Goal: Transaction & Acquisition: Obtain resource

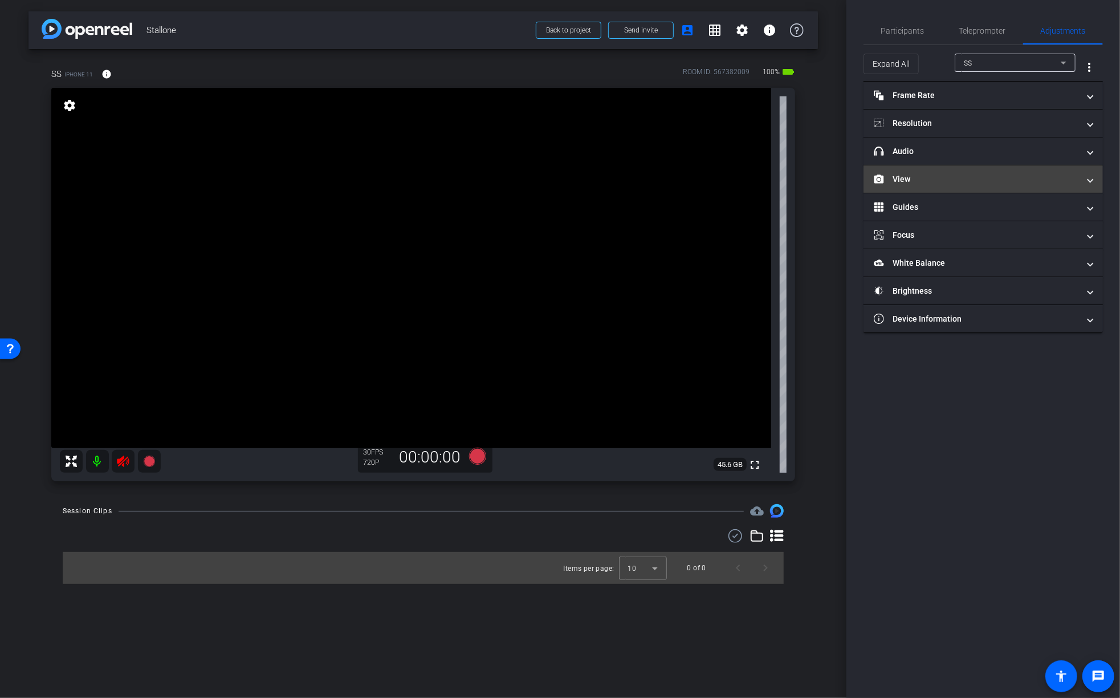
click at [925, 173] on mat-panel-title "View" at bounding box center [976, 179] width 205 height 12
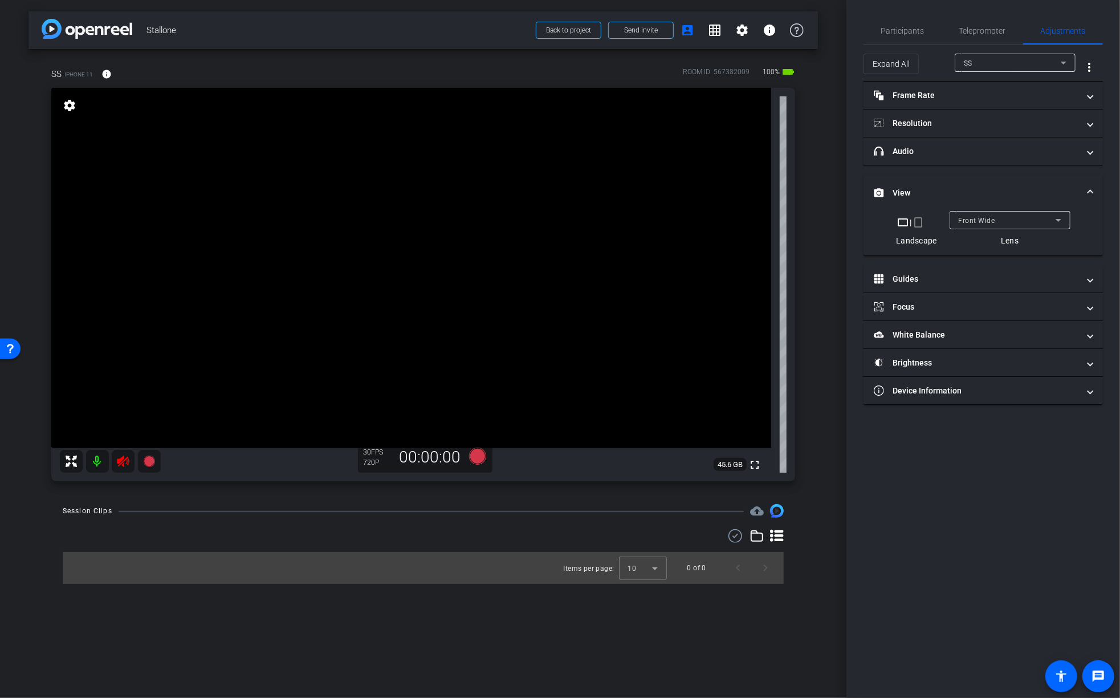
click at [993, 219] on span "Front Wide" at bounding box center [977, 221] width 36 height 8
click at [983, 238] on span "Back Wide" at bounding box center [977, 242] width 36 height 14
click at [485, 346] on video at bounding box center [411, 268] width 720 height 360
click at [482, 305] on video at bounding box center [411, 268] width 720 height 360
click at [954, 119] on mat-panel-title "Resolution" at bounding box center [976, 123] width 205 height 12
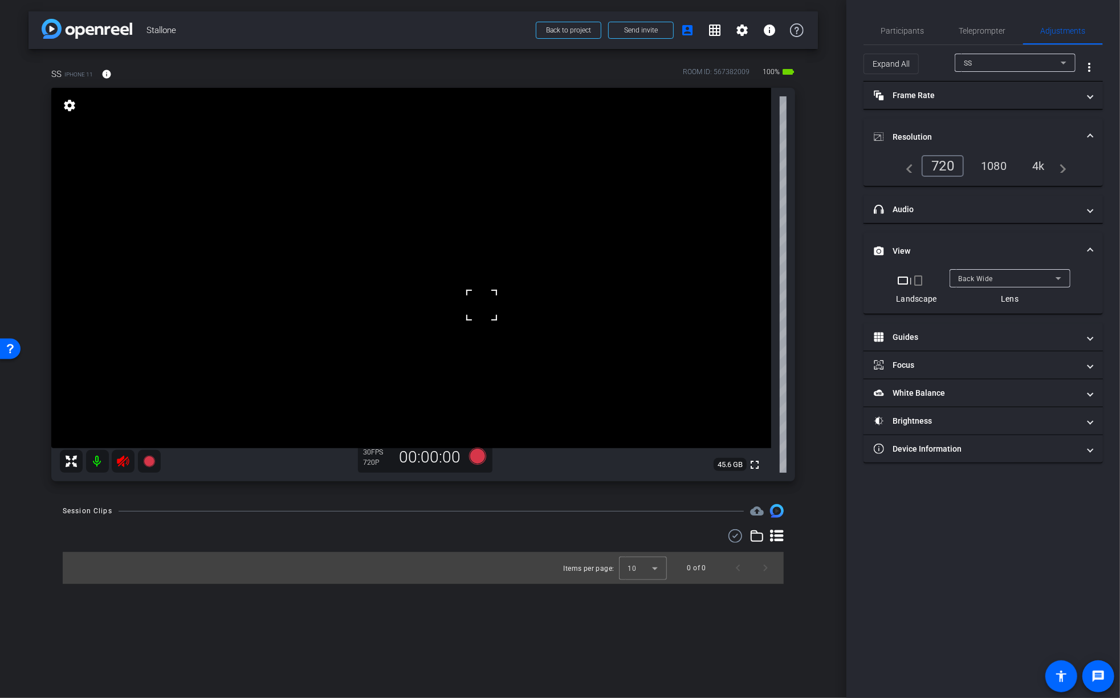
click at [1042, 167] on div "4k" at bounding box center [1039, 165] width 30 height 19
click at [990, 215] on mat-expansion-panel-header "headphone icon Audio" at bounding box center [982, 208] width 239 height 27
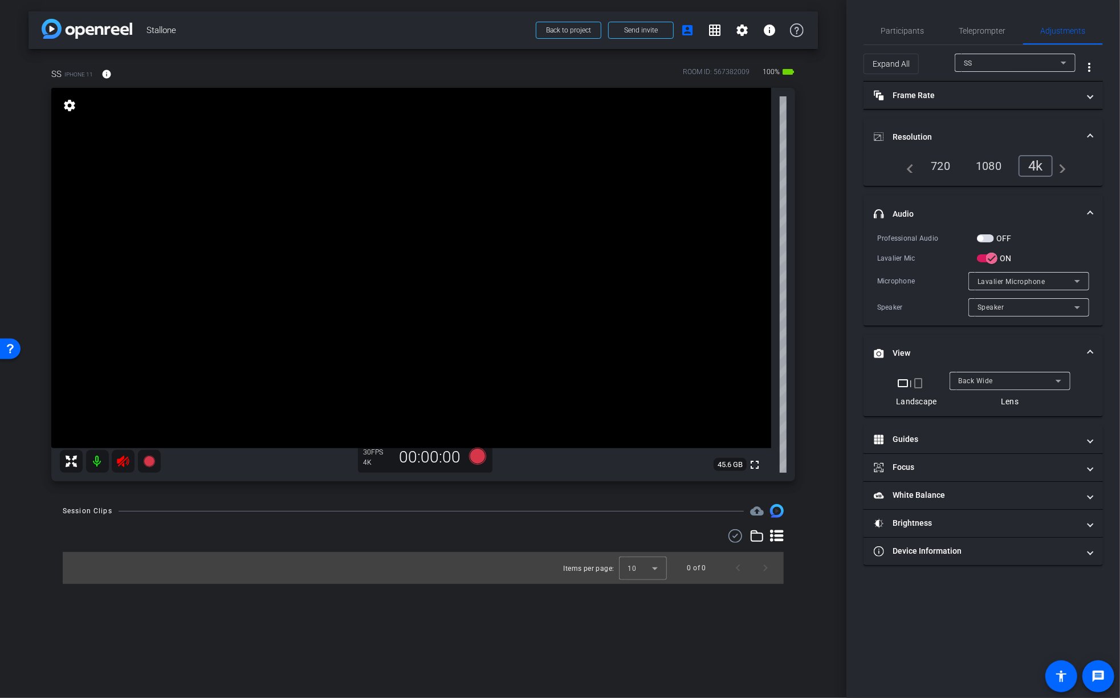
click at [991, 234] on span "button" at bounding box center [985, 238] width 17 height 8
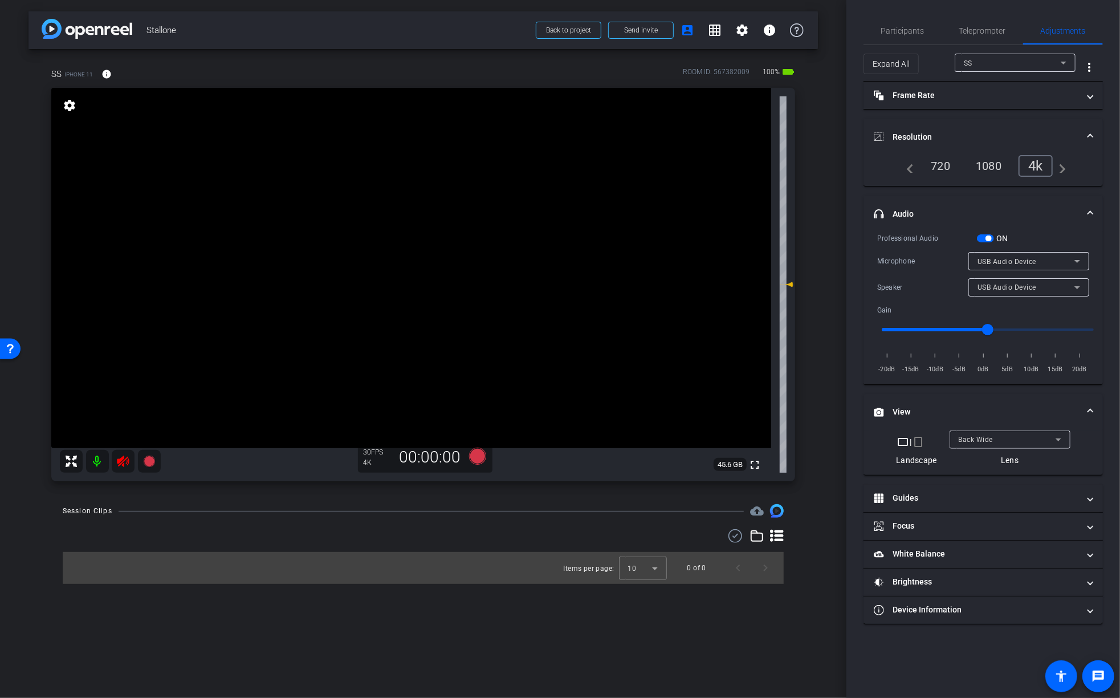
click at [438, 233] on video at bounding box center [411, 268] width 720 height 360
click at [450, 234] on div at bounding box center [438, 233] width 28 height 28
drag, startPoint x: 988, startPoint y: 329, endPoint x: 930, endPoint y: 336, distance: 58.0
click at [968, 329] on input "range" at bounding box center [988, 329] width 236 height 25
click at [521, 251] on video at bounding box center [411, 268] width 720 height 360
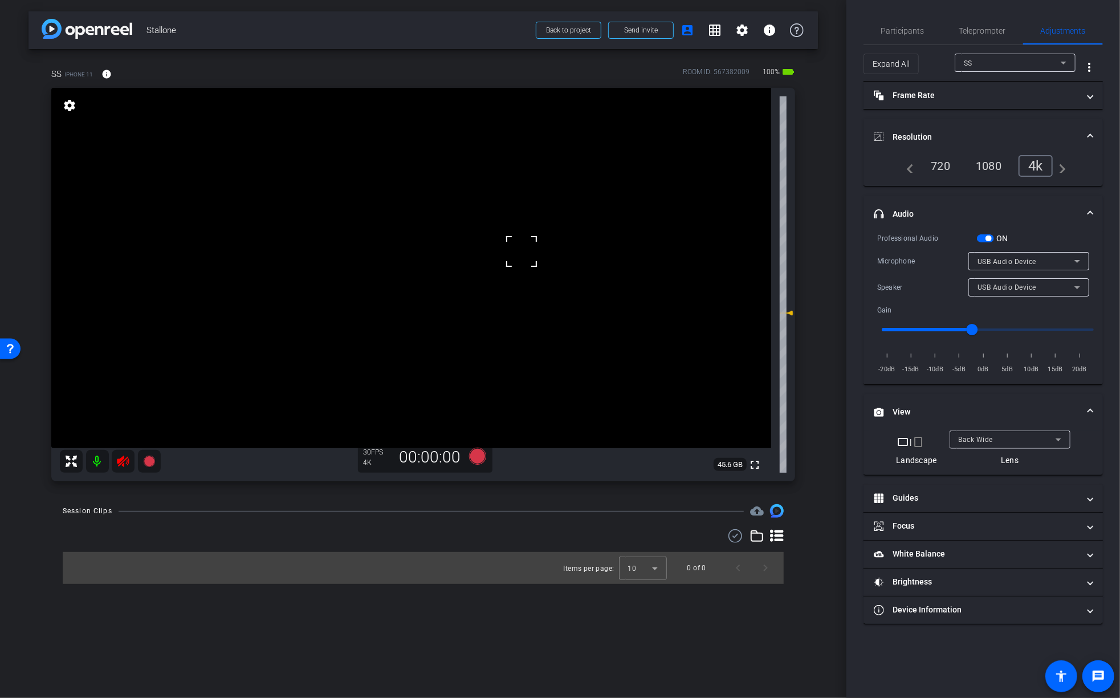
click at [502, 251] on video at bounding box center [411, 268] width 720 height 360
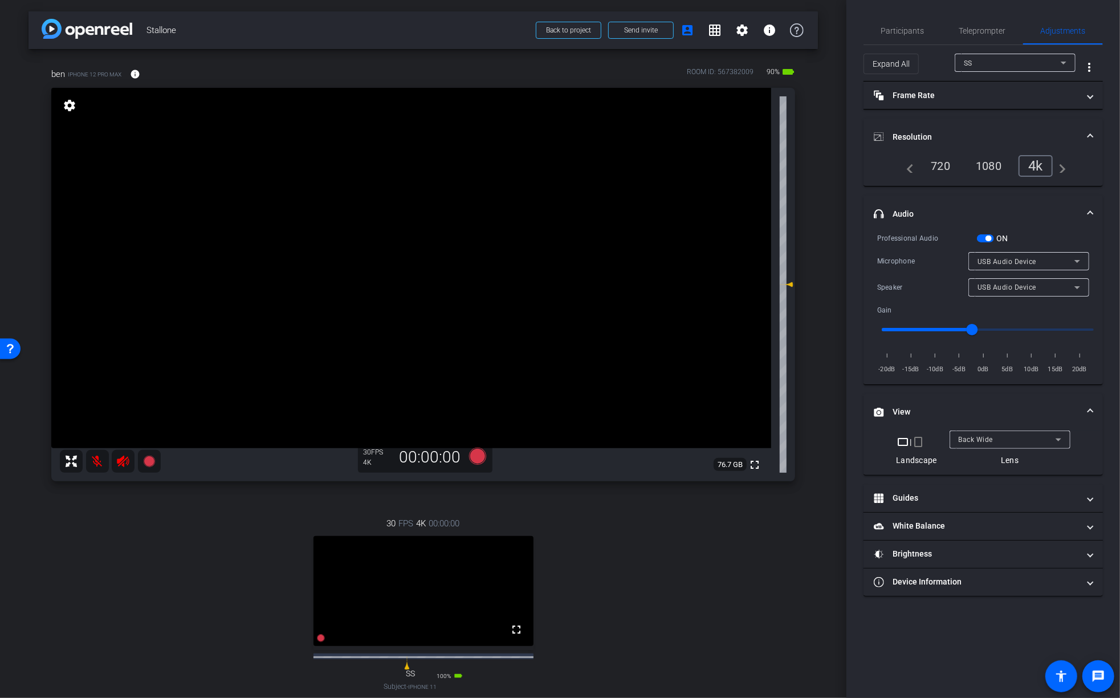
click at [1032, 66] on div "SS" at bounding box center [1012, 63] width 97 height 14
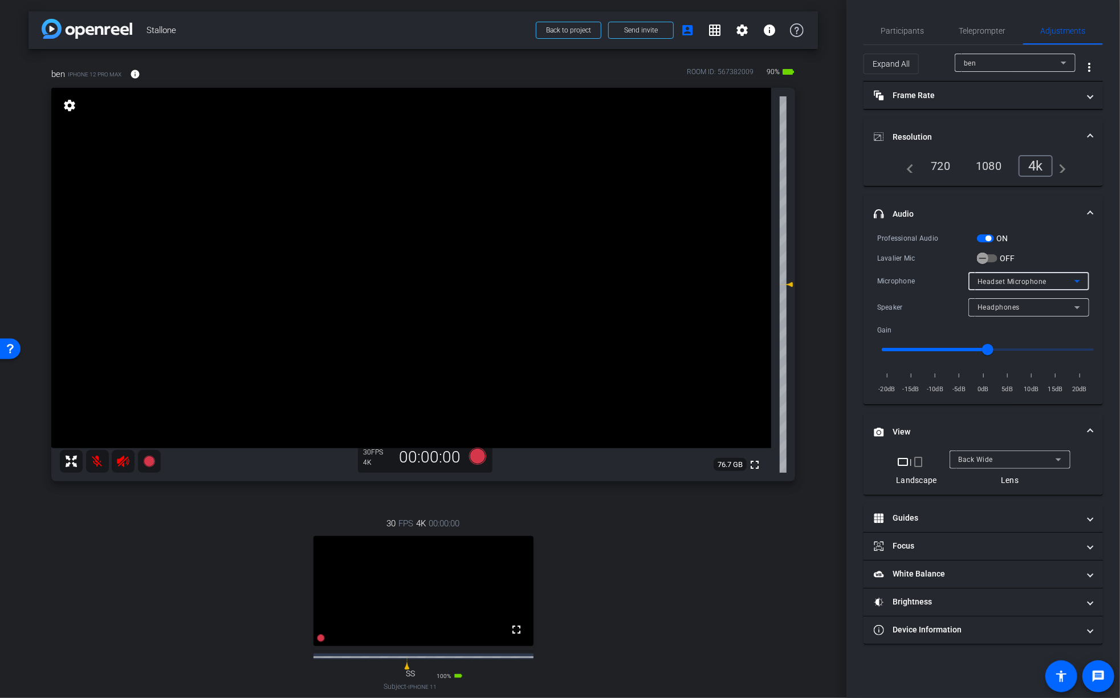
click at [1005, 282] on span "Headset Microphone" at bounding box center [1011, 282] width 69 height 8
click at [936, 290] on div at bounding box center [560, 349] width 1120 height 698
click at [1000, 303] on span "Headphones" at bounding box center [998, 307] width 42 height 8
click at [928, 285] on div at bounding box center [560, 349] width 1120 height 698
click at [1048, 287] on div "Headset Microphone" at bounding box center [1028, 281] width 103 height 18
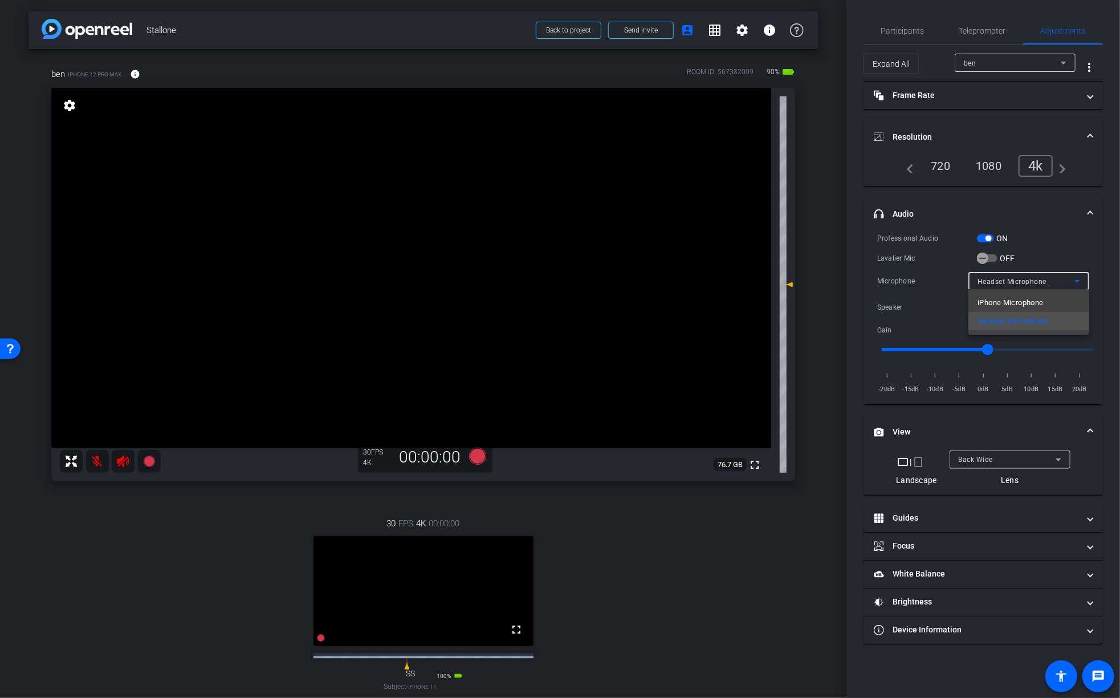
click at [907, 256] on div at bounding box center [560, 349] width 1120 height 698
click at [985, 253] on icon "button" at bounding box center [982, 258] width 10 height 10
click at [1000, 305] on span "Speaker" at bounding box center [990, 307] width 27 height 8
click at [938, 307] on div at bounding box center [560, 349] width 1120 height 698
click at [984, 255] on icon "button" at bounding box center [982, 258] width 10 height 10
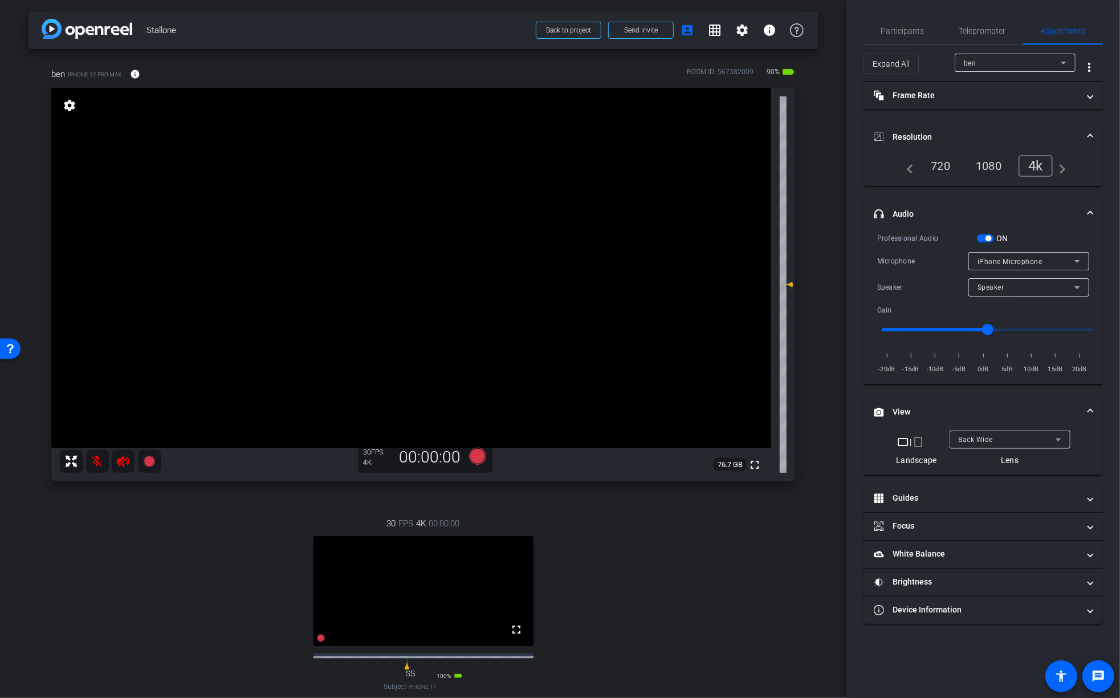
type input "-3"
click at [1005, 438] on div "Back Wide" at bounding box center [1007, 439] width 97 height 14
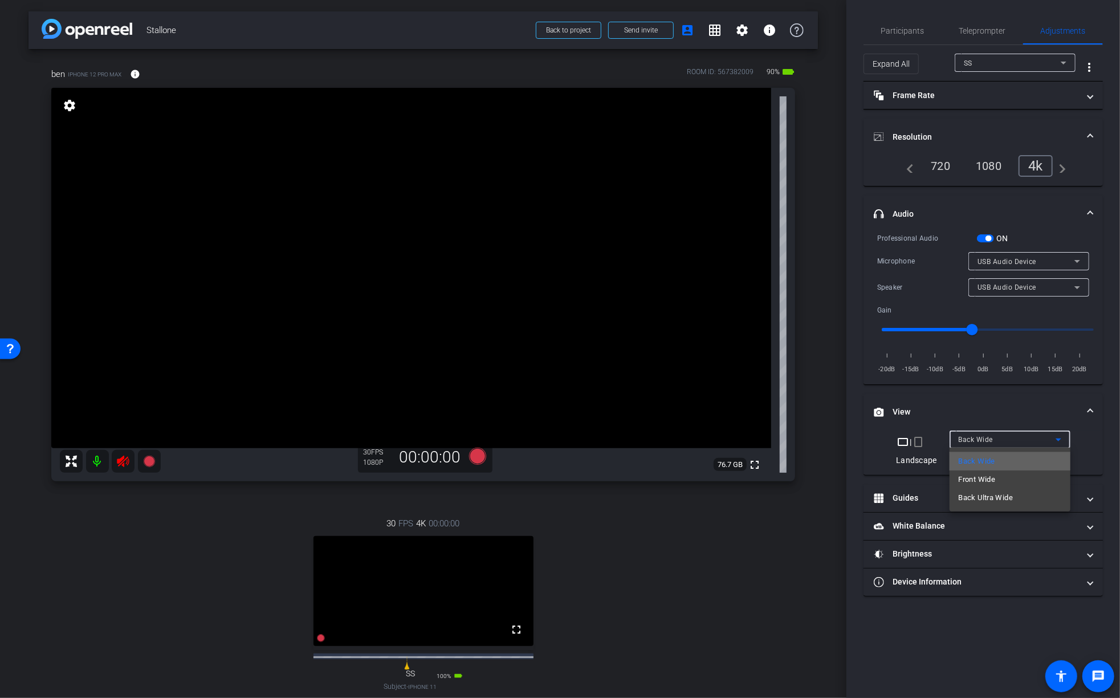
click at [979, 459] on span "Back Wide" at bounding box center [977, 461] width 36 height 14
click at [1001, 158] on div "1080" at bounding box center [988, 165] width 43 height 19
click at [1046, 162] on div "4k" at bounding box center [1039, 165] width 30 height 19
click at [1005, 59] on div "SS" at bounding box center [1012, 63] width 97 height 14
click at [988, 63] on div "ben" at bounding box center [1012, 63] width 97 height 14
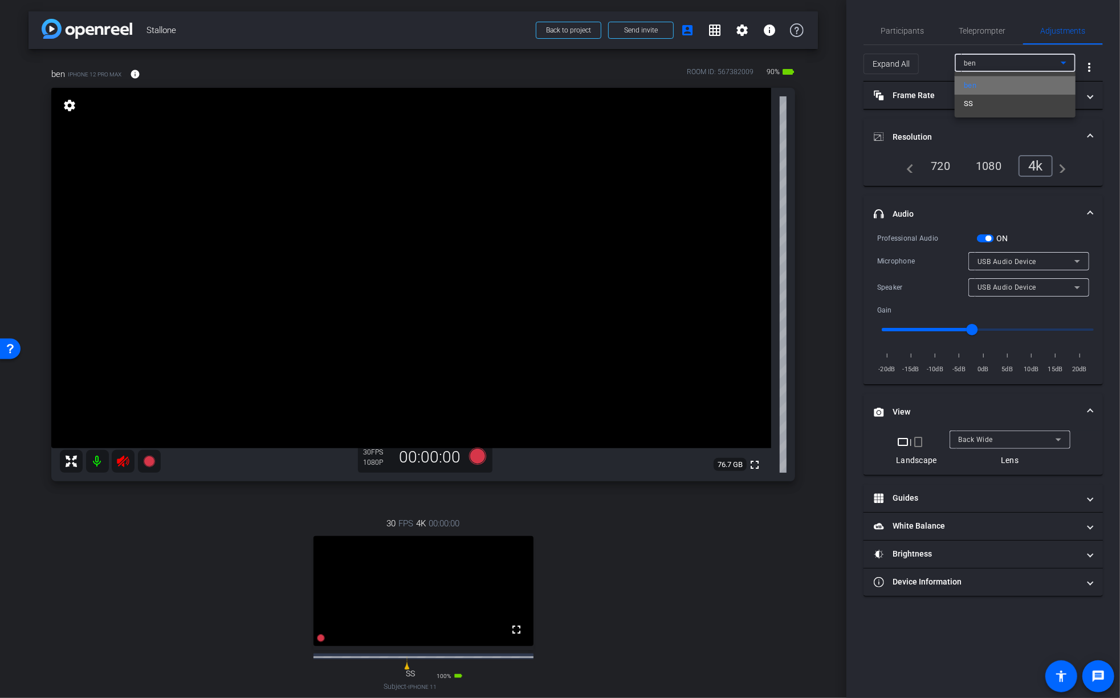
click at [979, 84] on mat-option "ben" at bounding box center [1015, 85] width 121 height 18
click at [1003, 439] on div "Back Wide" at bounding box center [1007, 439] width 97 height 14
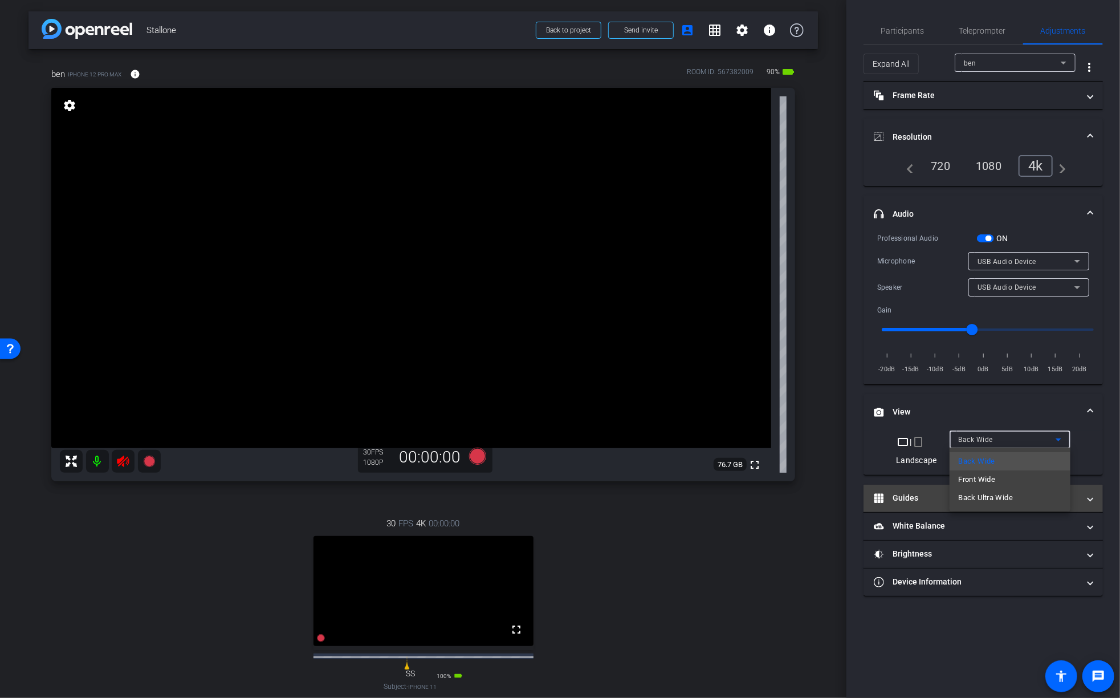
click at [996, 494] on span "Back Ultra Wide" at bounding box center [986, 498] width 55 height 14
click at [1003, 435] on span "Back Ultra Wide" at bounding box center [985, 439] width 53 height 8
click at [980, 460] on span "Back Wide" at bounding box center [977, 461] width 36 height 14
click at [992, 62] on div "ben" at bounding box center [1012, 63] width 97 height 14
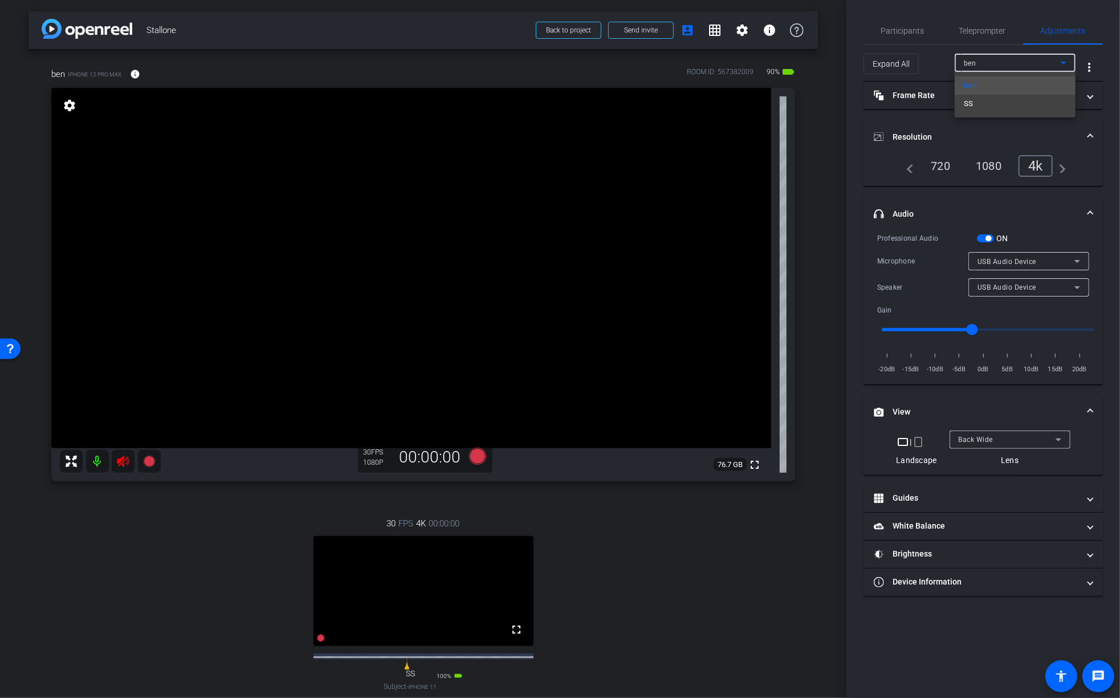
click at [979, 102] on mat-option "SS" at bounding box center [1015, 104] width 121 height 18
click at [229, 258] on video at bounding box center [411, 268] width 720 height 360
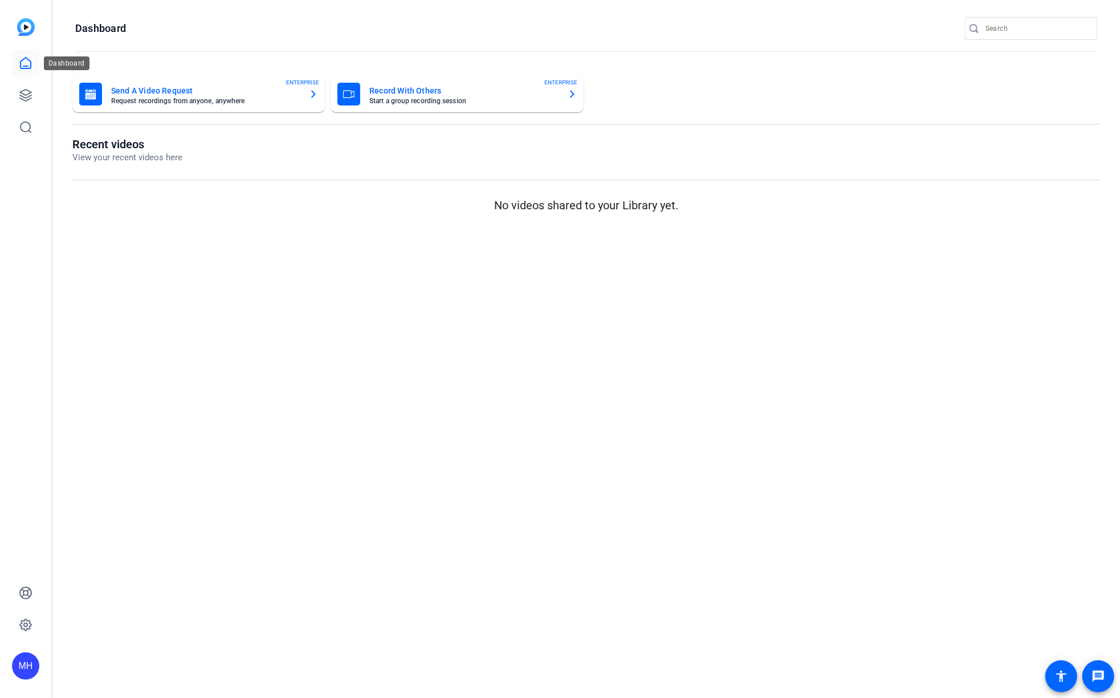
click at [22, 60] on icon at bounding box center [26, 63] width 10 height 11
click at [26, 31] on img at bounding box center [26, 27] width 18 height 18
click at [27, 64] on icon at bounding box center [26, 63] width 14 height 14
click at [30, 66] on icon at bounding box center [26, 63] width 14 height 14
click at [31, 32] on img at bounding box center [26, 27] width 18 height 18
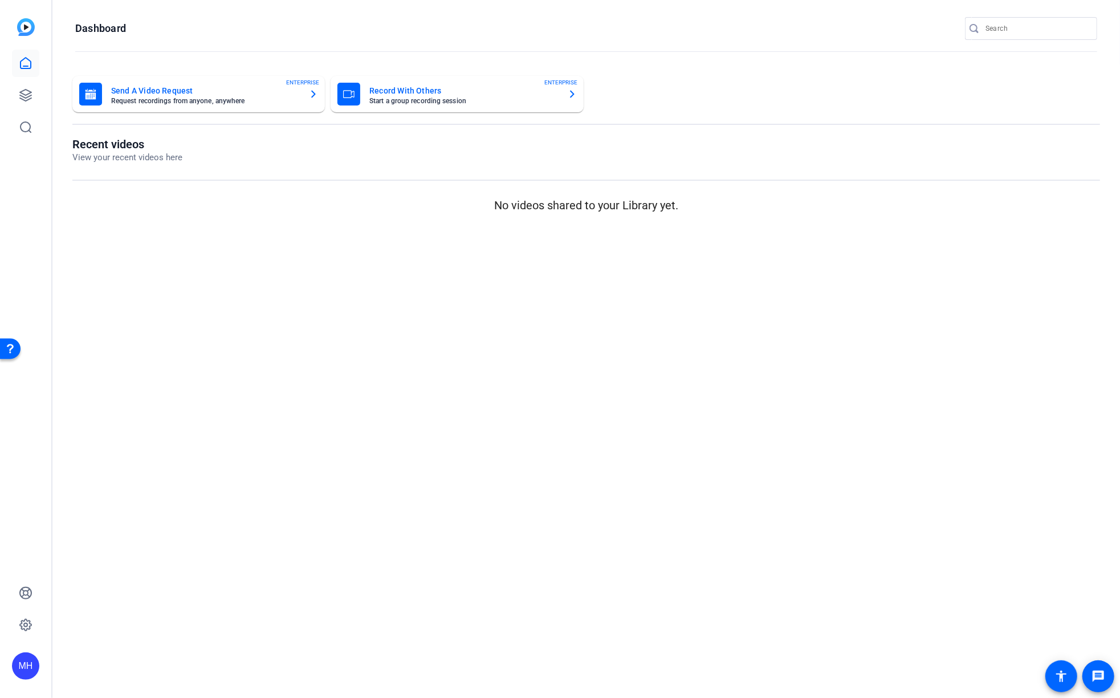
click at [29, 79] on div at bounding box center [25, 95] width 27 height 91
click at [30, 56] on icon at bounding box center [26, 63] width 14 height 14
click at [25, 52] on link at bounding box center [25, 63] width 27 height 27
click at [29, 99] on icon at bounding box center [25, 94] width 11 height 11
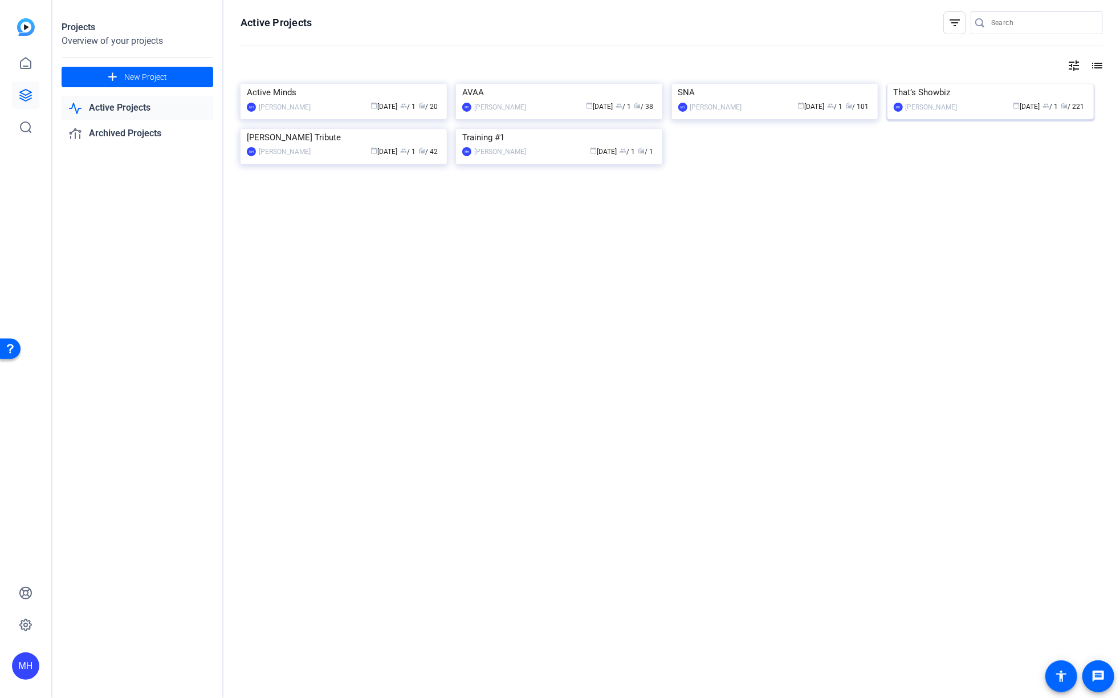
click at [943, 84] on img at bounding box center [990, 84] width 206 height 0
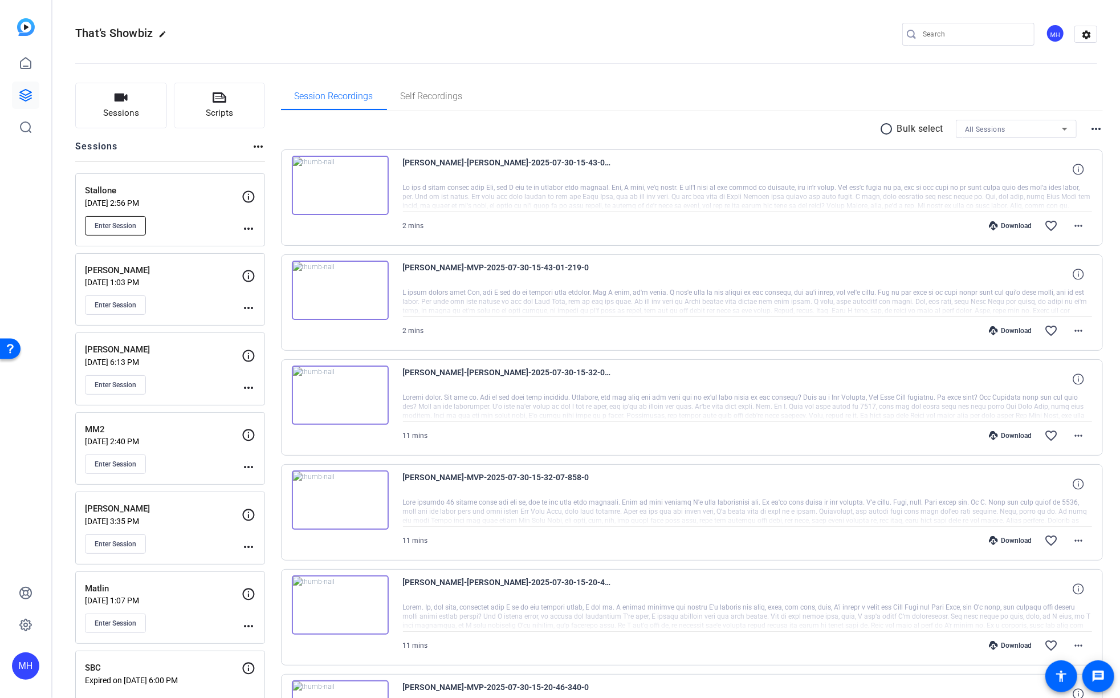
click at [122, 216] on button "Enter Session" at bounding box center [115, 225] width 61 height 19
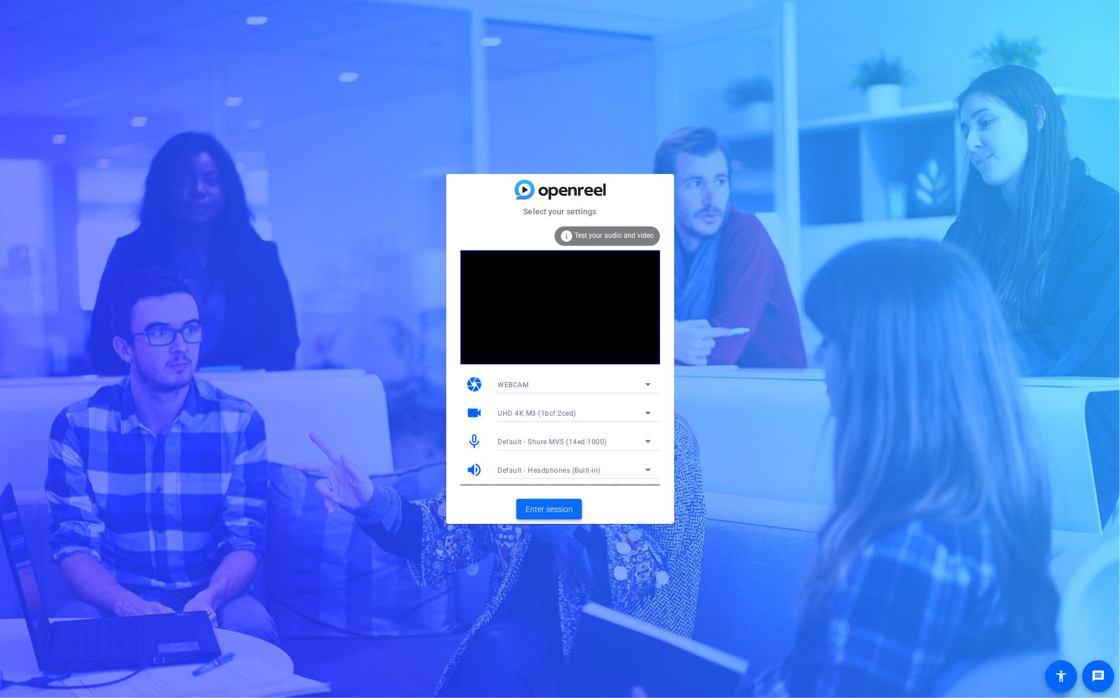
click at [545, 517] on span at bounding box center [549, 508] width 66 height 27
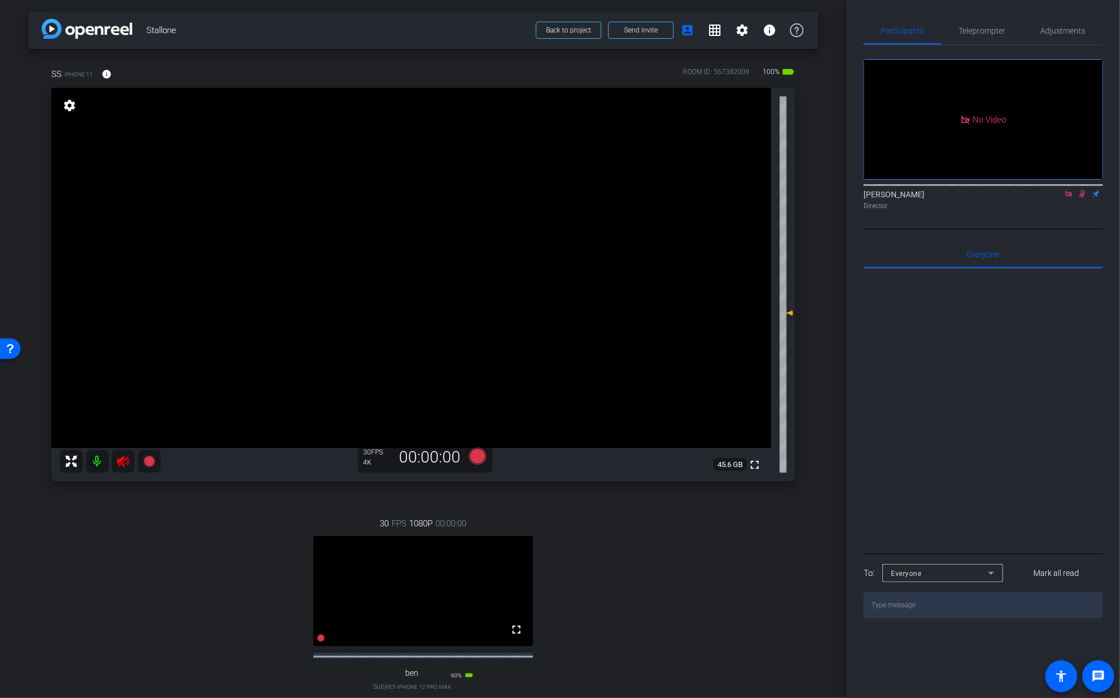
click at [445, 577] on video at bounding box center [423, 591] width 220 height 110
click at [518, 636] on mat-icon "fullscreen" at bounding box center [517, 629] width 14 height 14
click at [1067, 27] on span "Adjustments" at bounding box center [1063, 31] width 45 height 8
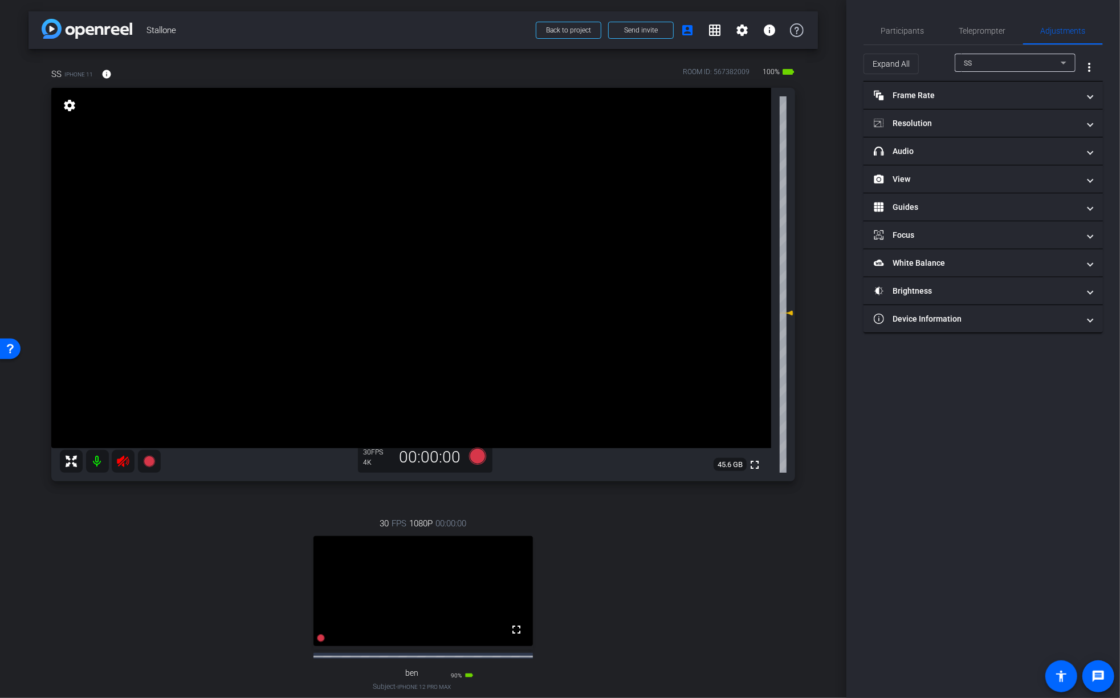
click at [987, 66] on div "SS" at bounding box center [1012, 63] width 97 height 14
click at [975, 105] on span "ben" at bounding box center [970, 104] width 13 height 14
click at [1025, 180] on mat-panel-title "View" at bounding box center [976, 179] width 205 height 12
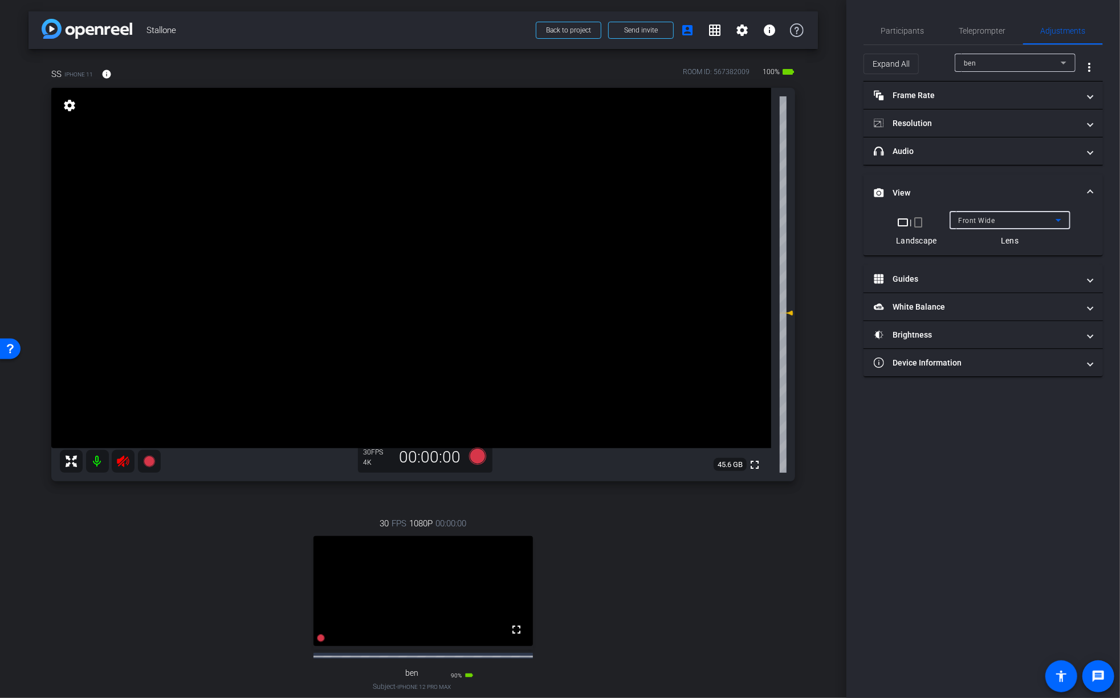
click at [1008, 215] on div "Front Wide" at bounding box center [1007, 220] width 97 height 14
click at [982, 243] on span "Back Wide" at bounding box center [977, 242] width 36 height 14
click at [991, 119] on mat-panel-title "Resolution" at bounding box center [976, 123] width 205 height 12
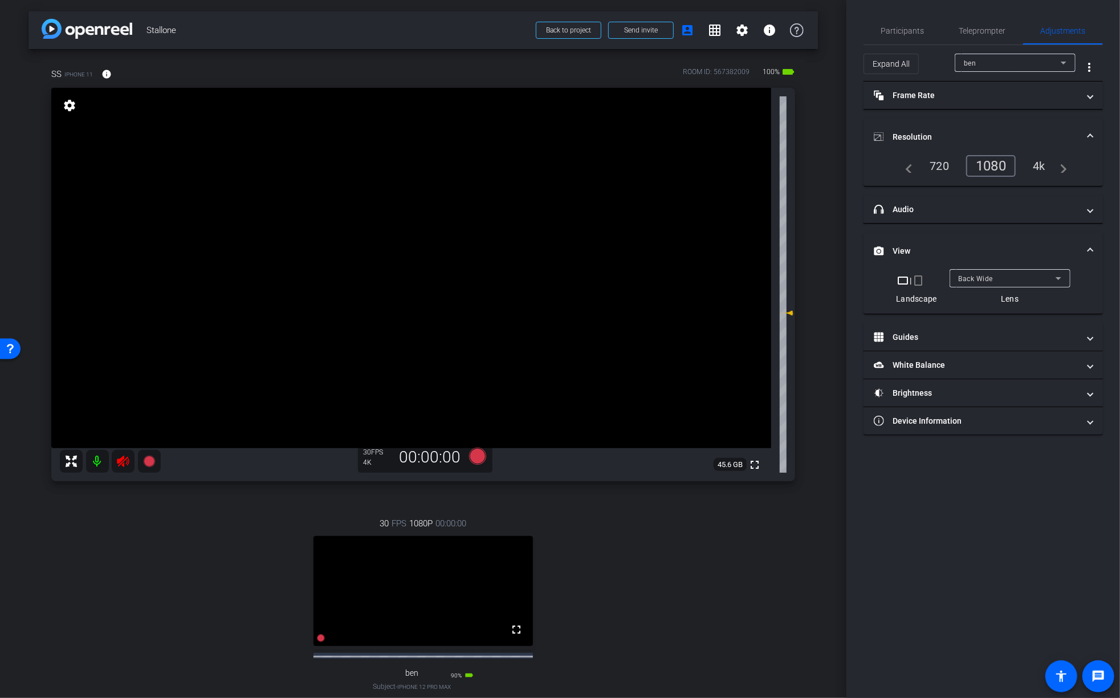
click at [1023, 162] on div "navigate_before 720 1080 4k navigate_next" at bounding box center [983, 166] width 168 height 22
click at [1038, 164] on div "4k" at bounding box center [1039, 165] width 30 height 19
click at [1001, 203] on mat-panel-title "headphone icon Audio" at bounding box center [976, 209] width 205 height 12
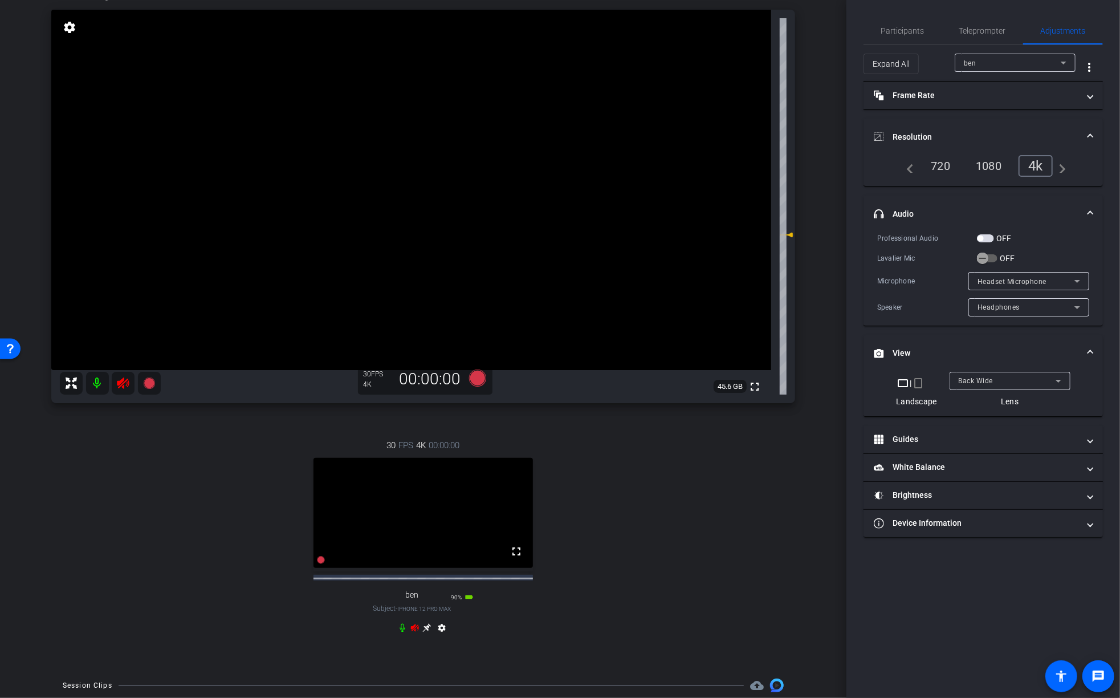
scroll to position [83, 0]
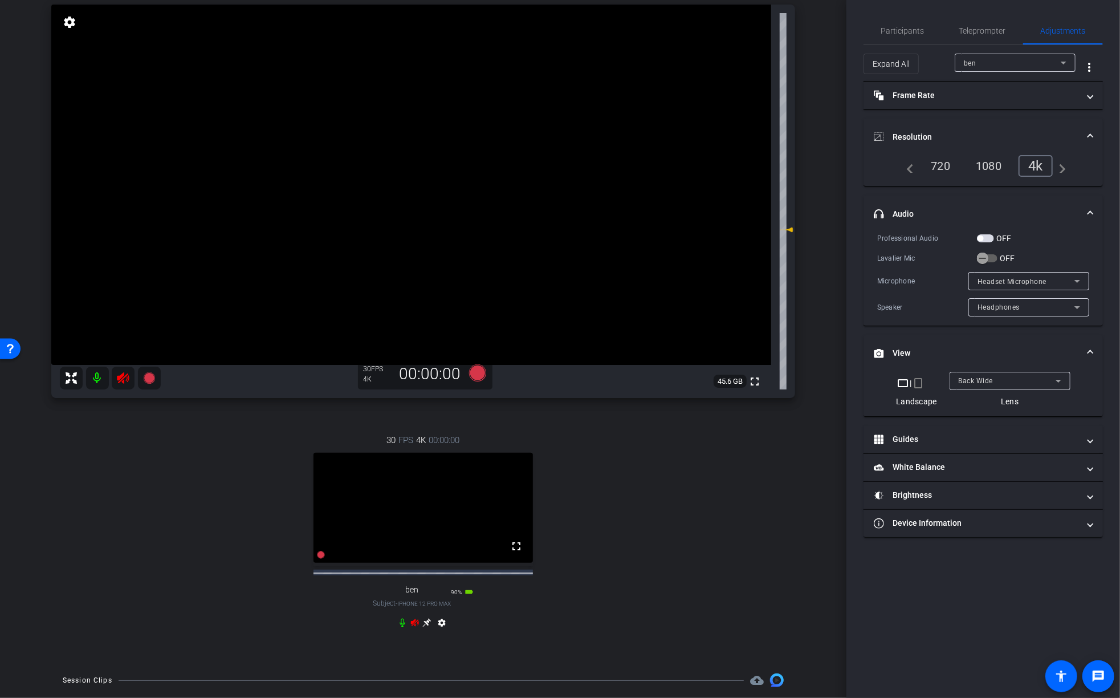
click at [442, 630] on mat-icon "settings" at bounding box center [442, 625] width 14 height 14
click at [444, 631] on mat-icon "settings" at bounding box center [442, 625] width 14 height 14
click at [441, 630] on mat-icon "settings" at bounding box center [442, 625] width 14 height 14
click at [428, 627] on icon at bounding box center [426, 622] width 9 height 9
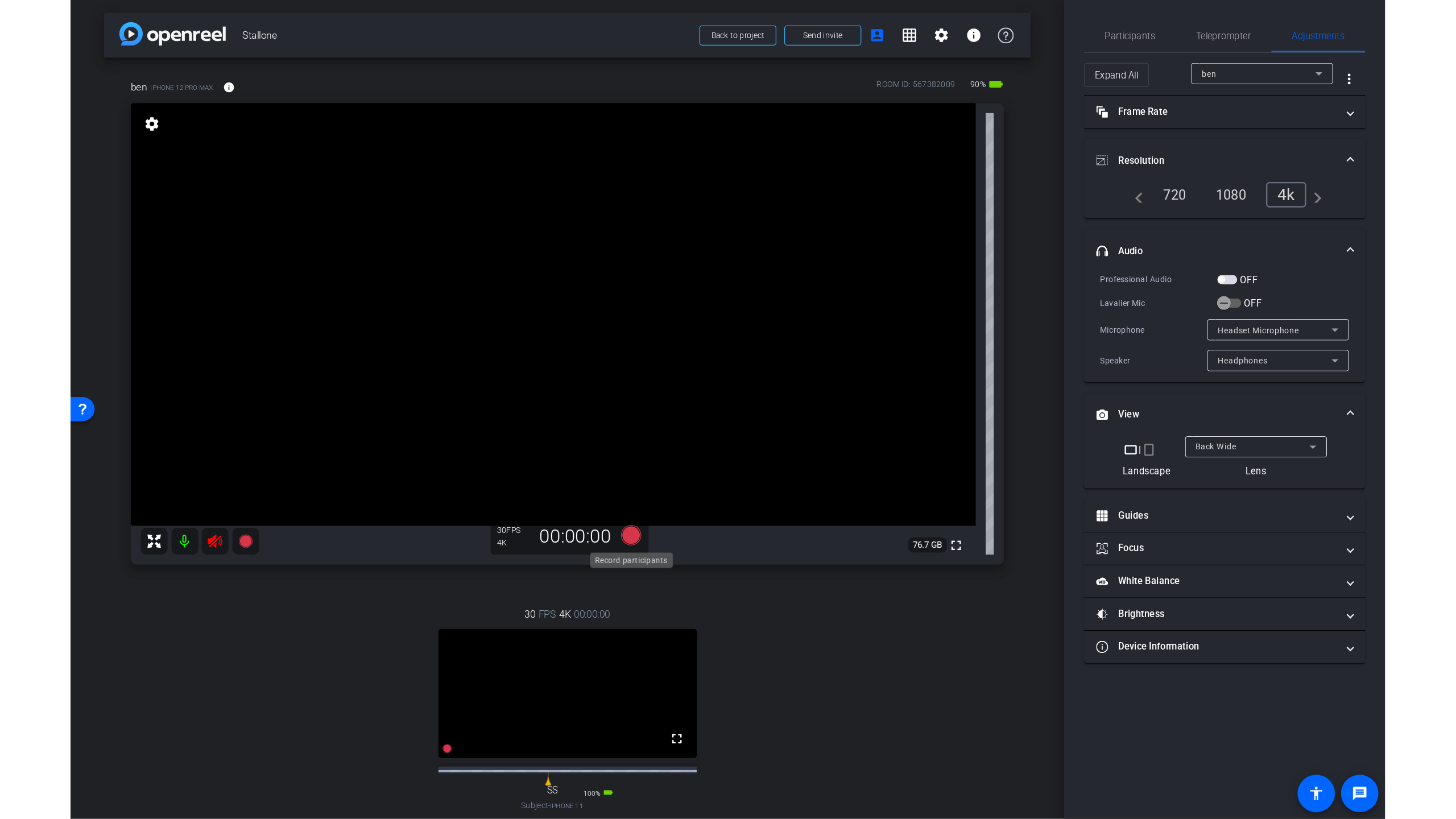
scroll to position [1, 0]
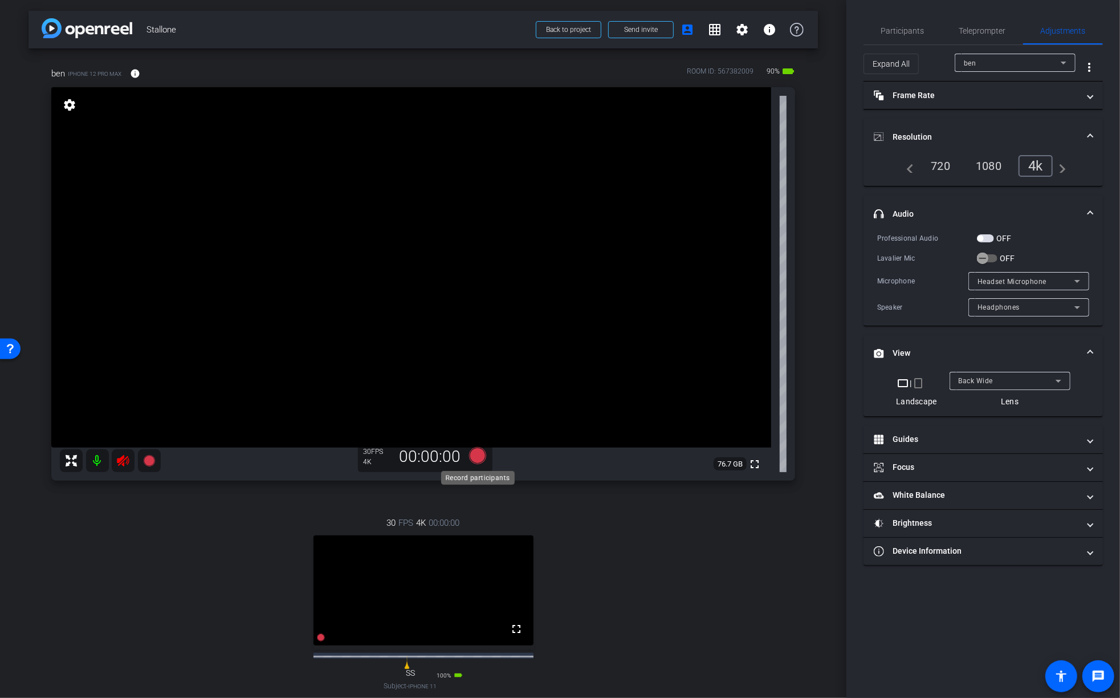
click at [478, 459] on icon at bounding box center [476, 455] width 17 height 17
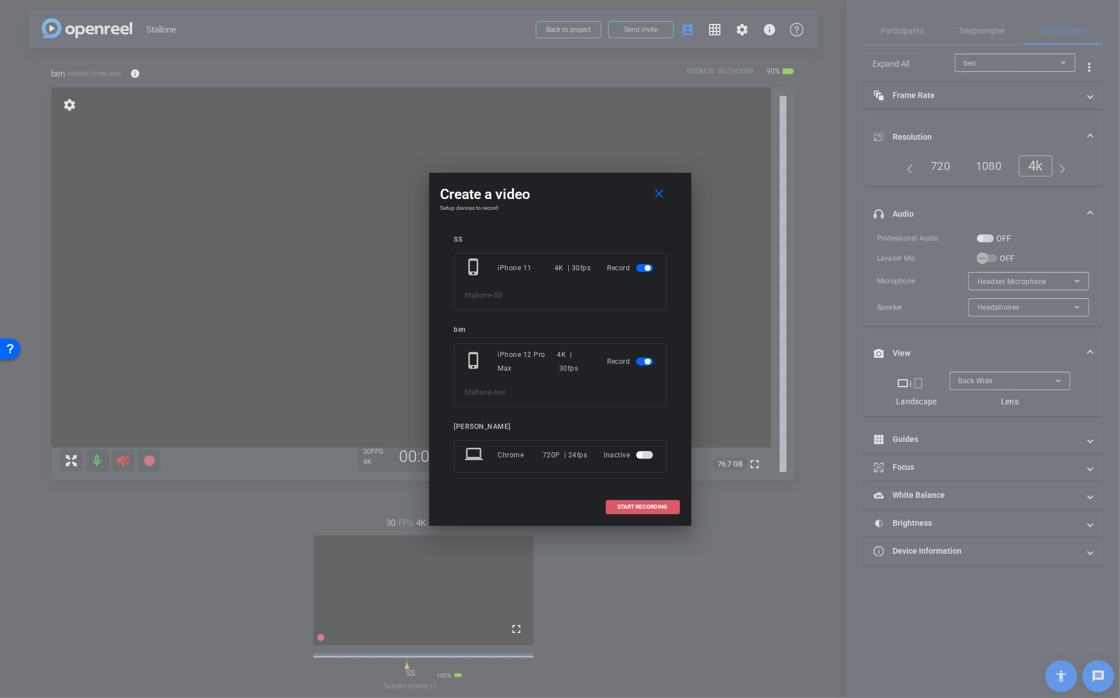
click at [652, 511] on span at bounding box center [642, 506] width 73 height 27
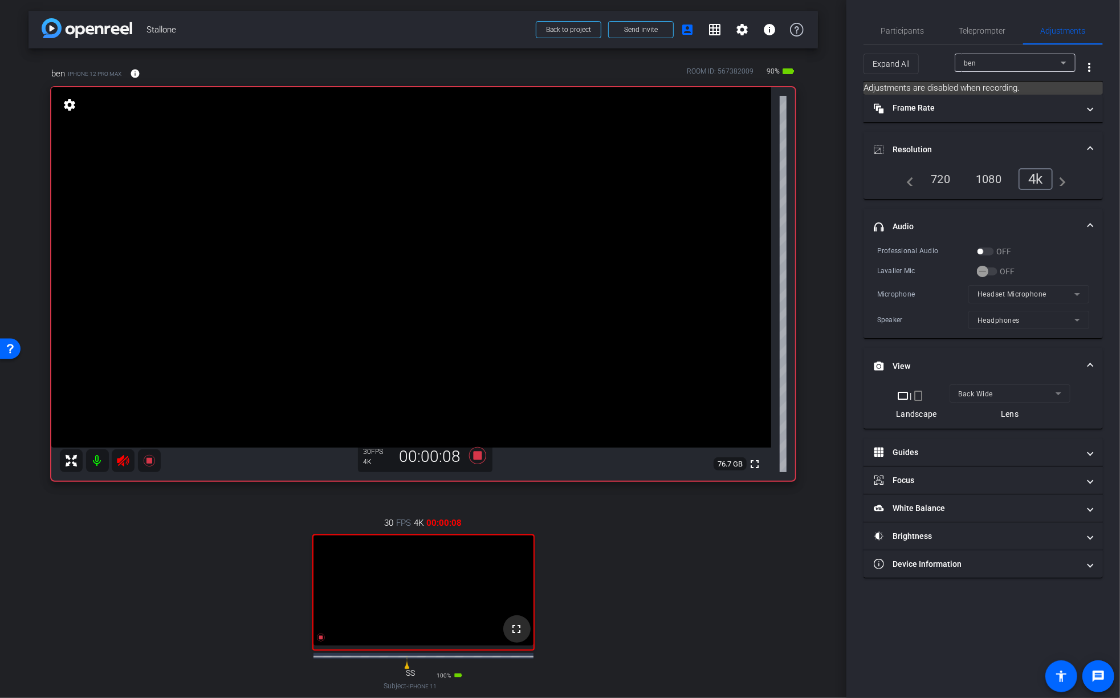
click at [516, 635] on mat-icon "fullscreen" at bounding box center [517, 629] width 14 height 14
click at [98, 458] on mat-icon at bounding box center [97, 461] width 23 height 23
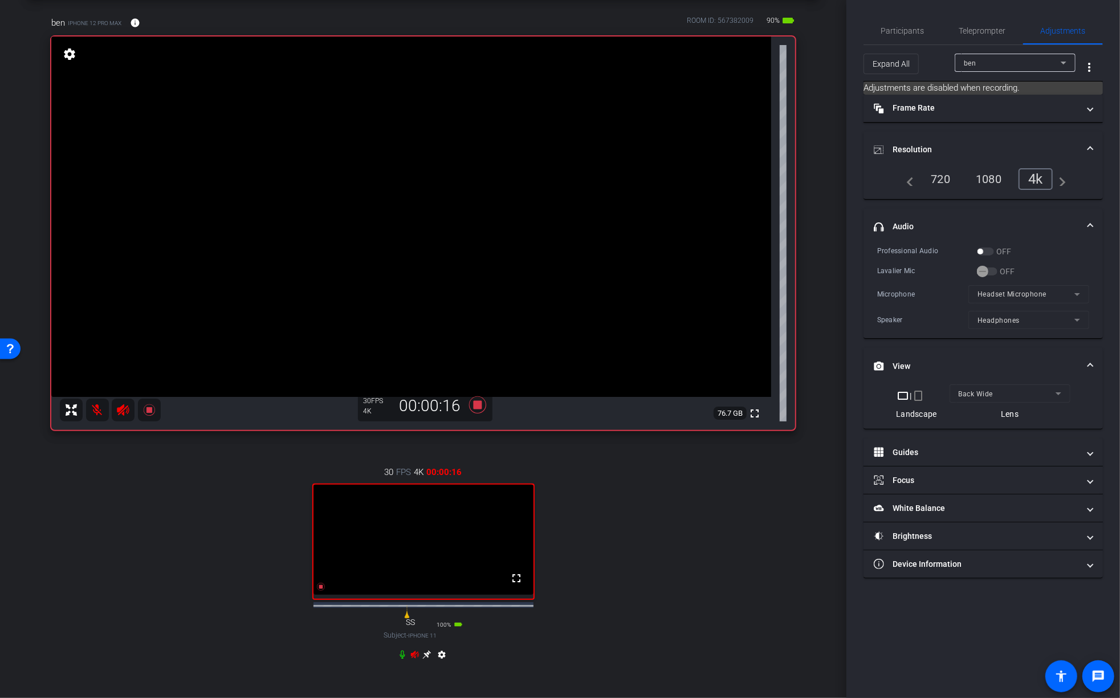
scroll to position [54, 0]
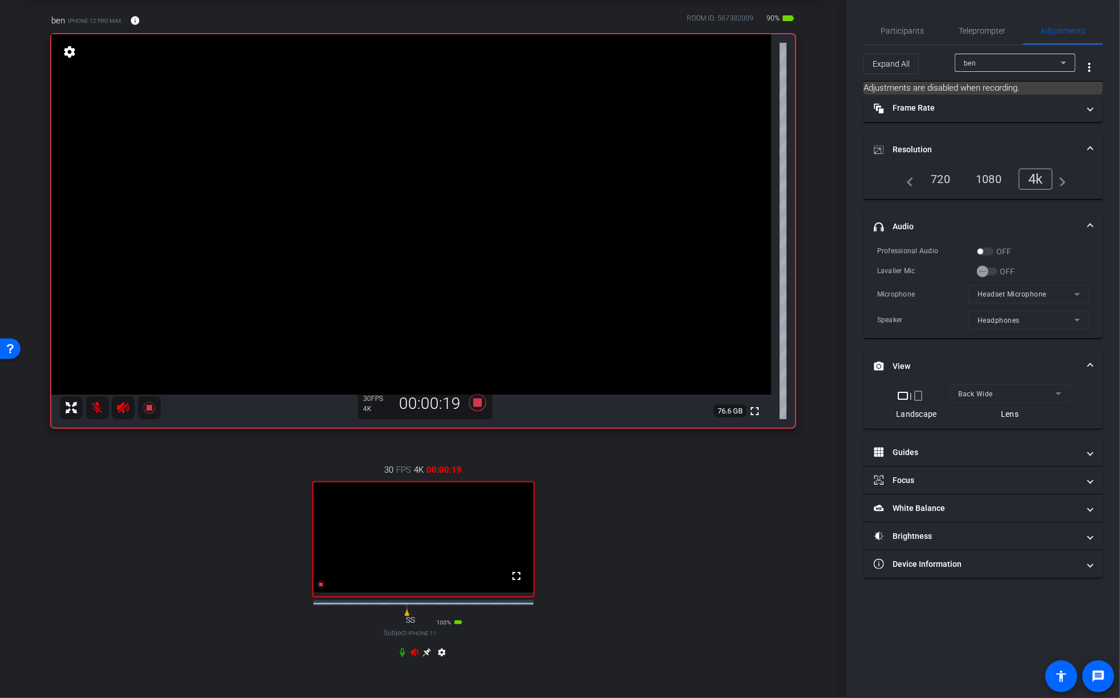
click at [433, 660] on div "settings" at bounding box center [423, 654] width 51 height 14
click at [443, 661] on mat-icon "settings" at bounding box center [442, 654] width 14 height 14
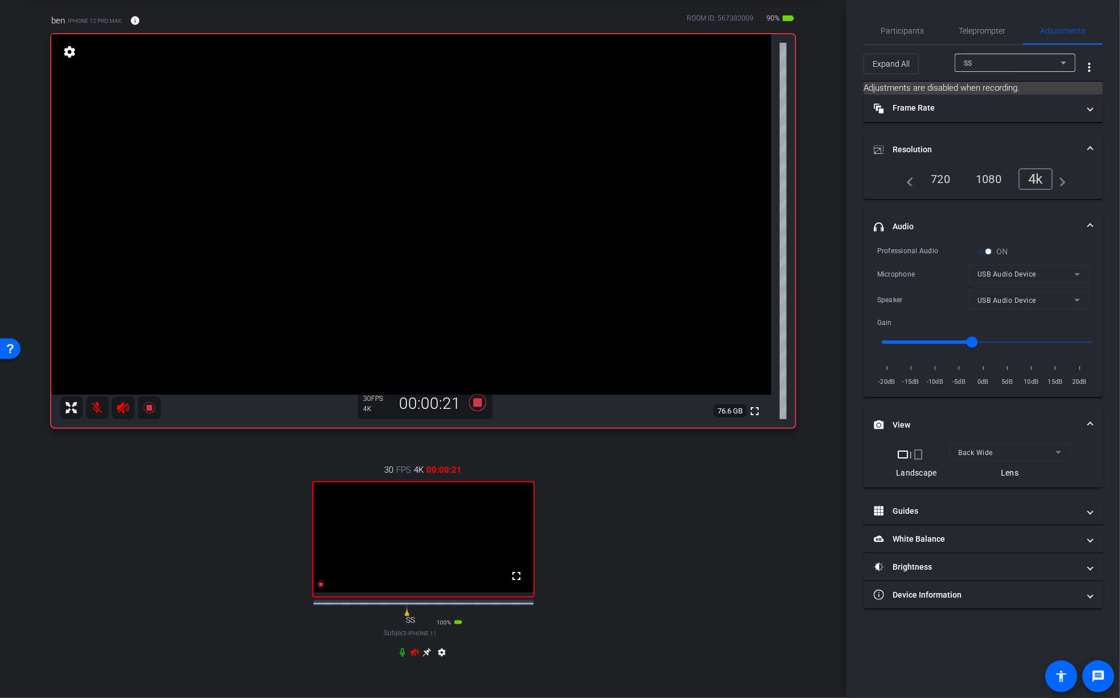
click at [431, 658] on div "settings" at bounding box center [423, 654] width 51 height 14
click at [429, 657] on icon at bounding box center [427, 652] width 9 height 9
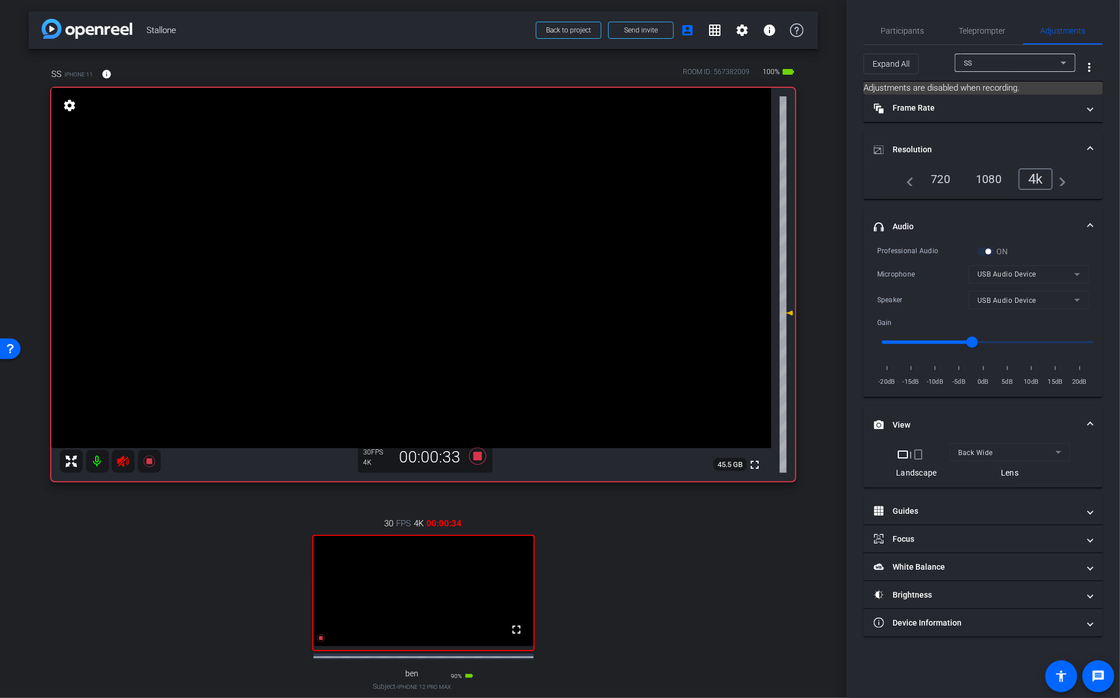
click at [506, 186] on video at bounding box center [411, 268] width 720 height 360
click at [505, 213] on video at bounding box center [411, 268] width 720 height 360
drag, startPoint x: 512, startPoint y: 641, endPoint x: 512, endPoint y: 707, distance: 66.7
click at [512, 636] on mat-icon "fullscreen" at bounding box center [517, 629] width 14 height 14
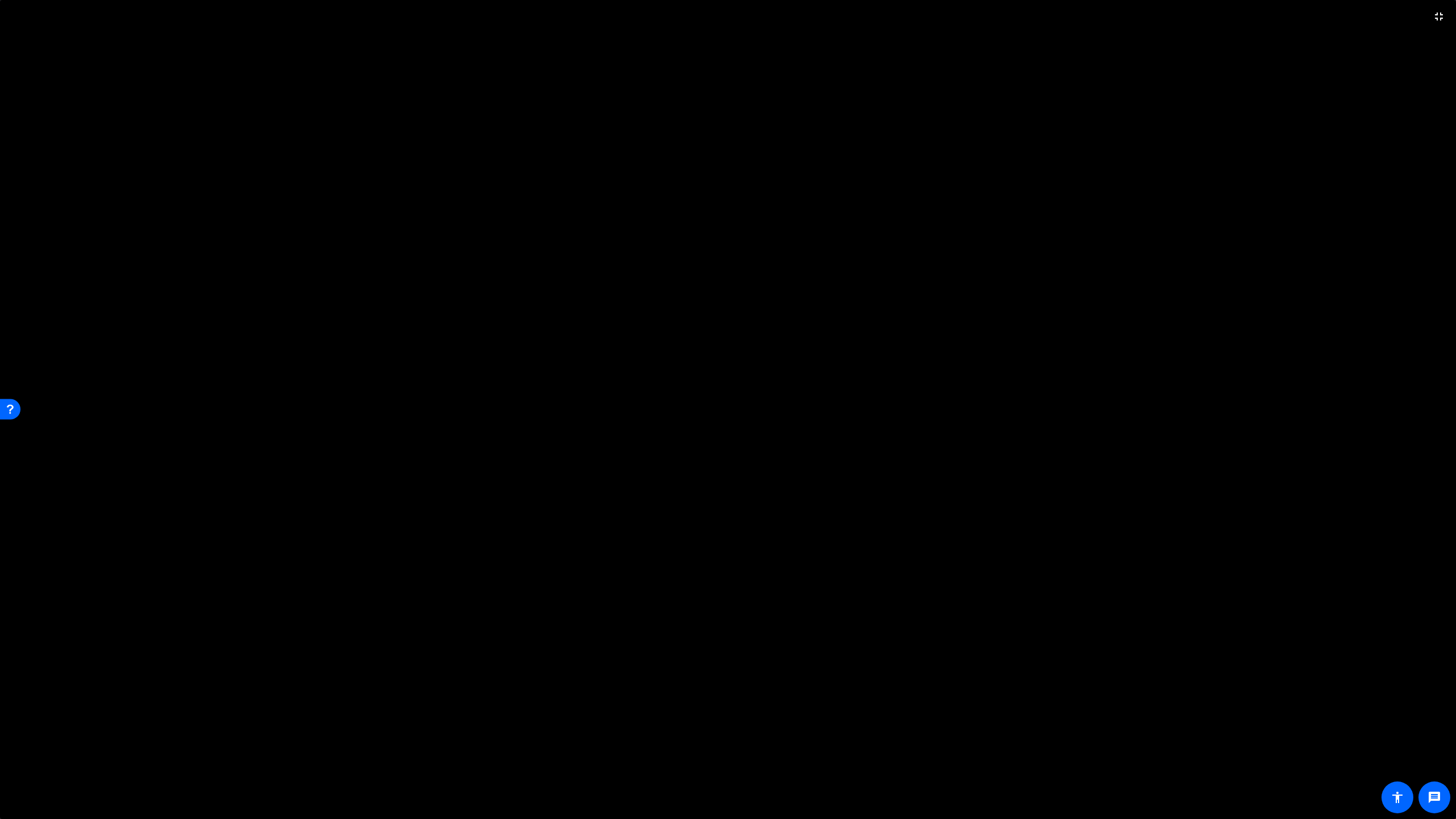
click at [496, 319] on video at bounding box center [728, 409] width 1456 height 819
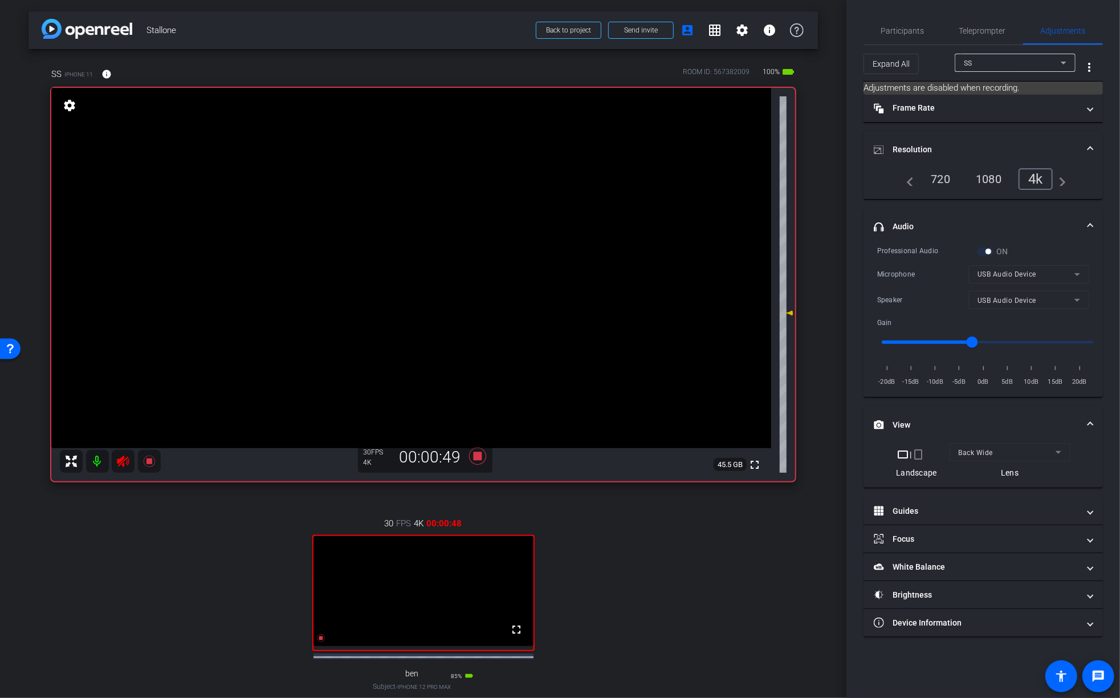
click at [376, 635] on video at bounding box center [423, 591] width 220 height 110
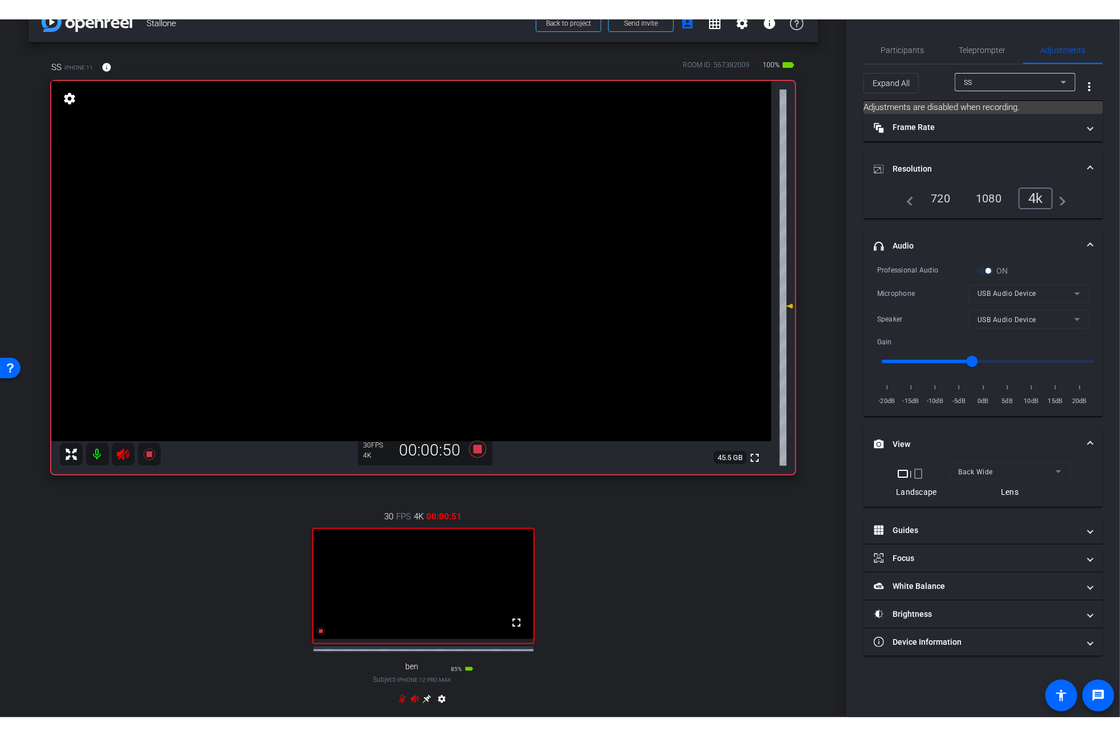
scroll to position [36, 0]
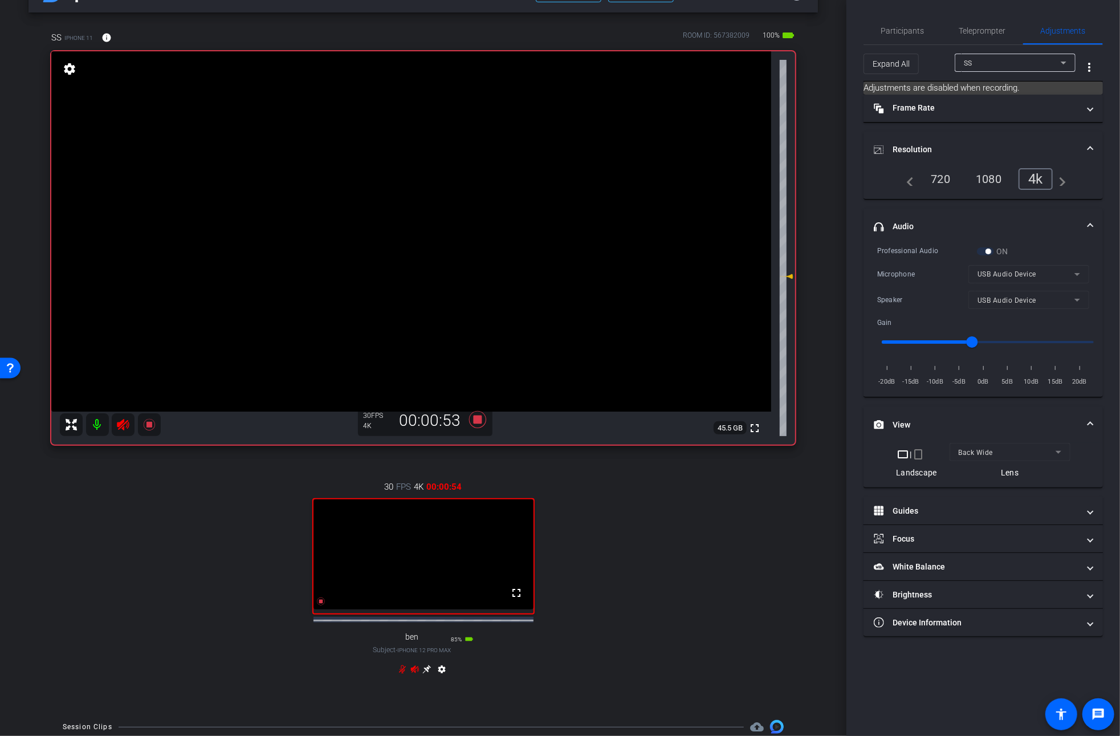
click at [429, 674] on icon at bounding box center [426, 669] width 9 height 9
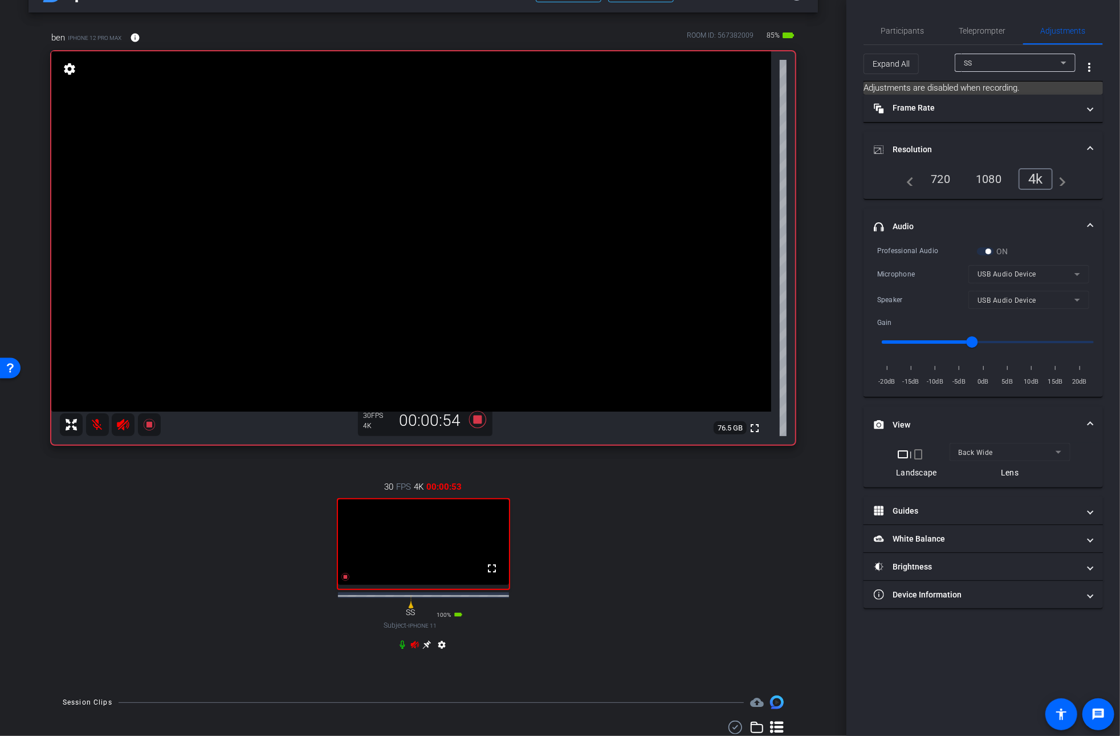
scroll to position [0, 0]
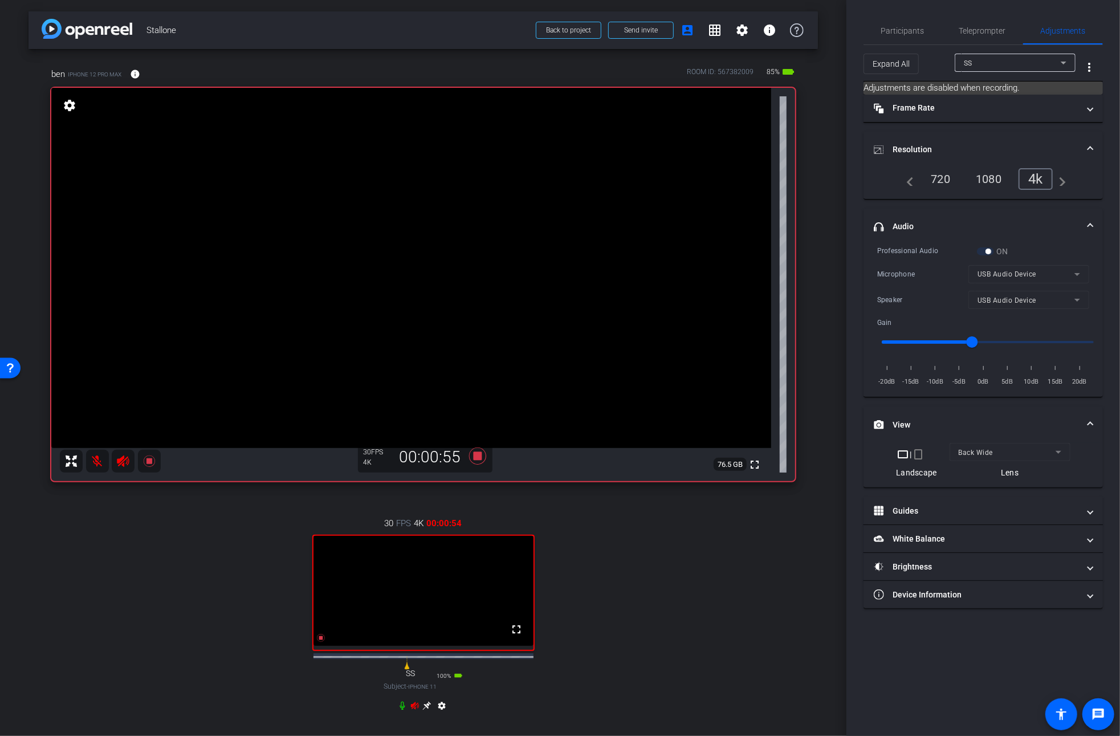
click at [309, 235] on video at bounding box center [411, 268] width 720 height 360
click at [426, 697] on icon at bounding box center [426, 705] width 9 height 9
click at [508, 244] on video at bounding box center [411, 268] width 720 height 360
click at [482, 219] on video at bounding box center [411, 268] width 720 height 360
click at [427, 697] on icon at bounding box center [427, 706] width 9 height 9
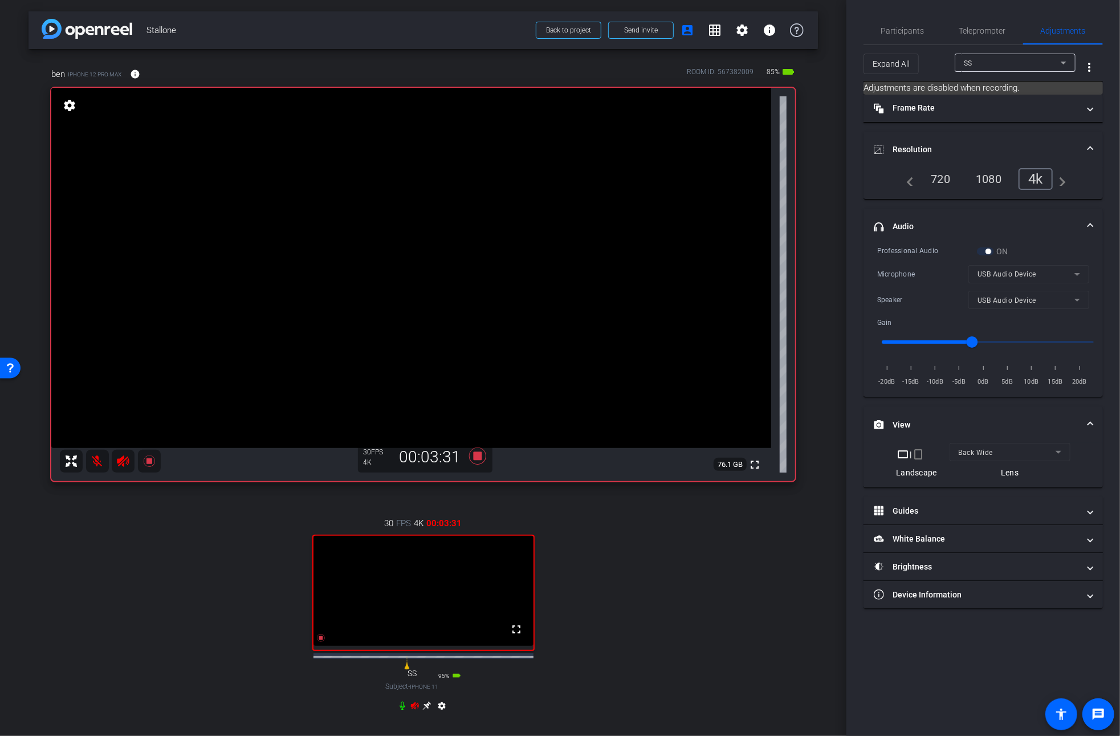
click at [336, 251] on video at bounding box center [411, 268] width 720 height 360
click at [430, 697] on icon at bounding box center [426, 705] width 9 height 9
click at [482, 202] on video at bounding box center [411, 268] width 720 height 360
click at [484, 203] on video at bounding box center [411, 268] width 720 height 360
click at [483, 203] on video at bounding box center [411, 268] width 720 height 360
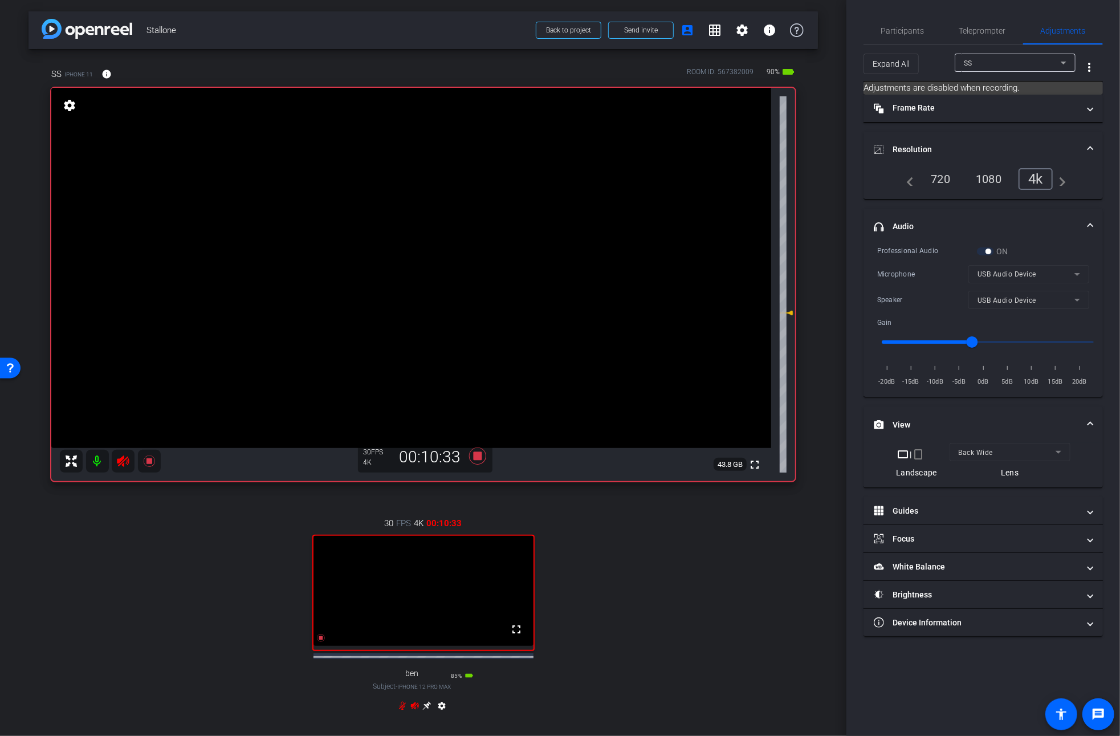
click at [483, 203] on video at bounding box center [411, 268] width 720 height 360
click at [483, 203] on div at bounding box center [483, 203] width 28 height 28
click at [487, 242] on video at bounding box center [411, 268] width 720 height 360
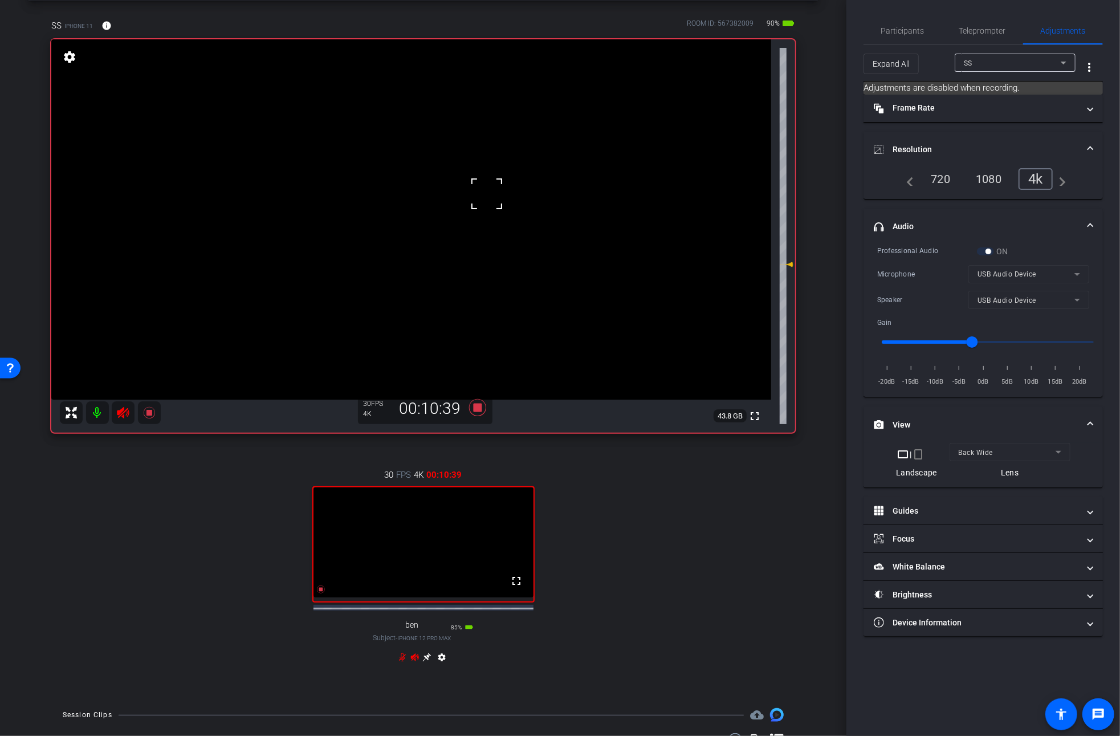
scroll to position [51, 0]
click at [499, 146] on video at bounding box center [411, 216] width 720 height 360
click at [477, 407] on icon at bounding box center [476, 404] width 17 height 17
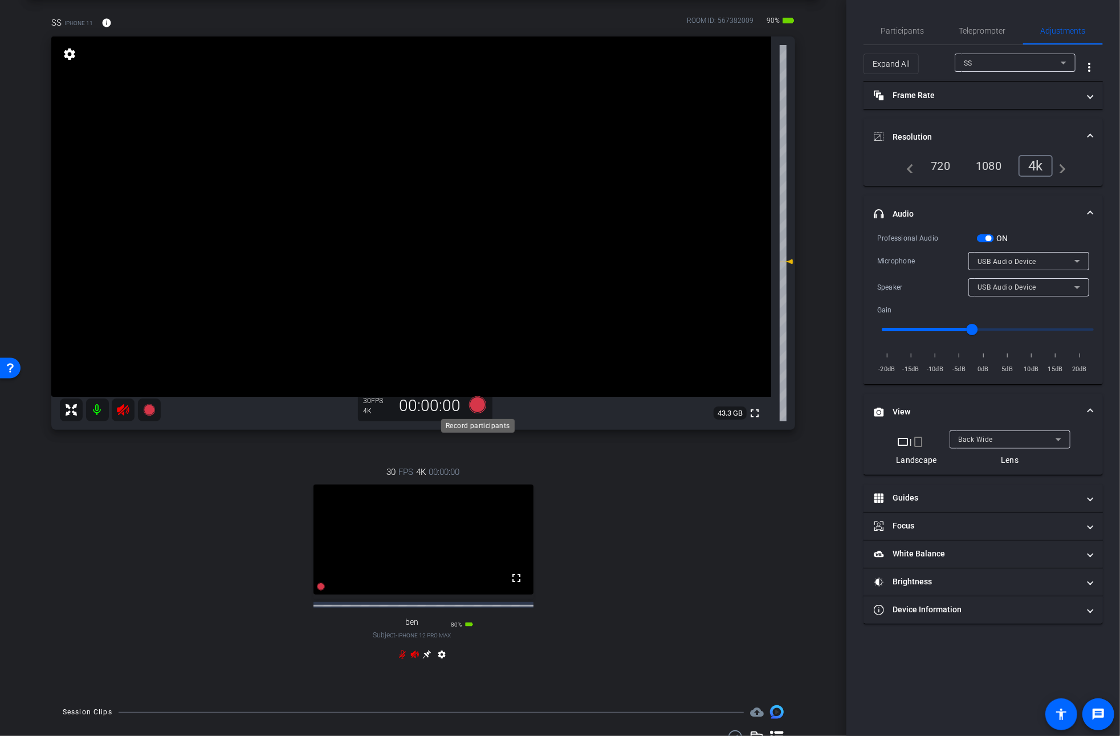
click at [478, 407] on icon at bounding box center [476, 404] width 17 height 17
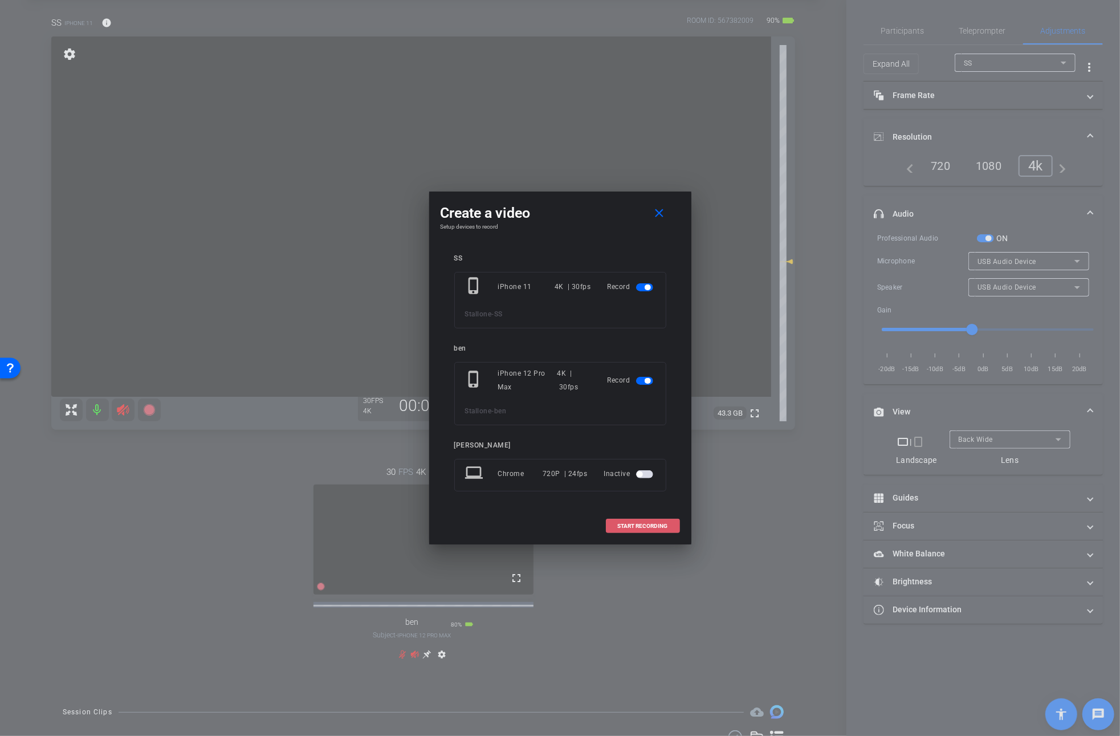
click at [646, 520] on span at bounding box center [642, 525] width 73 height 27
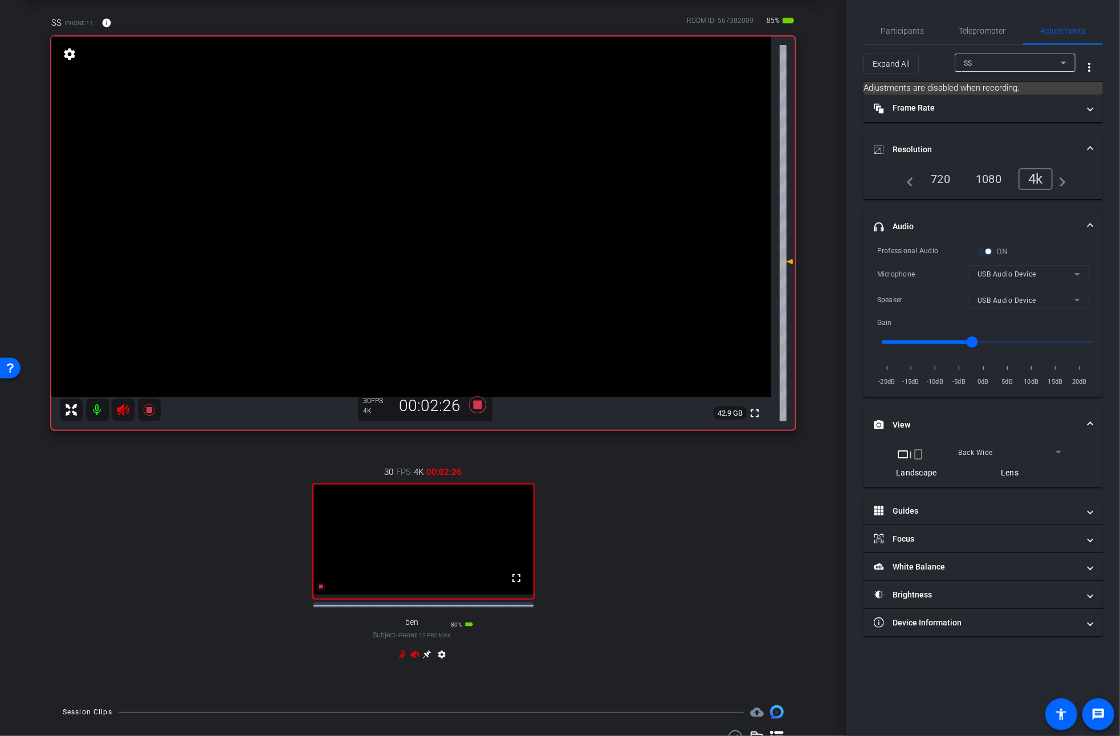
click at [491, 176] on video at bounding box center [411, 216] width 720 height 360
click at [510, 165] on video at bounding box center [411, 216] width 720 height 360
click at [539, 154] on video at bounding box center [411, 216] width 720 height 360
click at [508, 162] on video at bounding box center [411, 216] width 720 height 360
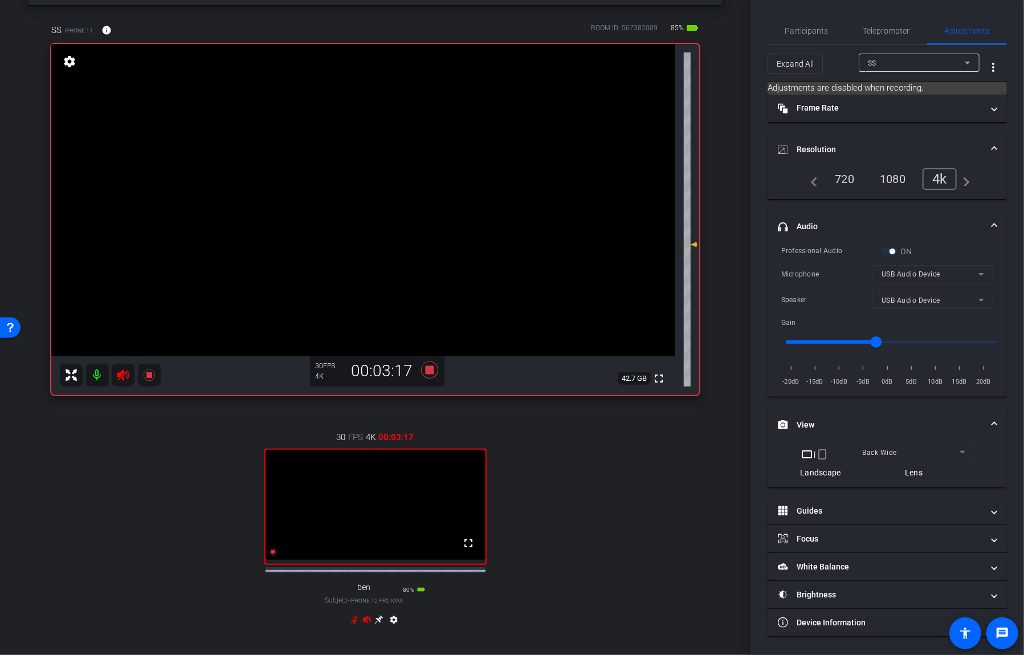
scroll to position [31, 0]
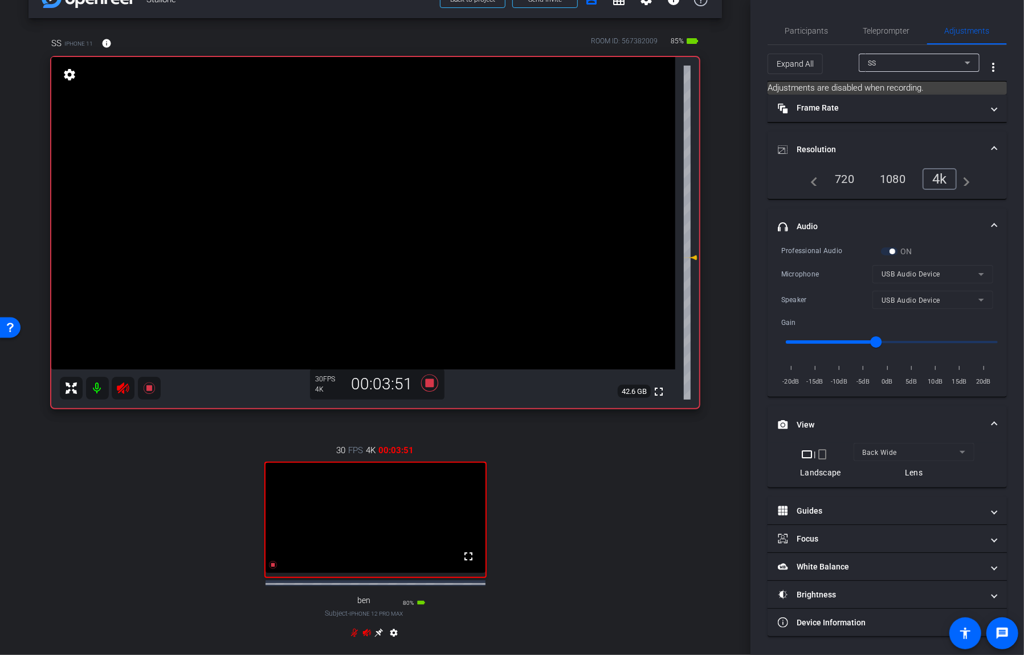
click at [438, 168] on video at bounding box center [363, 213] width 624 height 312
click at [438, 168] on div at bounding box center [438, 168] width 28 height 28
click at [438, 168] on video at bounding box center [363, 213] width 624 height 312
click at [436, 189] on video at bounding box center [363, 213] width 624 height 312
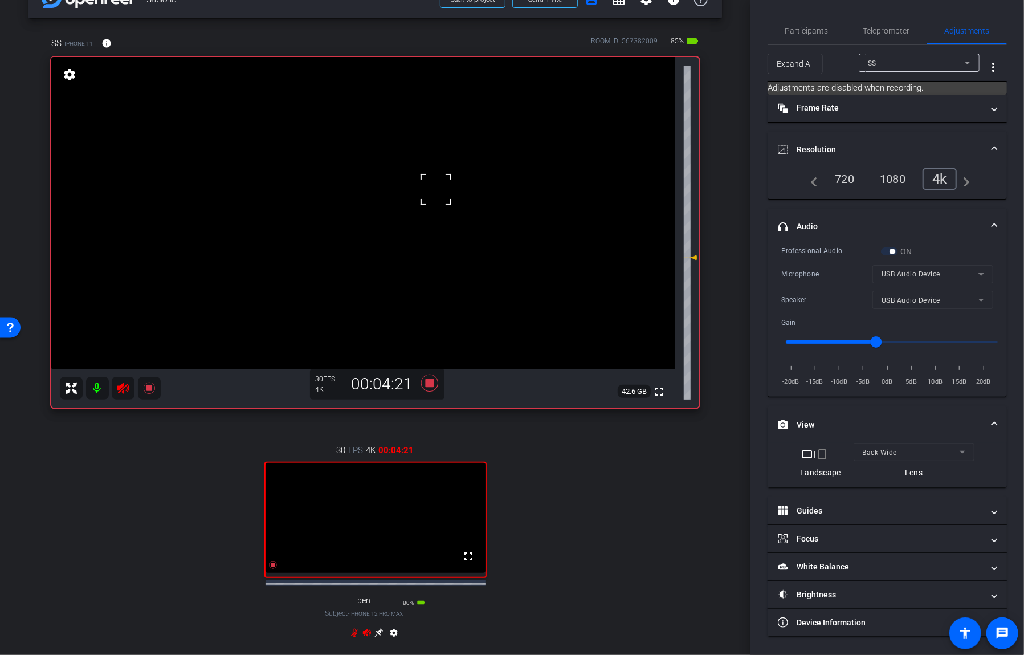
click at [441, 144] on video at bounding box center [363, 213] width 624 height 312
click at [441, 144] on div at bounding box center [441, 145] width 28 height 28
click at [441, 144] on video at bounding box center [363, 213] width 624 height 312
click at [427, 178] on video at bounding box center [363, 213] width 624 height 312
click at [378, 637] on icon at bounding box center [378, 632] width 9 height 9
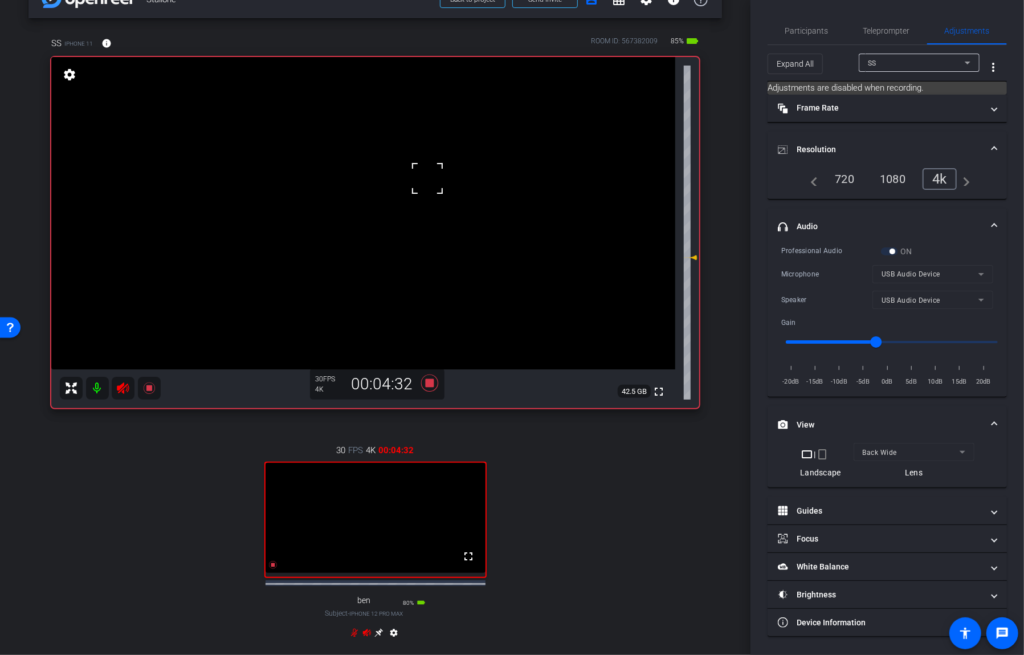
scroll to position [0, 0]
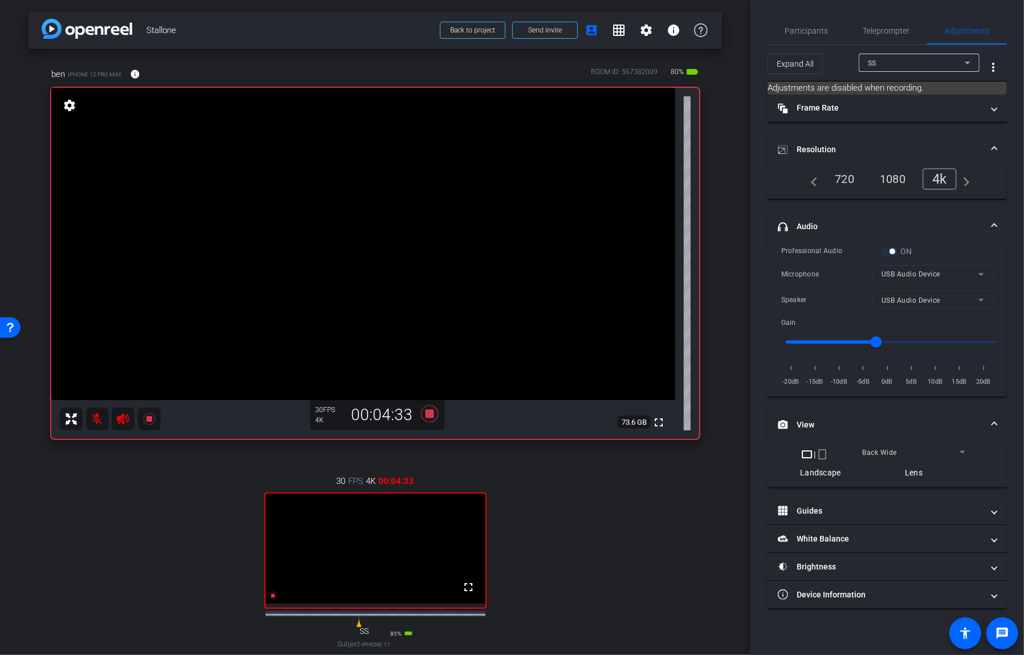
click at [337, 238] on video at bounding box center [363, 244] width 624 height 312
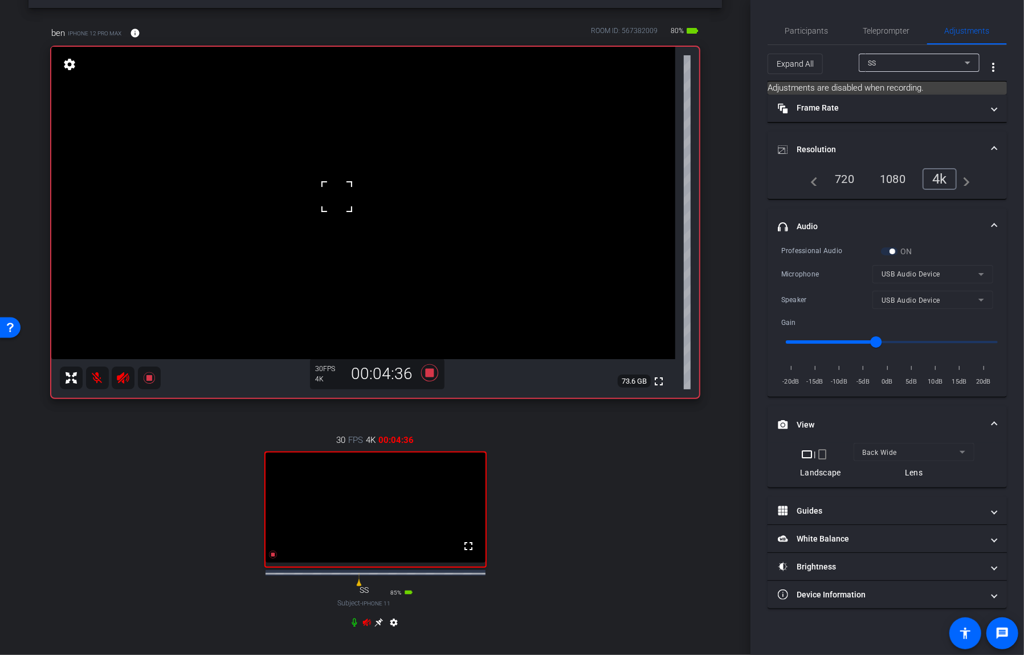
scroll to position [43, 0]
click at [381, 625] on icon at bounding box center [378, 620] width 9 height 9
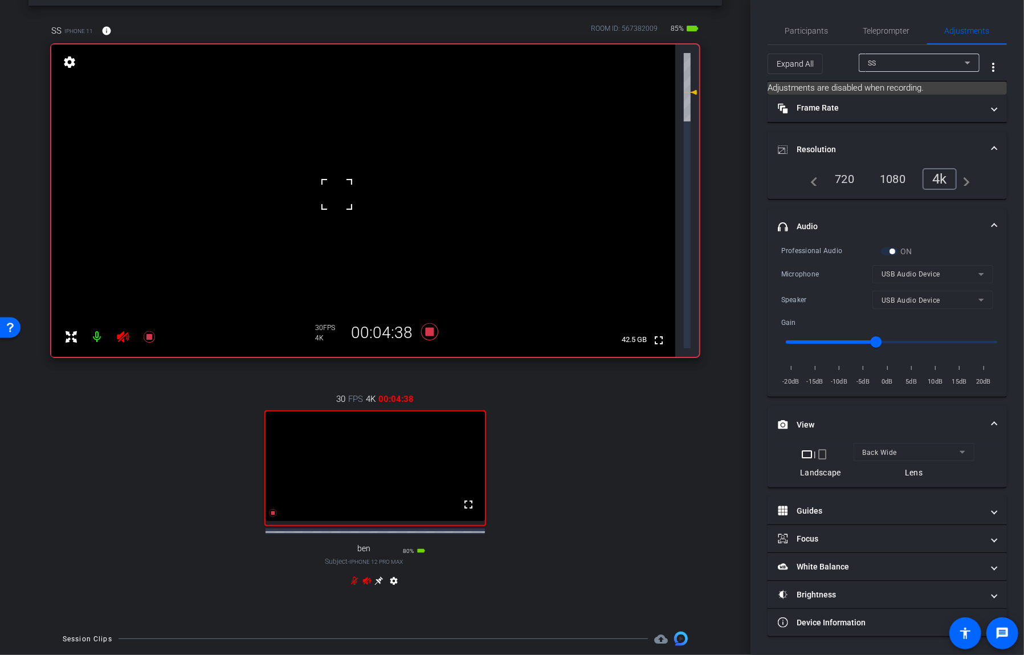
scroll to position [0, 0]
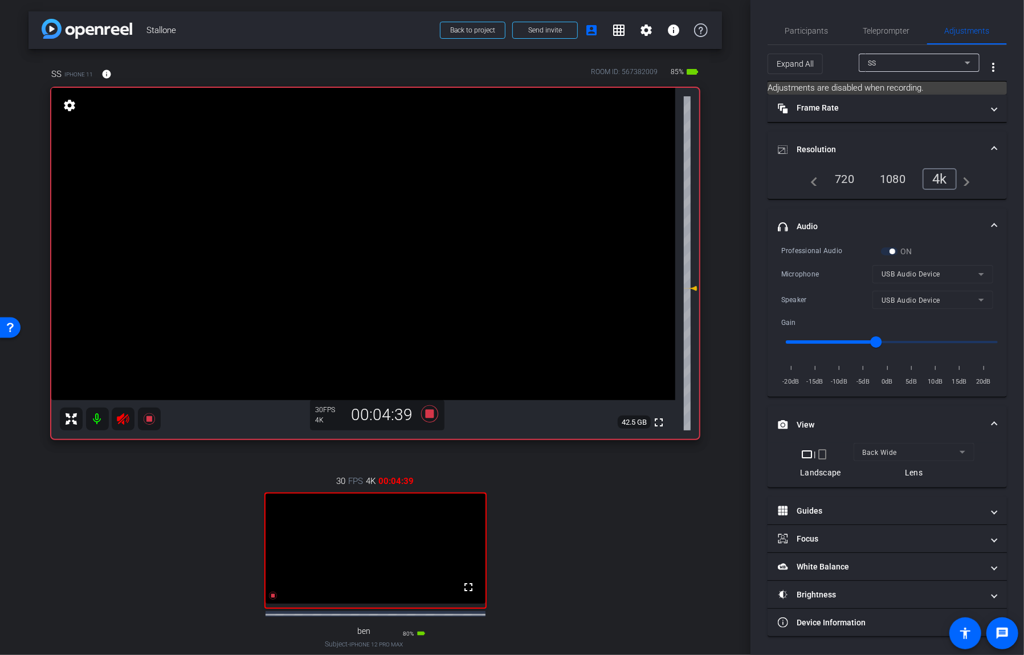
click at [459, 190] on video at bounding box center [363, 244] width 624 height 312
click at [442, 187] on video at bounding box center [363, 244] width 624 height 312
click at [428, 229] on video at bounding box center [363, 244] width 624 height 312
click at [426, 216] on div at bounding box center [428, 228] width 28 height 28
click at [430, 195] on video at bounding box center [363, 244] width 624 height 312
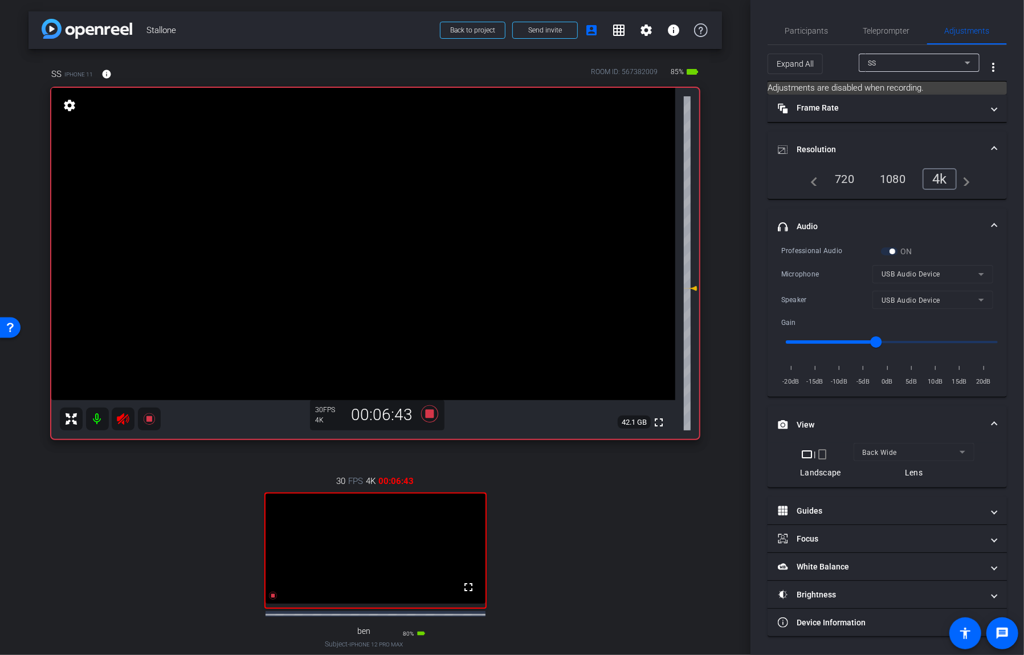
click at [426, 253] on video at bounding box center [363, 244] width 624 height 312
click at [447, 195] on video at bounding box center [363, 244] width 624 height 312
click at [415, 182] on video at bounding box center [363, 244] width 624 height 312
click at [434, 410] on icon at bounding box center [429, 414] width 27 height 21
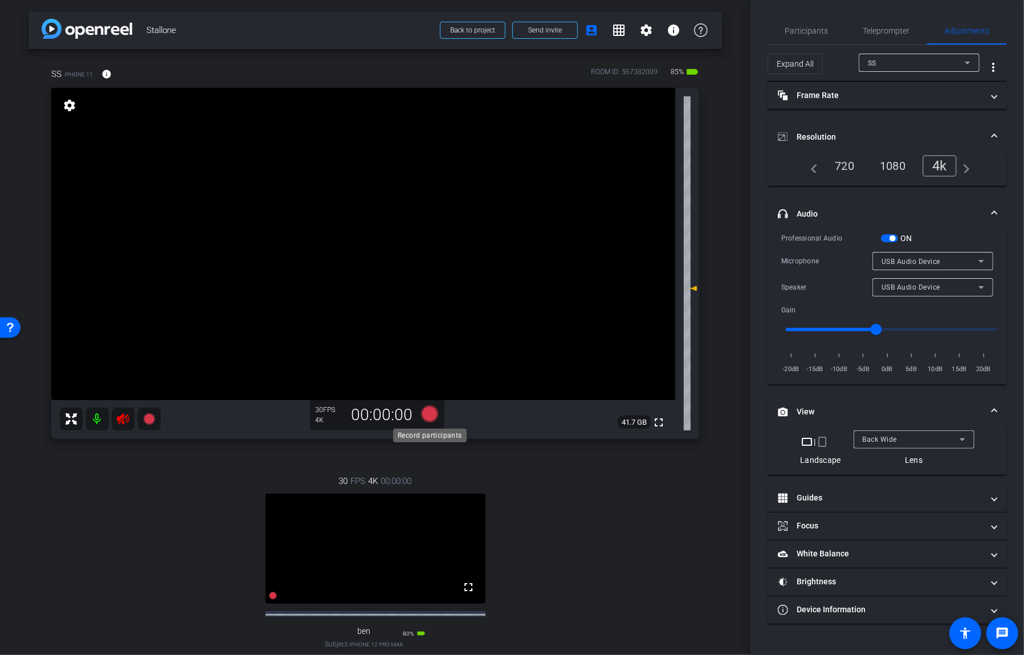
click at [434, 410] on icon at bounding box center [429, 413] width 17 height 17
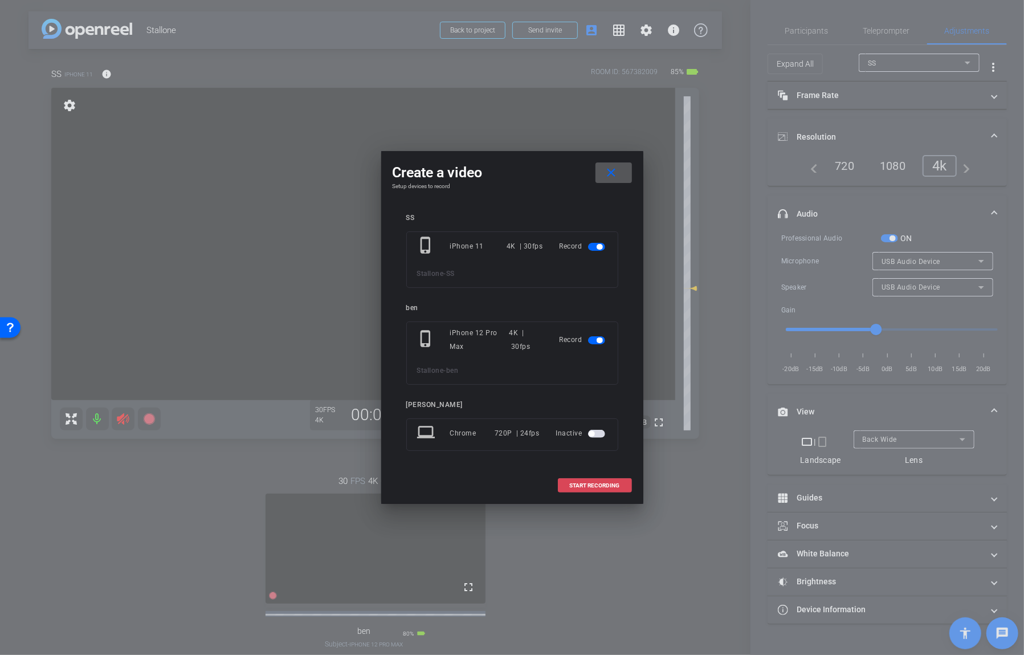
click at [589, 480] on span at bounding box center [595, 485] width 73 height 27
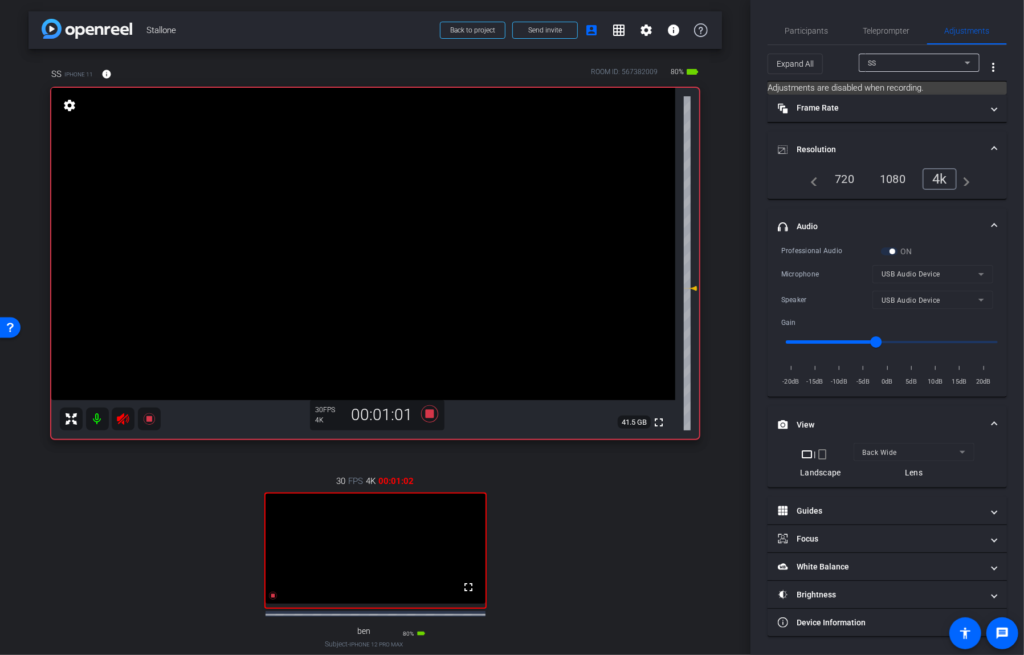
click at [460, 206] on video at bounding box center [363, 244] width 624 height 312
click at [439, 206] on video at bounding box center [363, 244] width 624 height 312
click at [442, 206] on video at bounding box center [363, 244] width 624 height 312
click at [442, 206] on div at bounding box center [441, 206] width 28 height 28
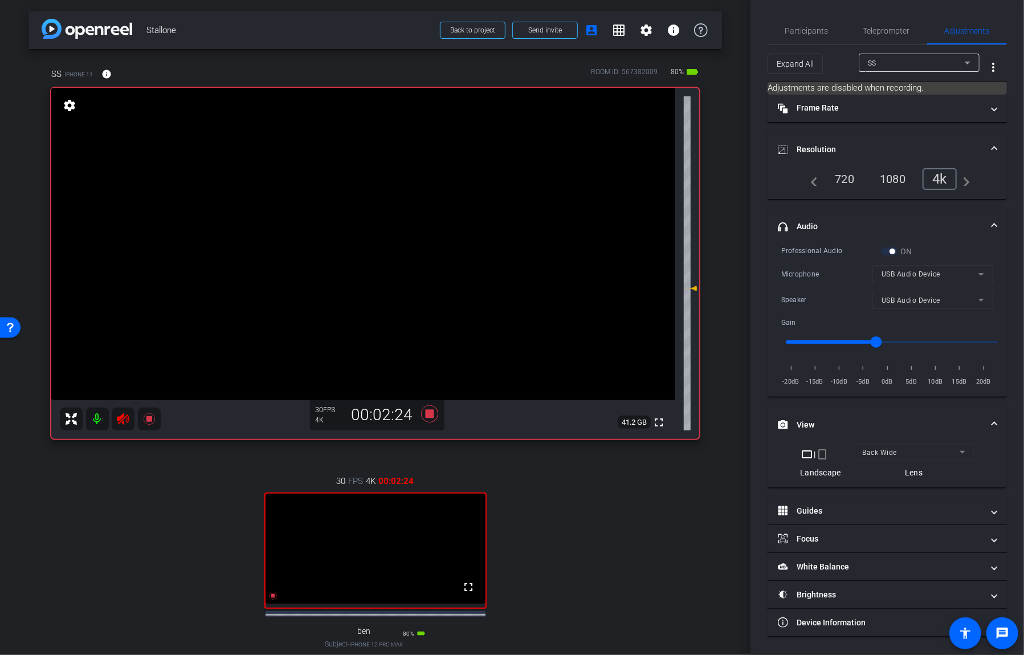
click at [441, 206] on video at bounding box center [363, 244] width 624 height 312
click at [440, 206] on video at bounding box center [363, 244] width 624 height 312
click at [435, 197] on video at bounding box center [363, 244] width 624 height 312
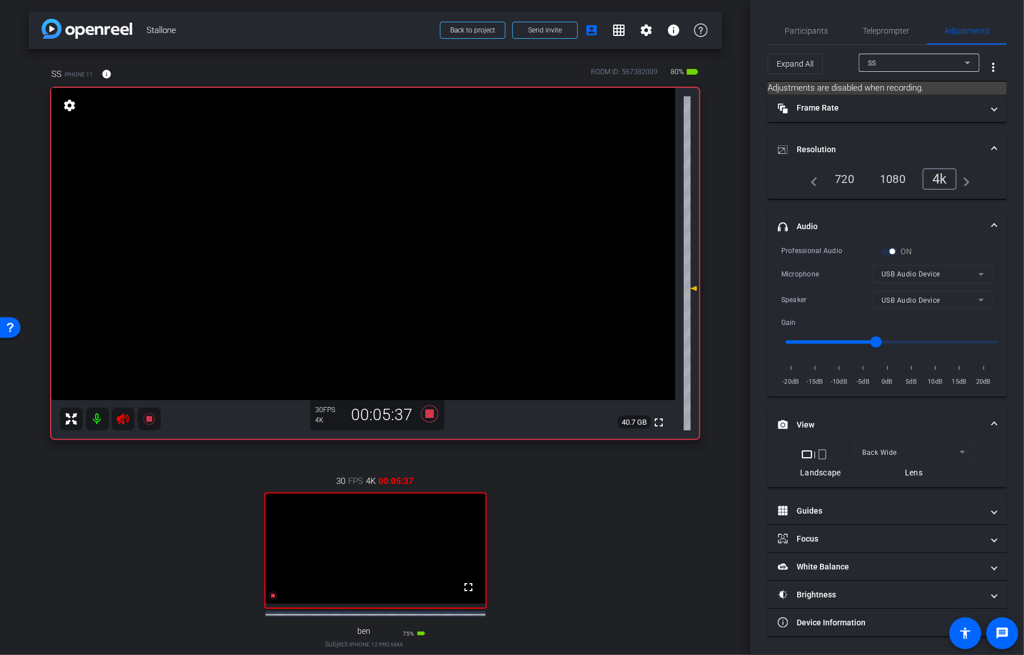
click at [415, 221] on video at bounding box center [363, 244] width 624 height 312
click at [413, 226] on video at bounding box center [363, 244] width 624 height 312
click at [429, 185] on video at bounding box center [363, 244] width 624 height 312
click at [430, 202] on video at bounding box center [363, 244] width 624 height 312
click at [430, 414] on icon at bounding box center [429, 413] width 17 height 17
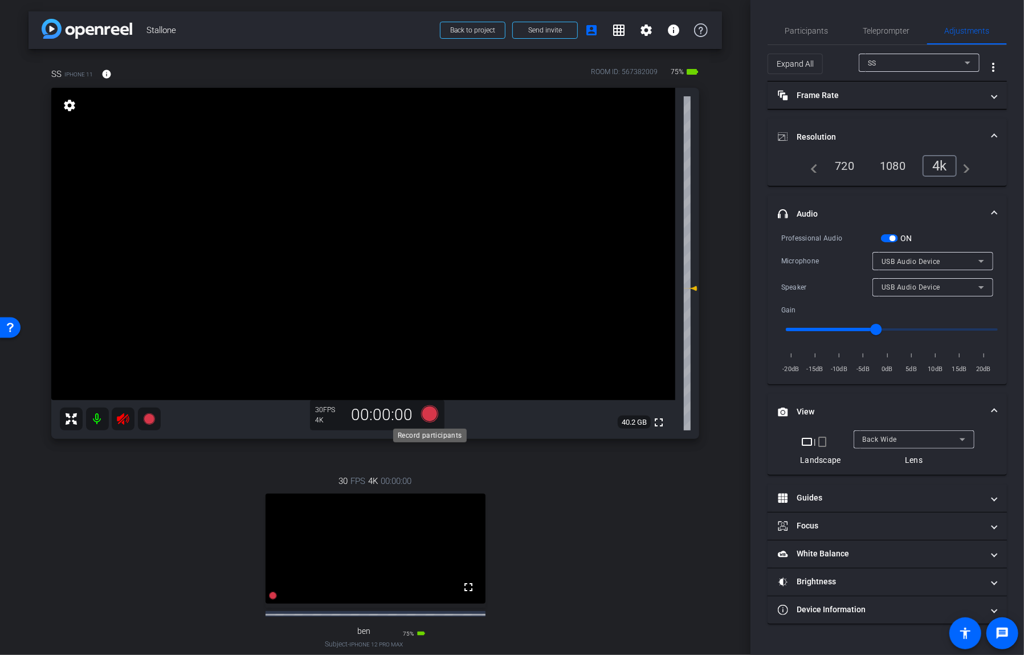
click at [430, 414] on icon at bounding box center [429, 413] width 17 height 17
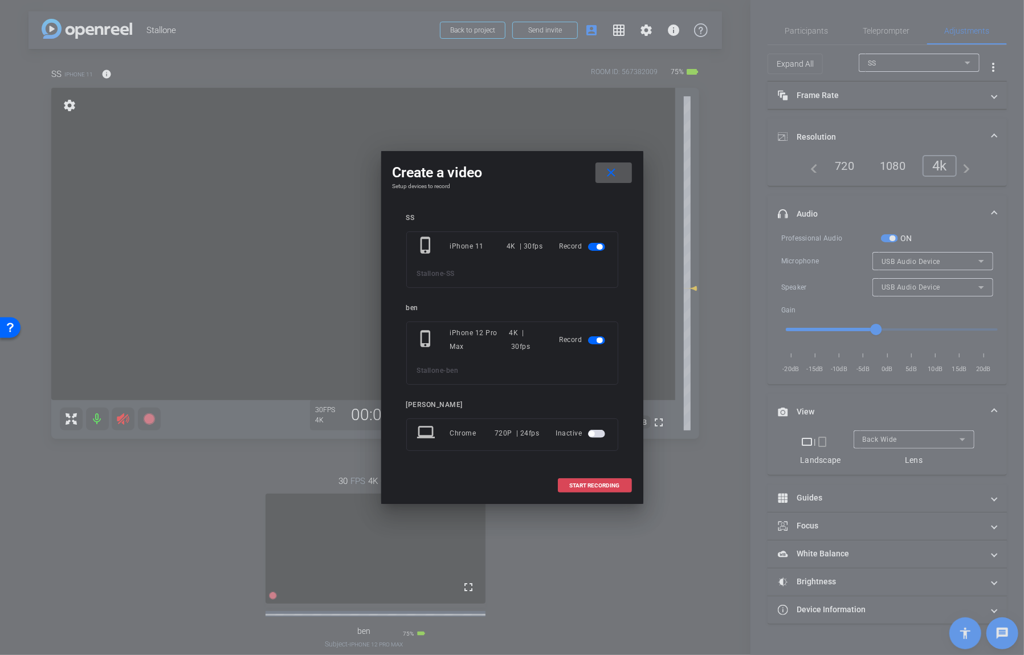
click at [592, 488] on span at bounding box center [595, 485] width 73 height 27
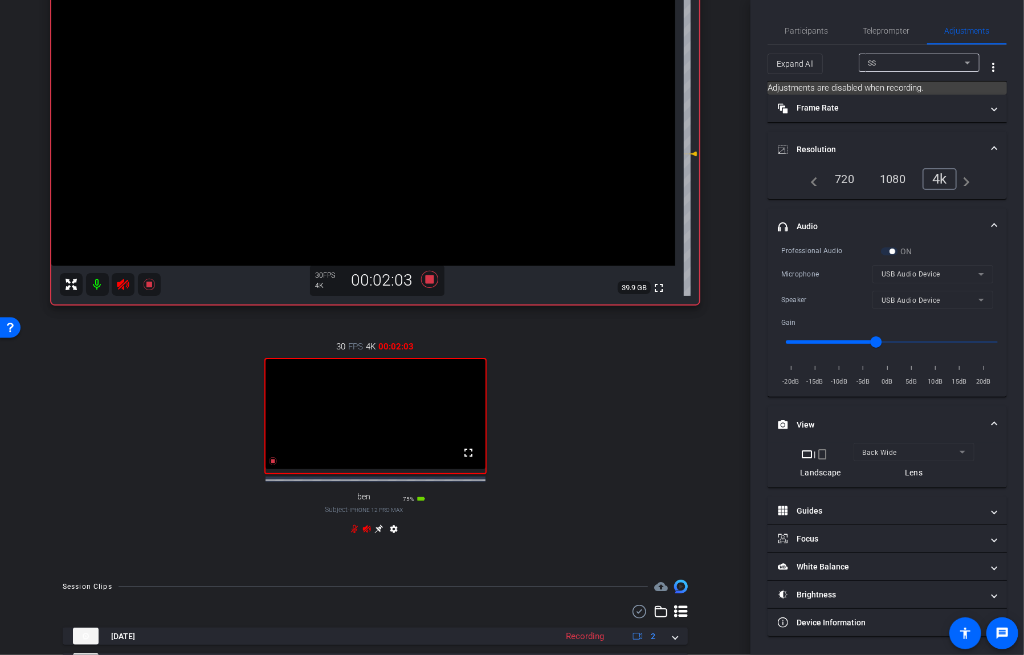
scroll to position [123, 0]
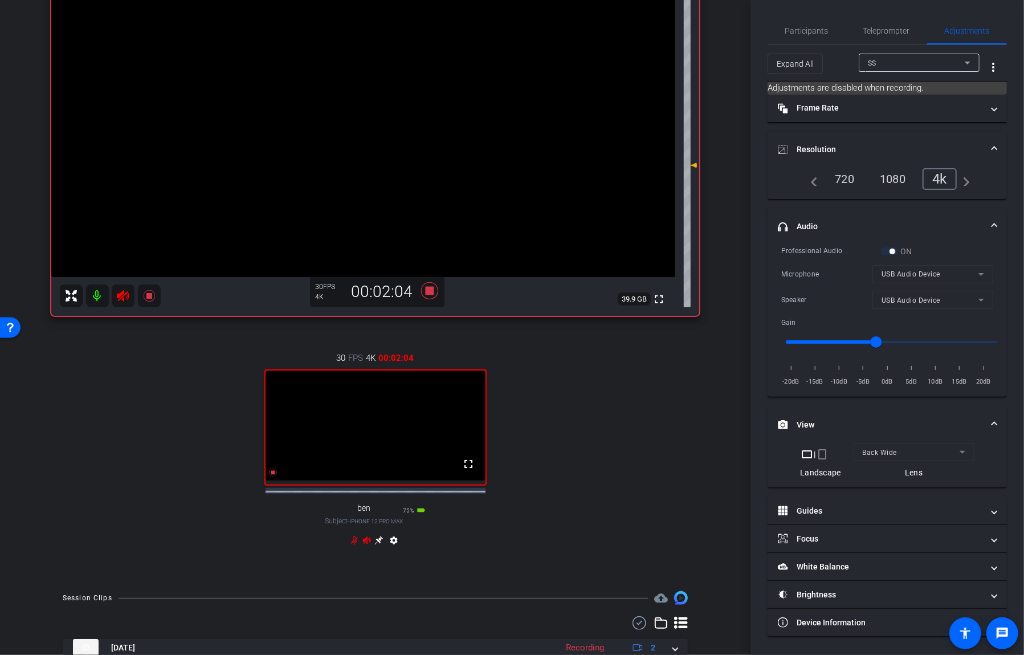
click at [450, 84] on video at bounding box center [363, 121] width 624 height 312
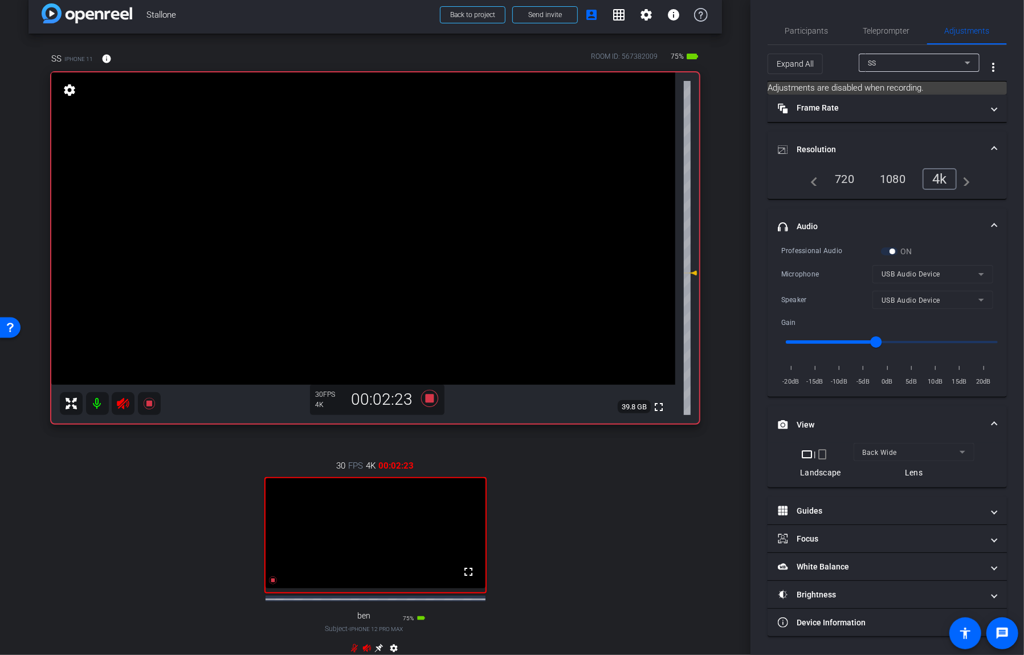
scroll to position [11, 0]
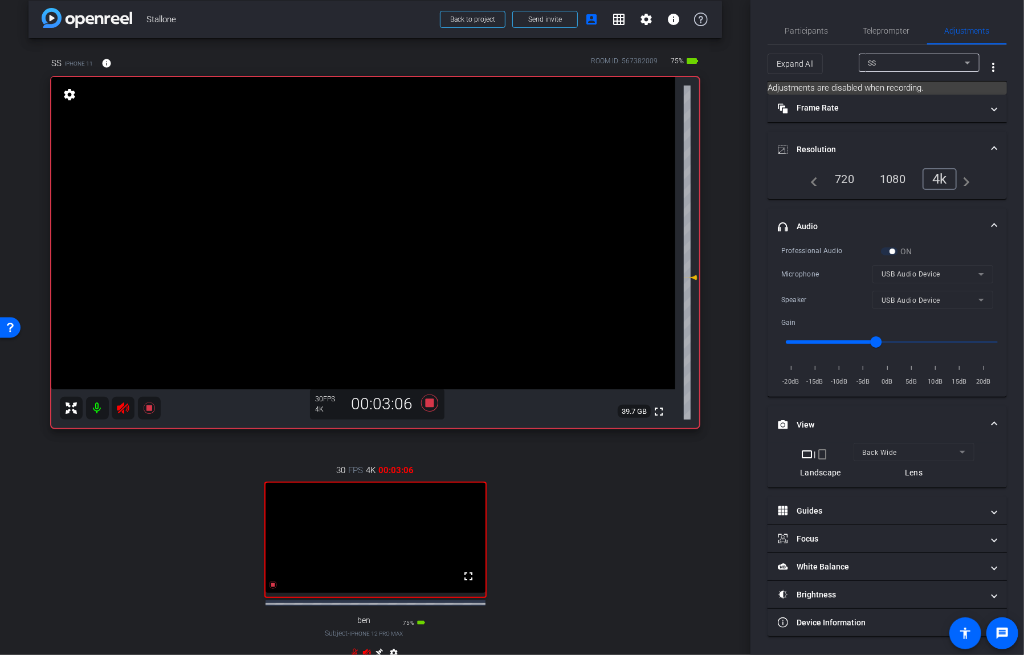
click at [433, 194] on video at bounding box center [363, 233] width 624 height 312
click at [458, 197] on video at bounding box center [363, 233] width 624 height 312
click at [433, 162] on video at bounding box center [363, 233] width 624 height 312
click at [437, 183] on video at bounding box center [363, 233] width 624 height 312
click at [440, 184] on video at bounding box center [363, 233] width 624 height 312
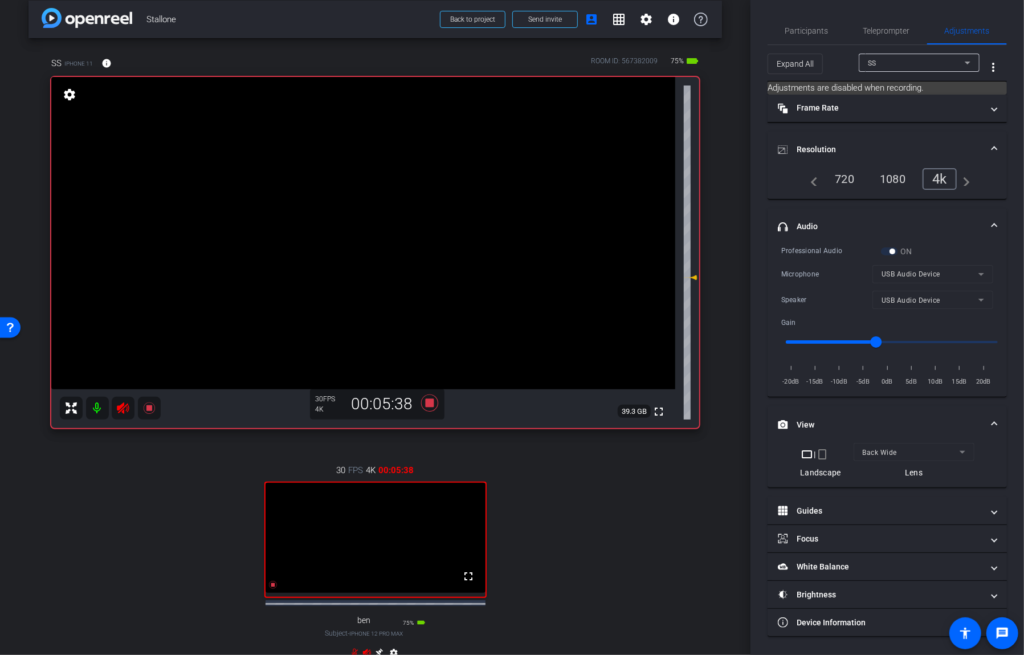
click at [454, 179] on video at bounding box center [363, 233] width 624 height 312
click at [430, 190] on video at bounding box center [363, 233] width 624 height 312
click at [428, 399] on icon at bounding box center [429, 402] width 17 height 17
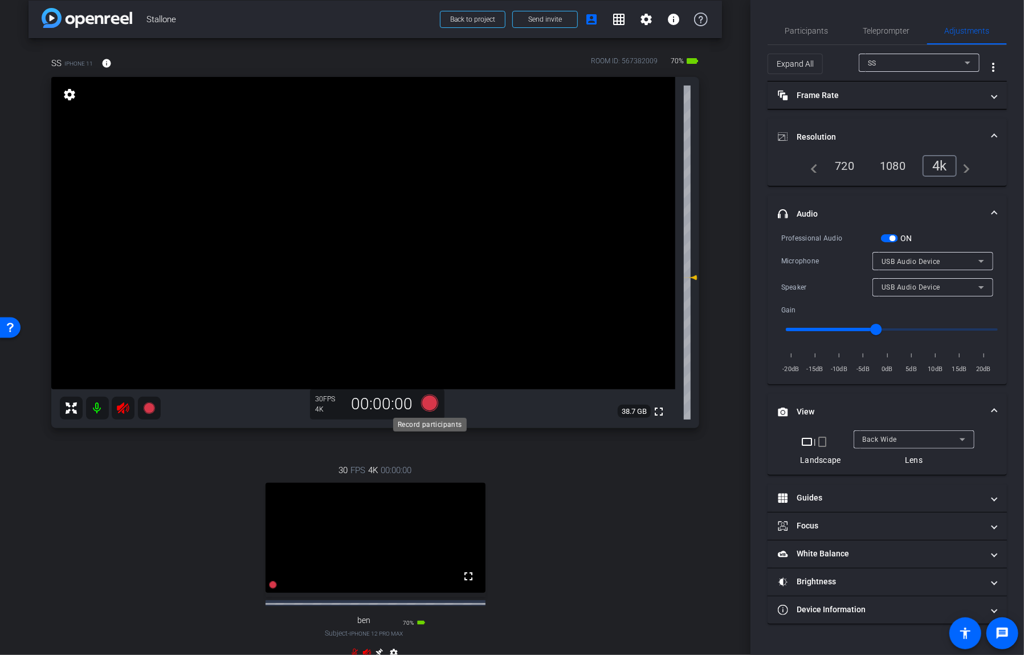
click at [429, 399] on icon at bounding box center [429, 402] width 17 height 17
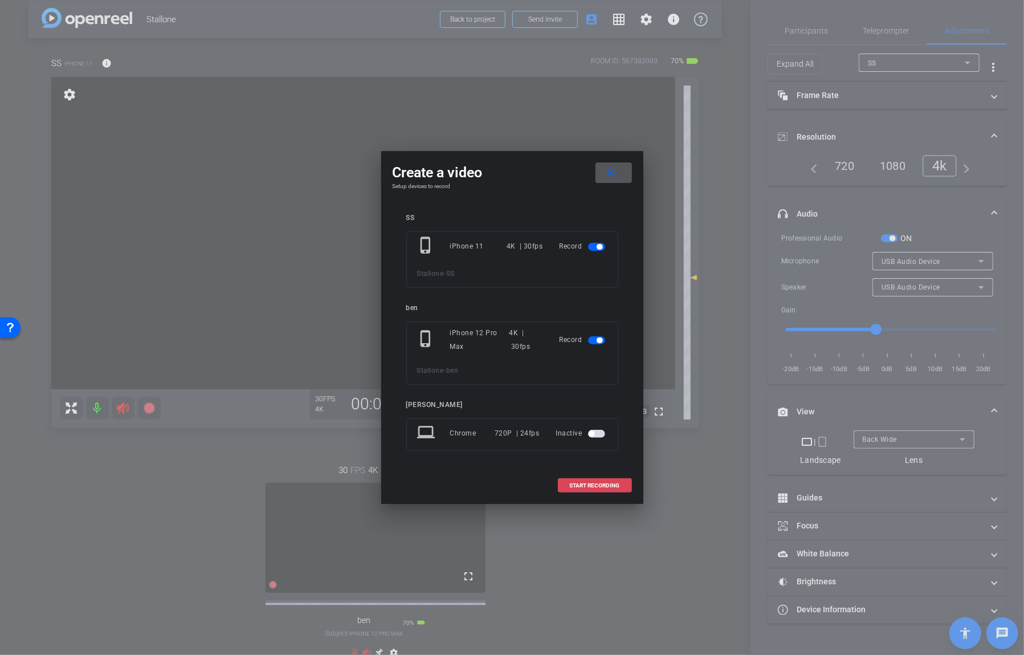
click at [606, 491] on span at bounding box center [595, 485] width 73 height 27
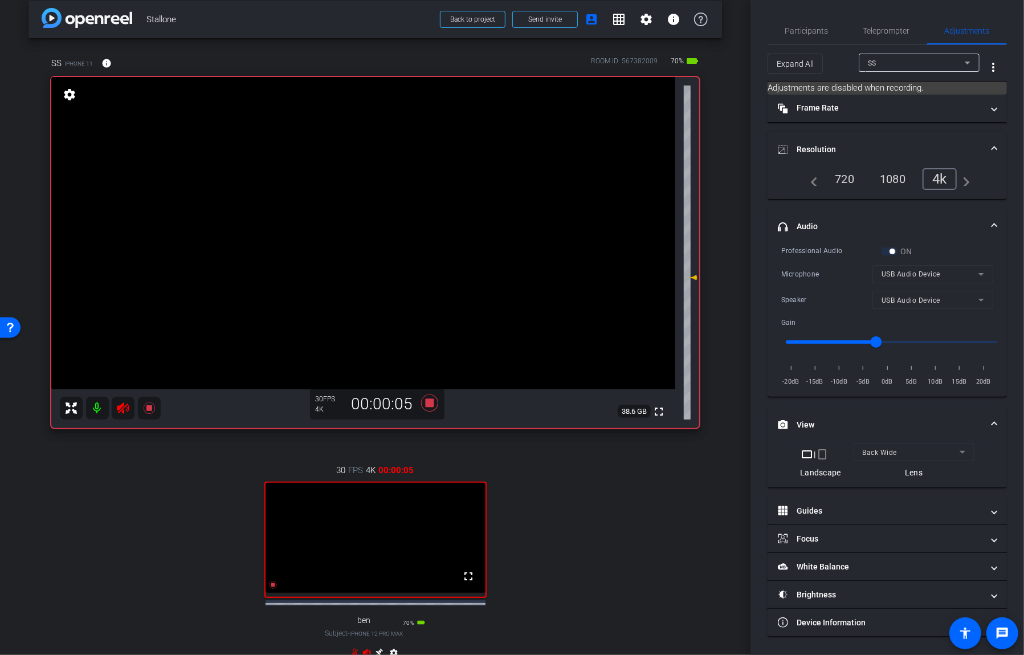
click at [430, 167] on video at bounding box center [363, 233] width 624 height 312
click at [430, 172] on div at bounding box center [429, 167] width 28 height 28
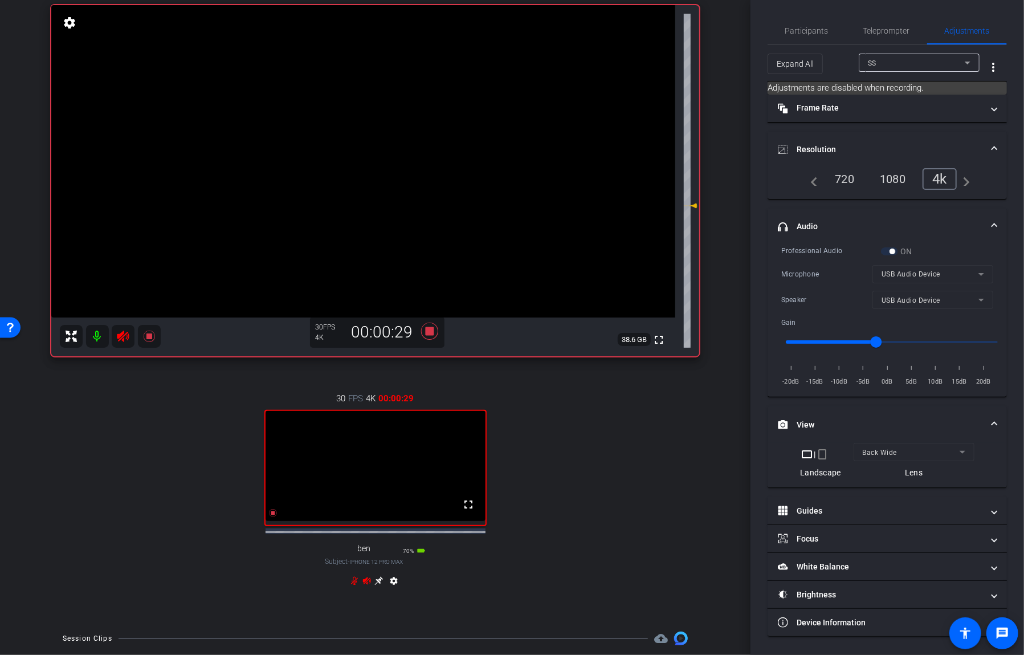
scroll to position [64, 0]
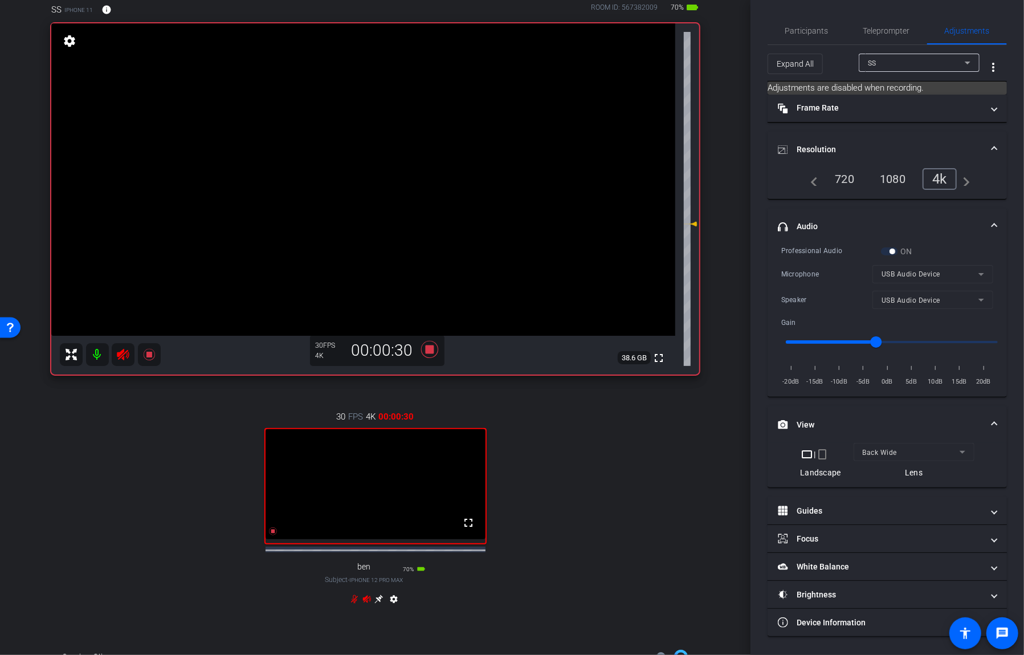
click at [430, 172] on video at bounding box center [363, 179] width 624 height 312
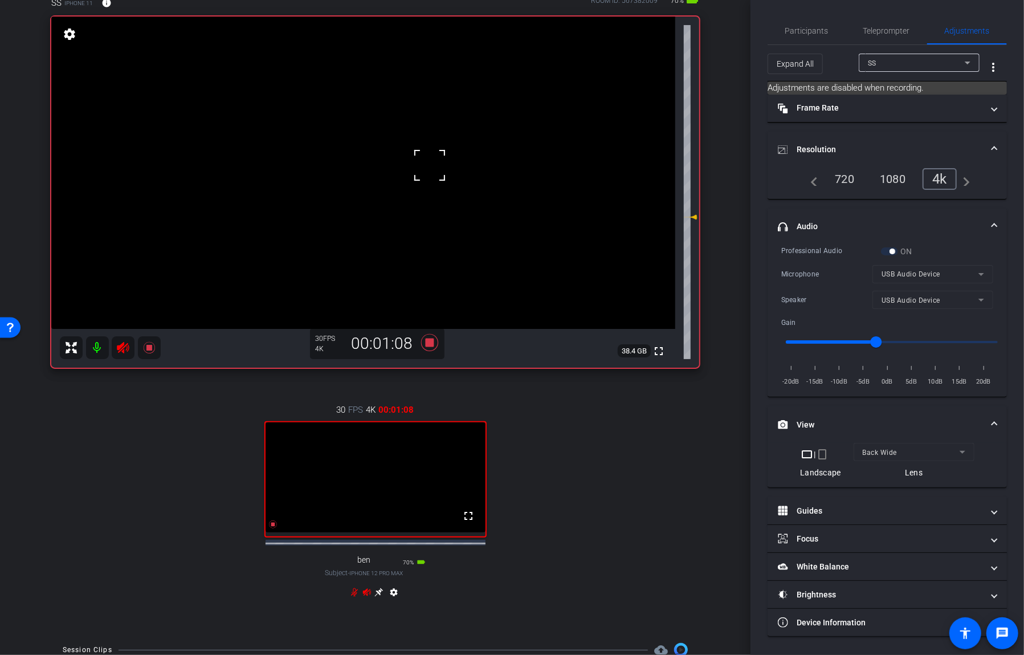
click at [430, 172] on div at bounding box center [429, 165] width 28 height 28
click at [440, 119] on video at bounding box center [363, 173] width 624 height 312
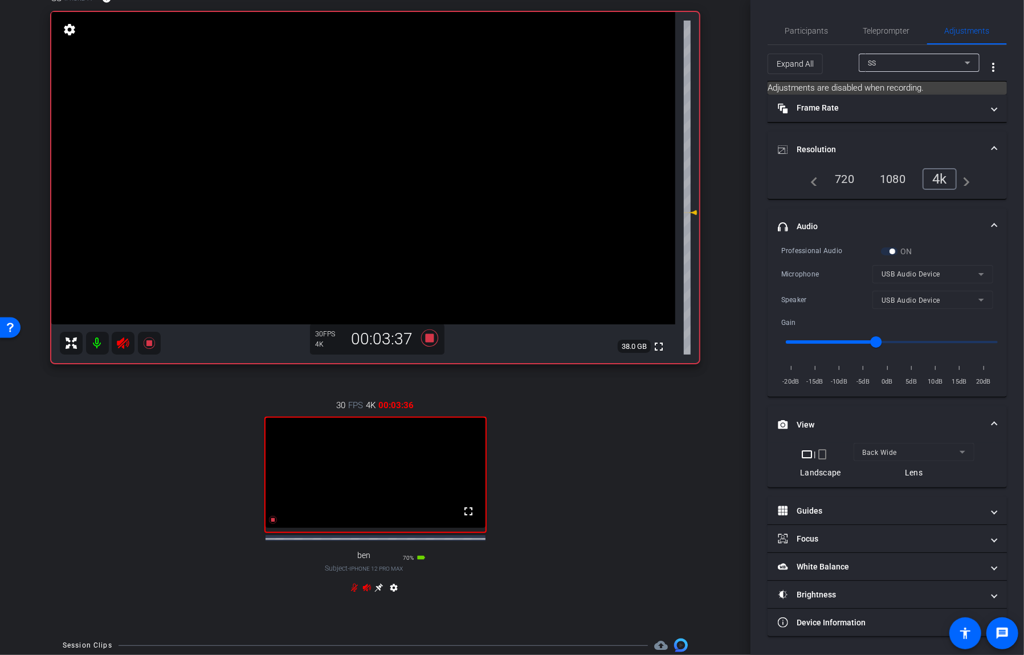
click at [440, 119] on video at bounding box center [363, 168] width 624 height 312
click at [440, 119] on div at bounding box center [440, 118] width 28 height 28
click at [440, 119] on video at bounding box center [363, 168] width 624 height 312
click at [441, 147] on video at bounding box center [363, 168] width 624 height 312
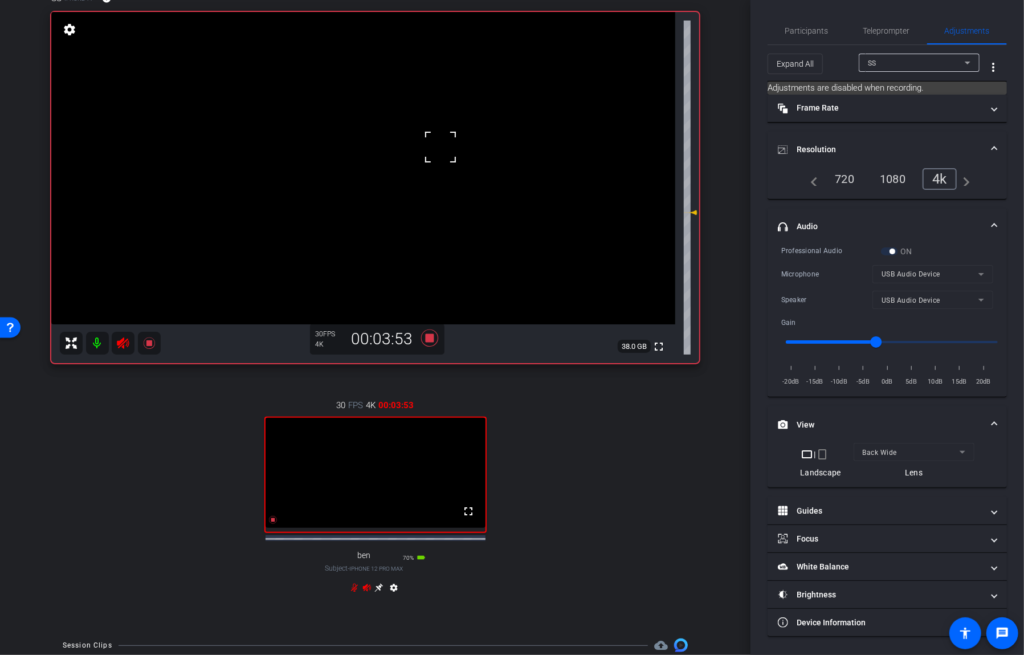
click at [441, 147] on div at bounding box center [440, 147] width 28 height 28
click at [421, 124] on video at bounding box center [363, 168] width 624 height 312
click at [421, 124] on div at bounding box center [421, 123] width 28 height 28
click at [375, 592] on icon at bounding box center [378, 587] width 9 height 9
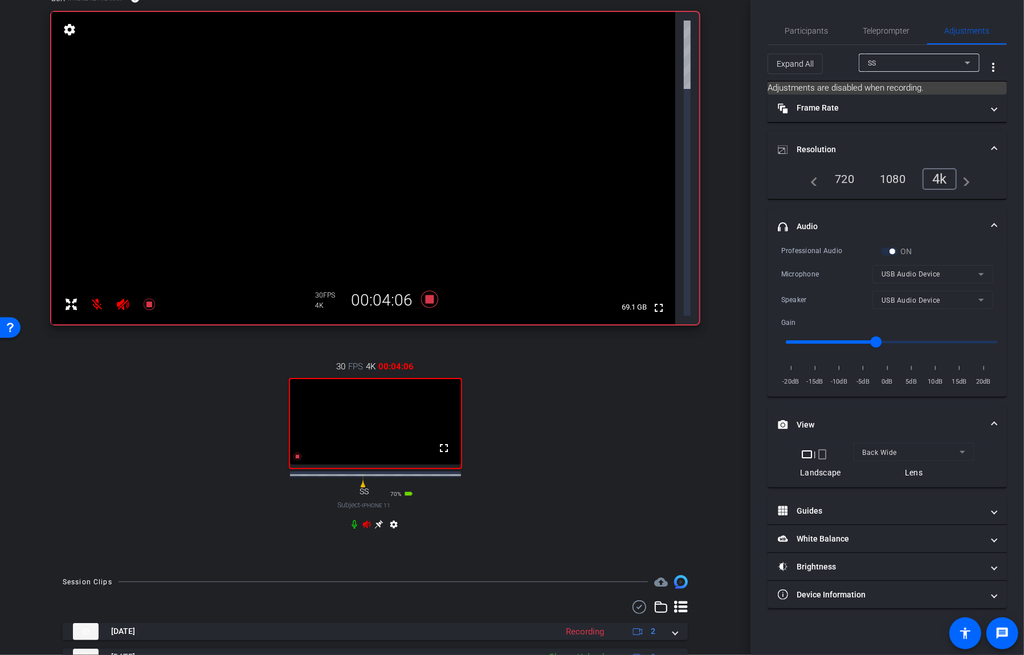
scroll to position [0, 0]
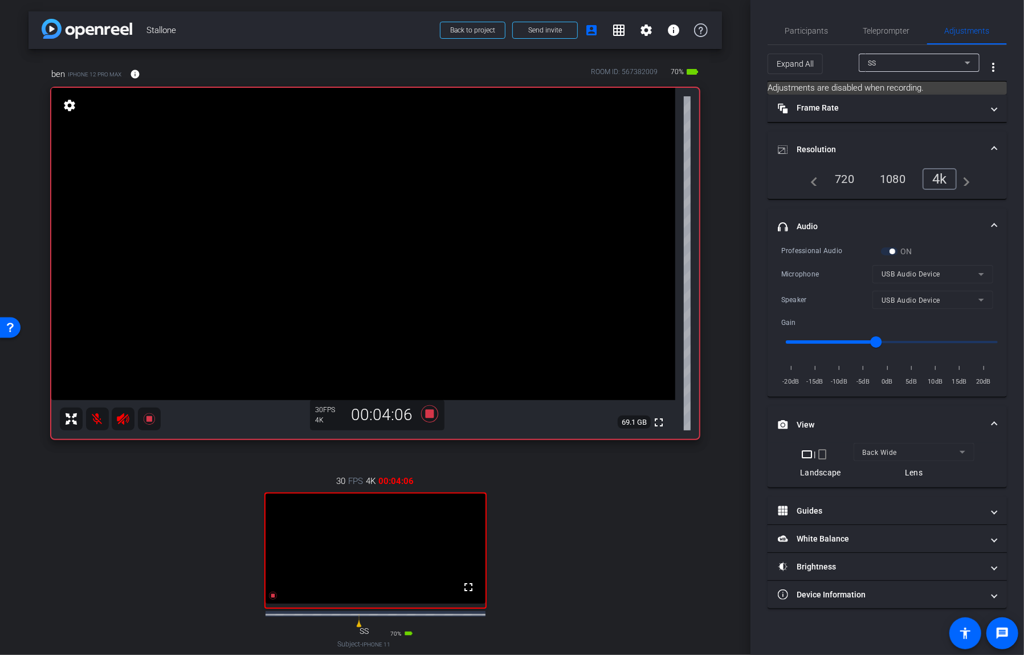
click at [353, 216] on video at bounding box center [363, 244] width 624 height 312
click at [349, 218] on div at bounding box center [353, 216] width 28 height 28
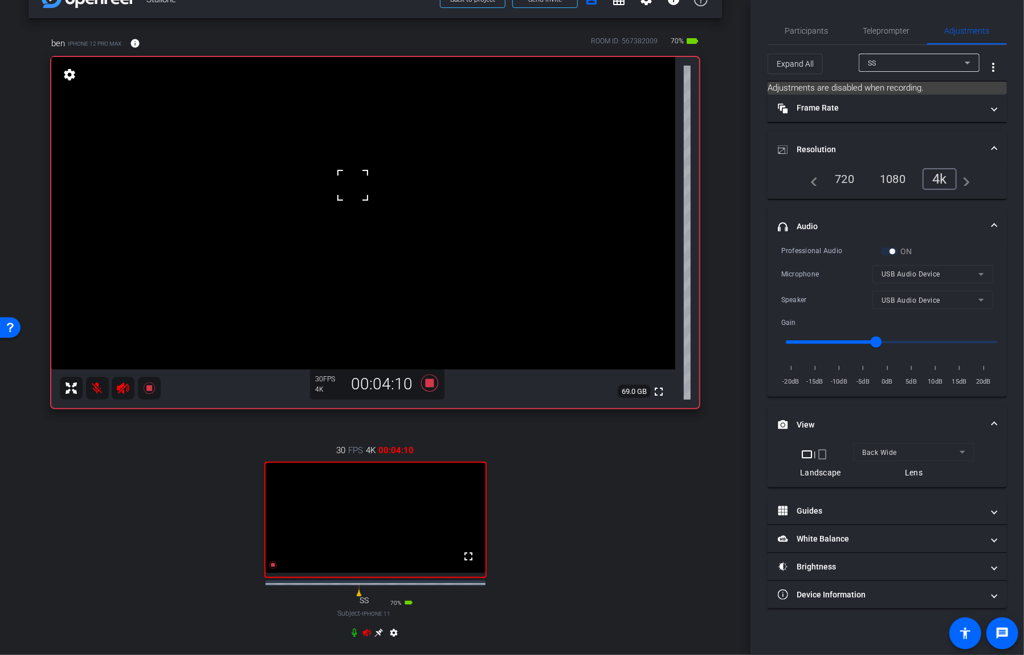
scroll to position [42, 0]
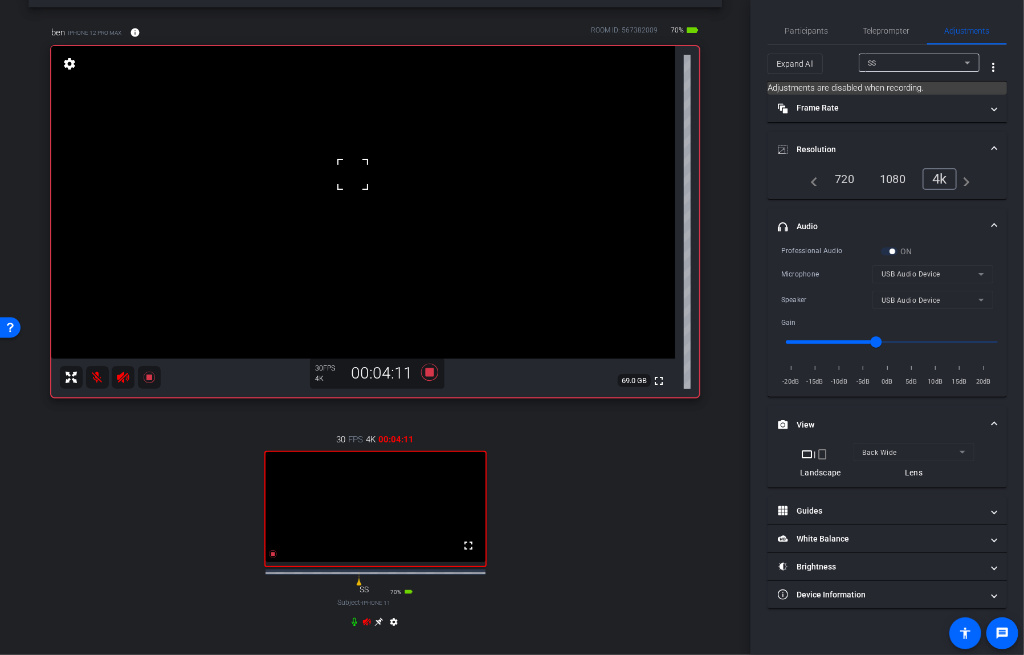
click at [382, 626] on icon at bounding box center [378, 621] width 9 height 9
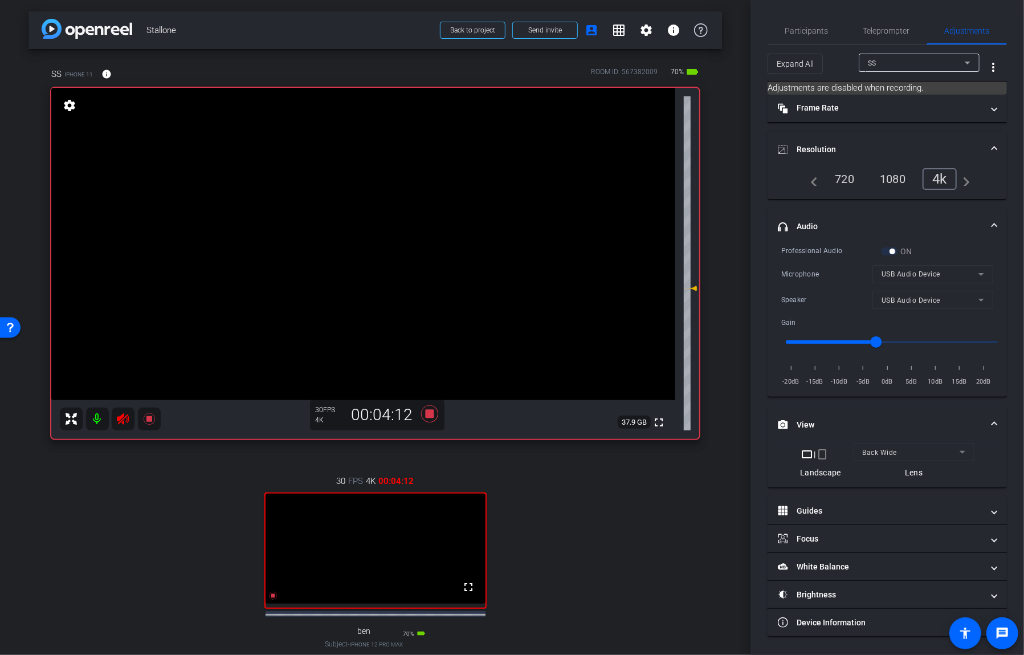
click at [447, 217] on video at bounding box center [363, 244] width 624 height 312
click at [429, 179] on video at bounding box center [363, 244] width 624 height 312
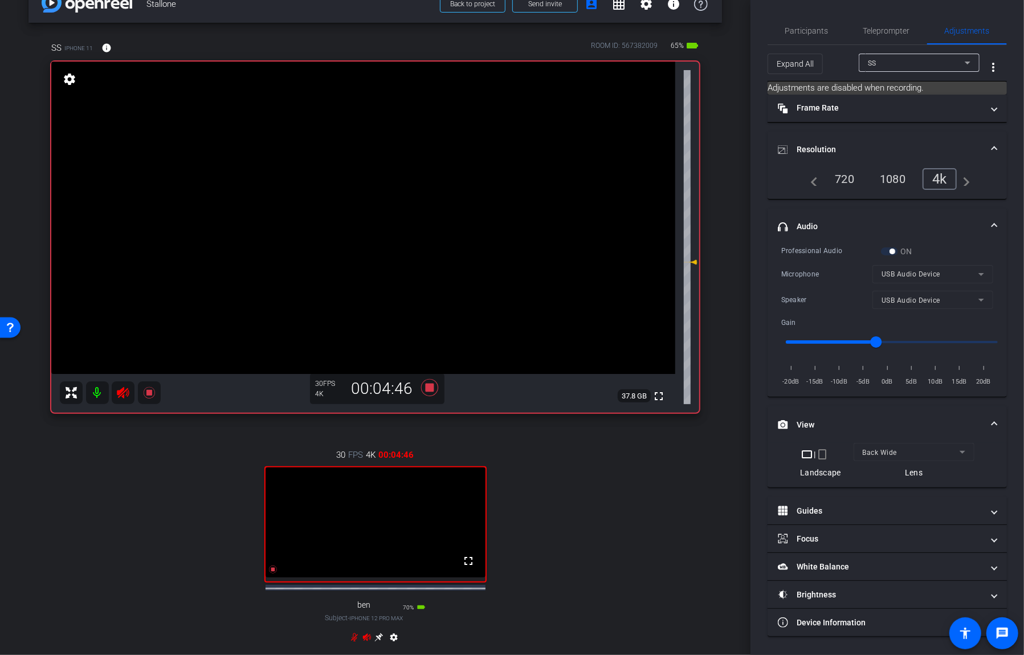
click at [429, 180] on video at bounding box center [363, 218] width 624 height 312
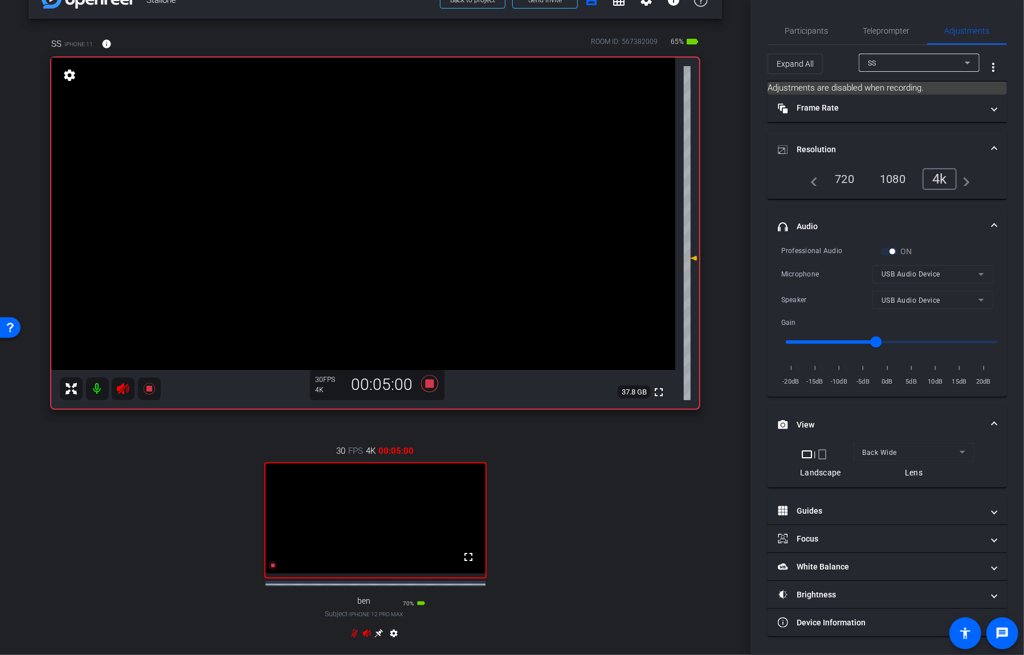
click at [451, 177] on video at bounding box center [363, 214] width 624 height 312
click at [450, 199] on video at bounding box center [363, 214] width 624 height 312
click at [429, 381] on icon at bounding box center [429, 383] width 17 height 17
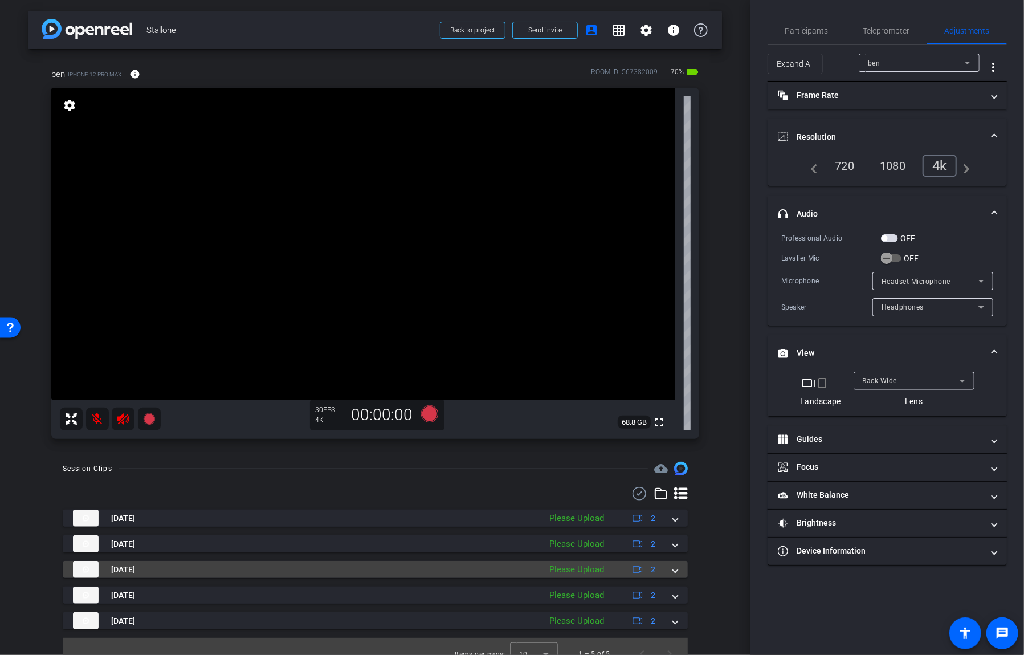
scroll to position [15, 0]
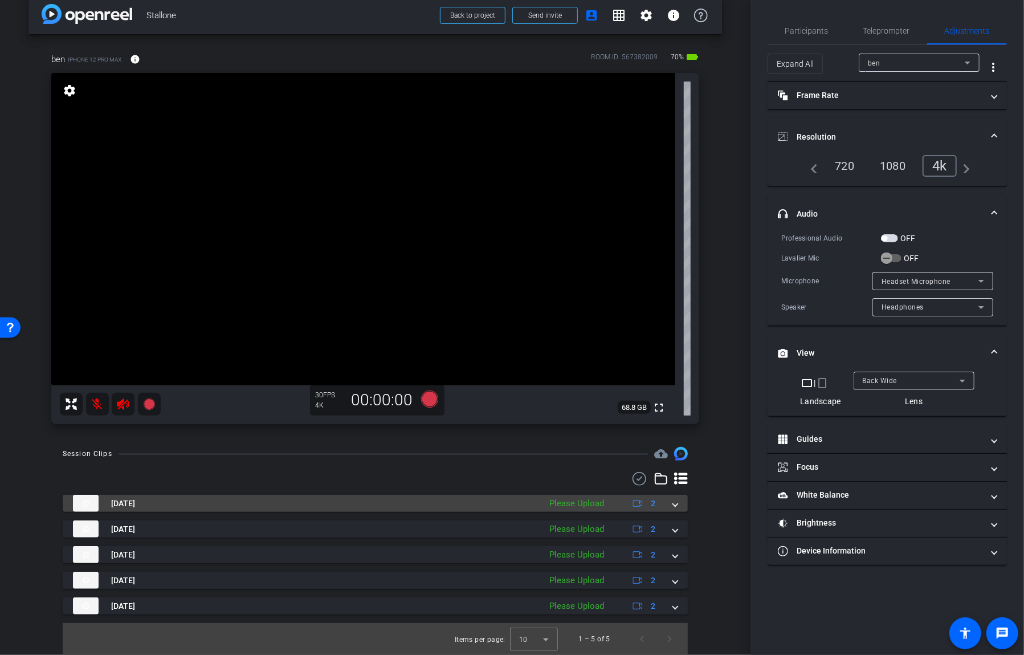
click at [675, 507] on span at bounding box center [675, 504] width 5 height 12
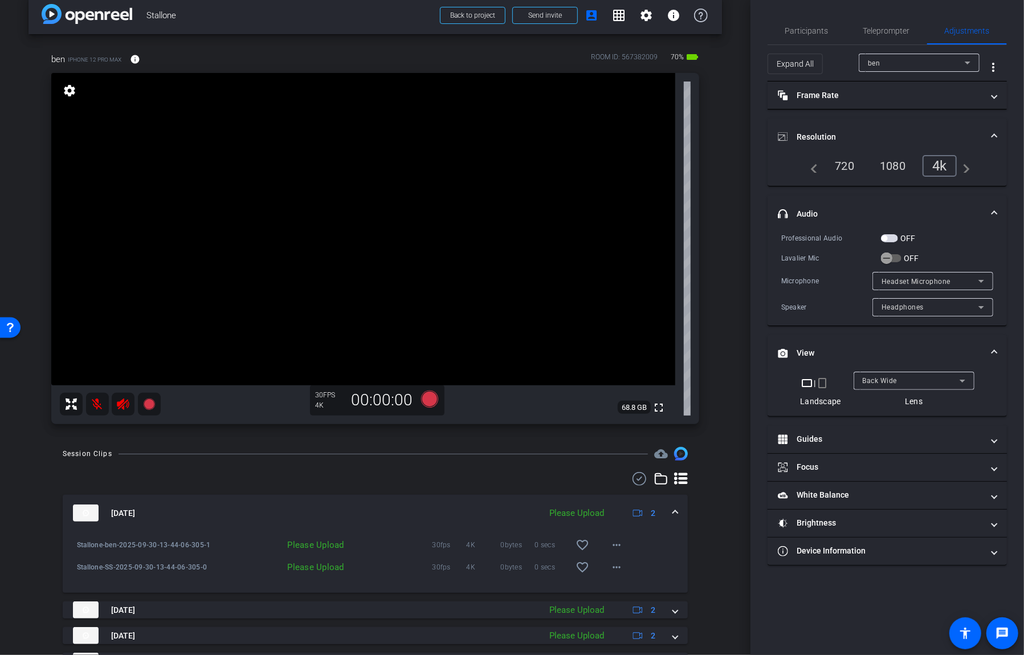
click at [677, 512] on span at bounding box center [675, 513] width 5 height 12
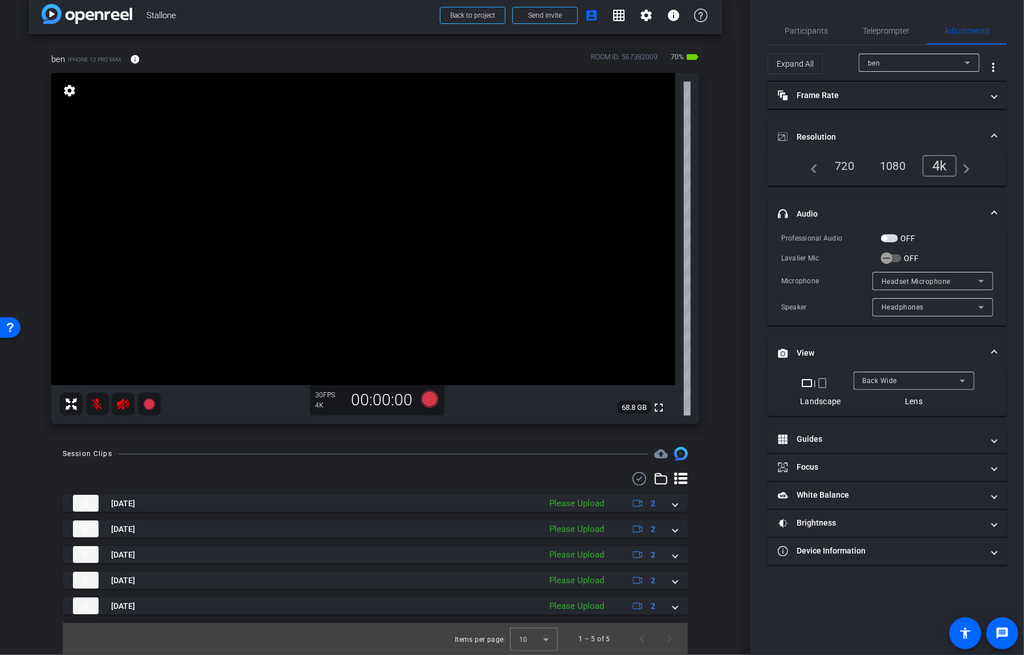
click at [638, 477] on icon at bounding box center [639, 479] width 17 height 14
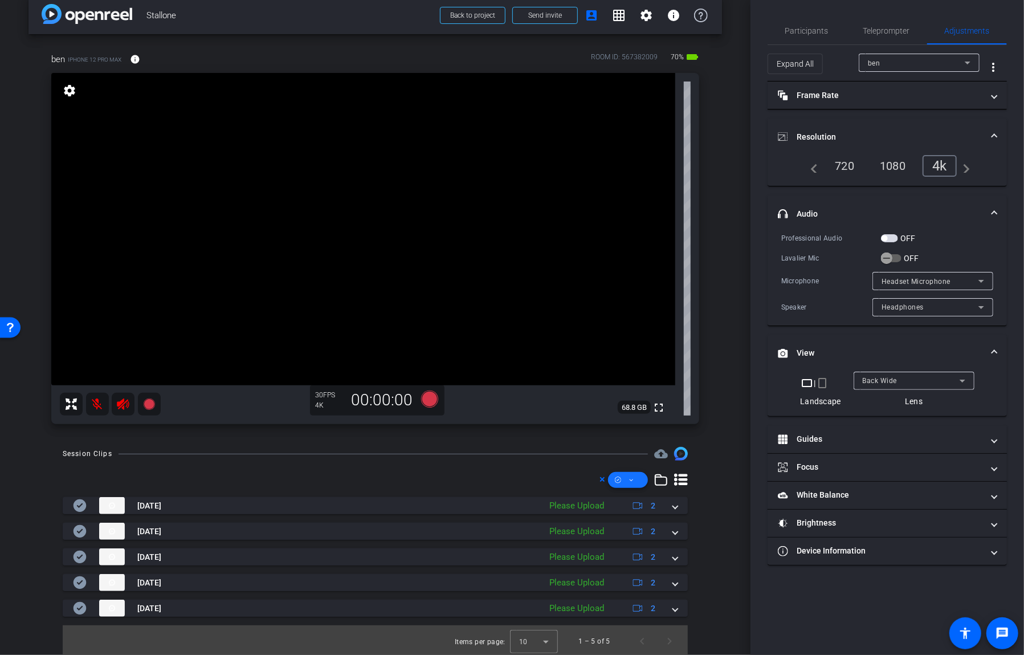
click at [637, 479] on span at bounding box center [628, 479] width 40 height 27
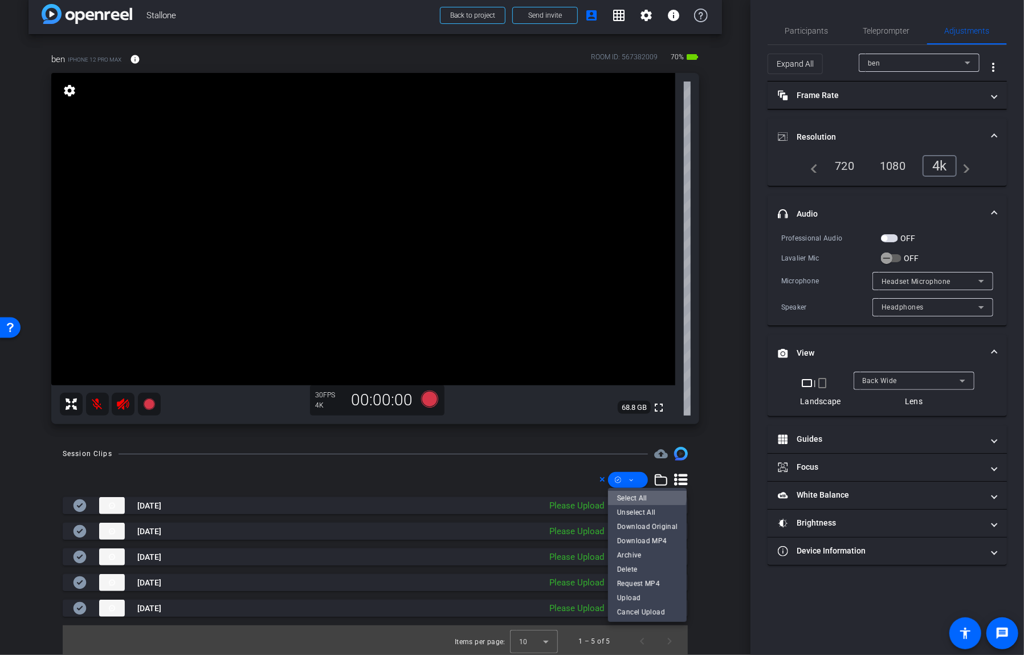
click at [640, 492] on span "Select All" at bounding box center [647, 498] width 60 height 14
click at [630, 602] on span "Upload" at bounding box center [647, 598] width 60 height 14
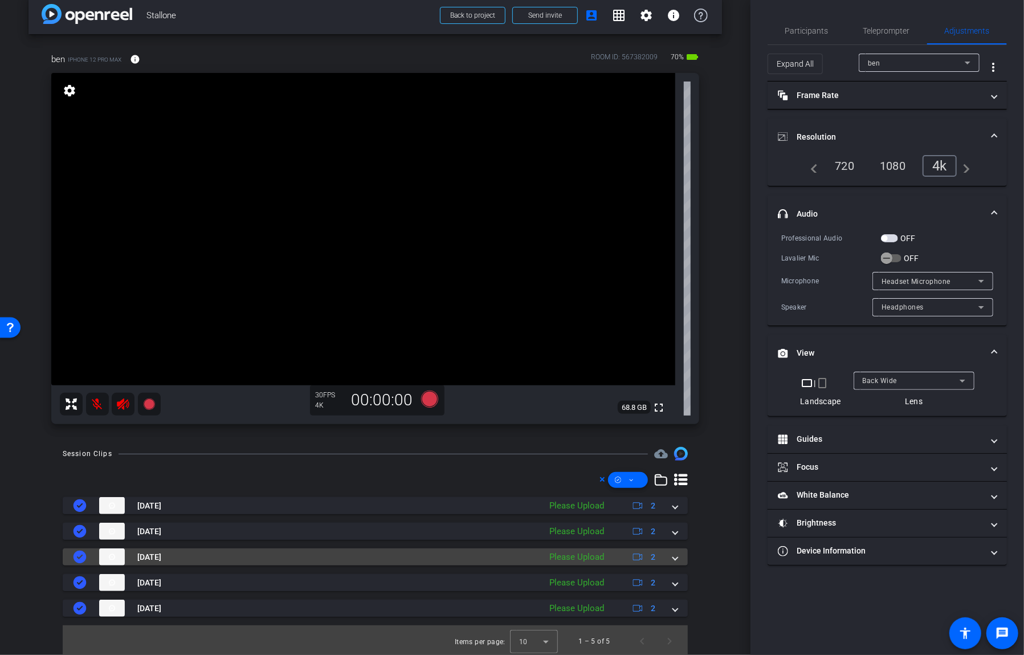
scroll to position [17, 0]
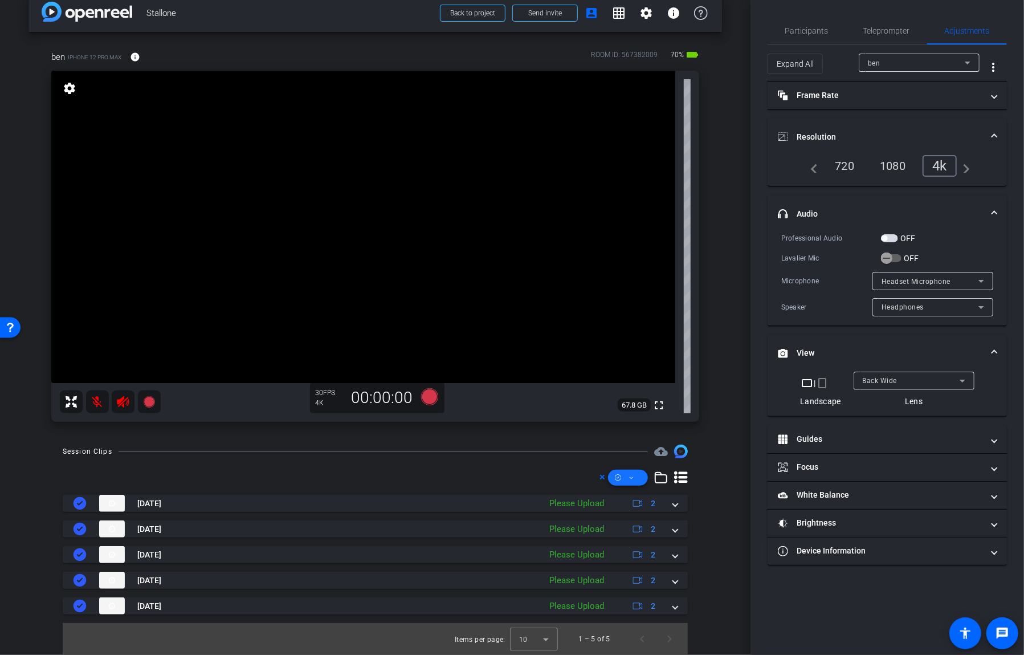
click at [634, 474] on icon at bounding box center [632, 478] width 6 height 14
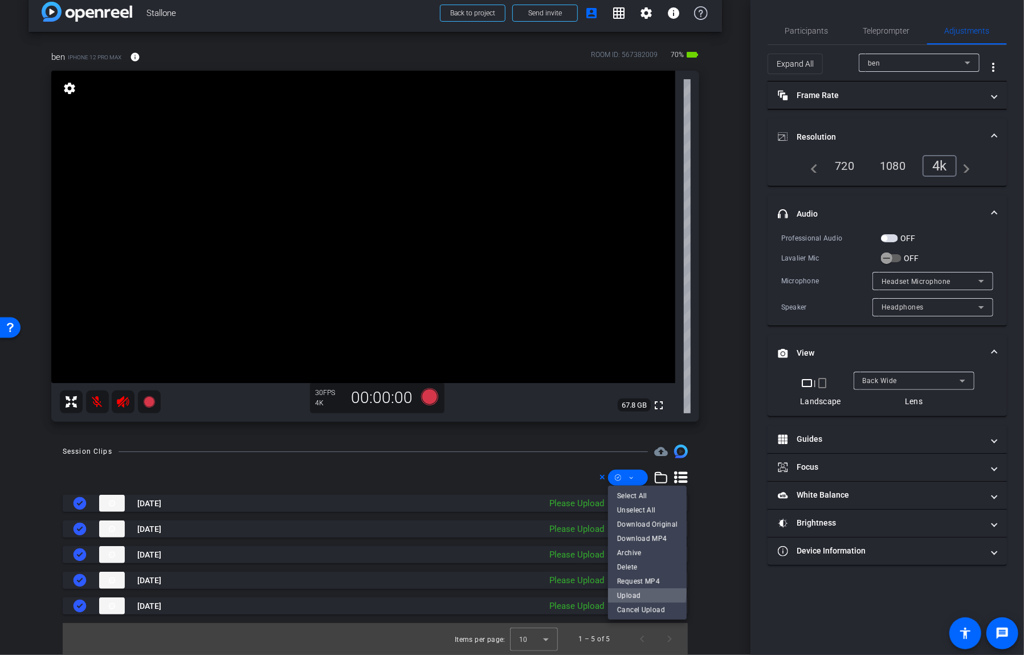
click at [634, 594] on span "Upload" at bounding box center [647, 596] width 60 height 14
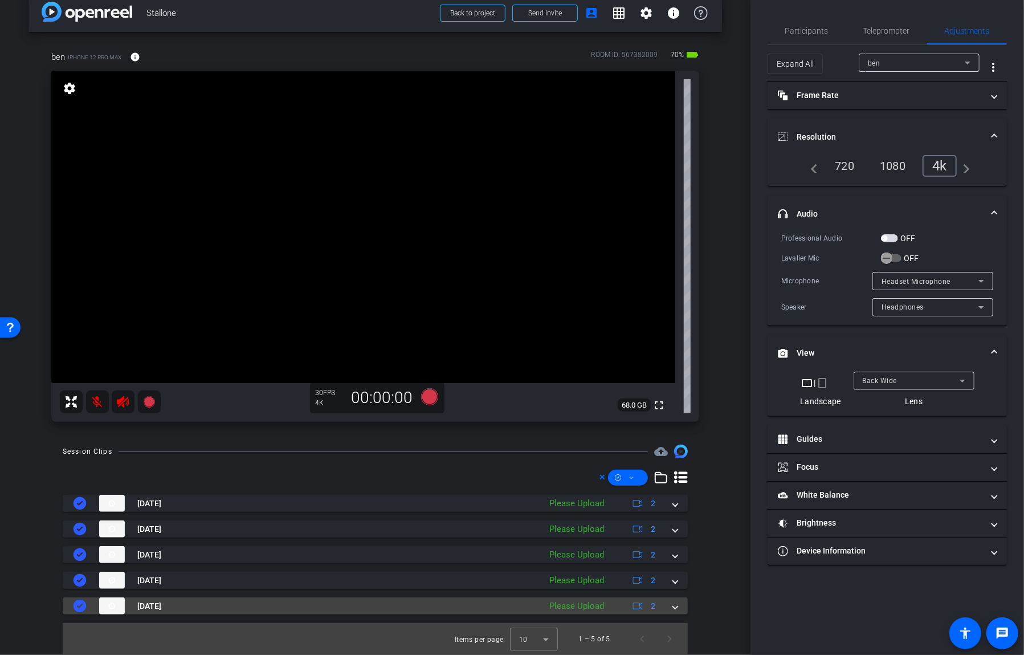
click at [675, 605] on span at bounding box center [675, 606] width 5 height 12
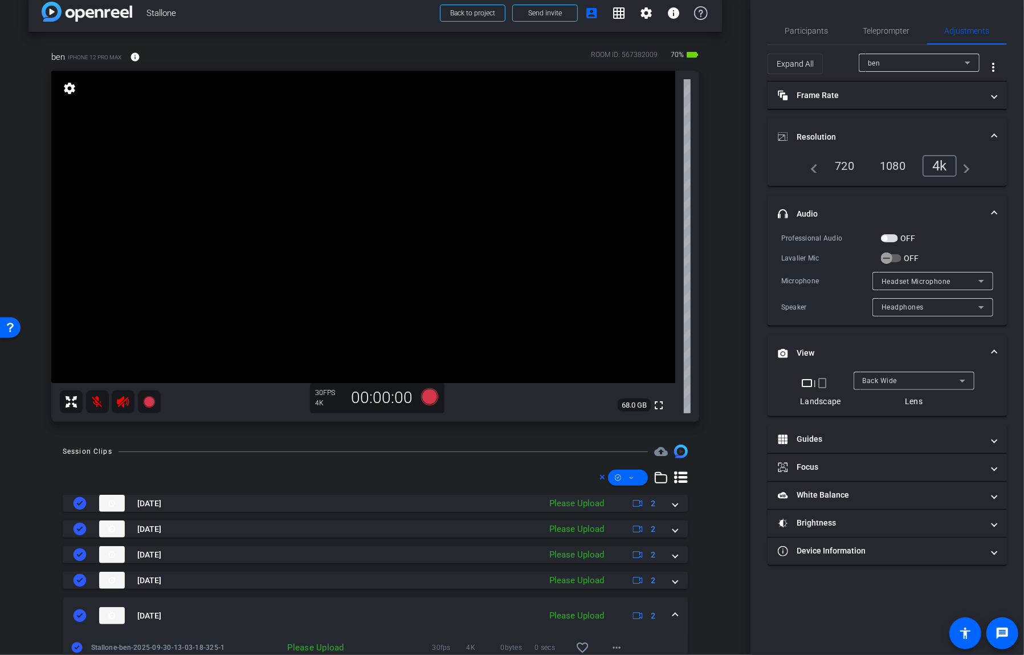
scroll to position [98, 0]
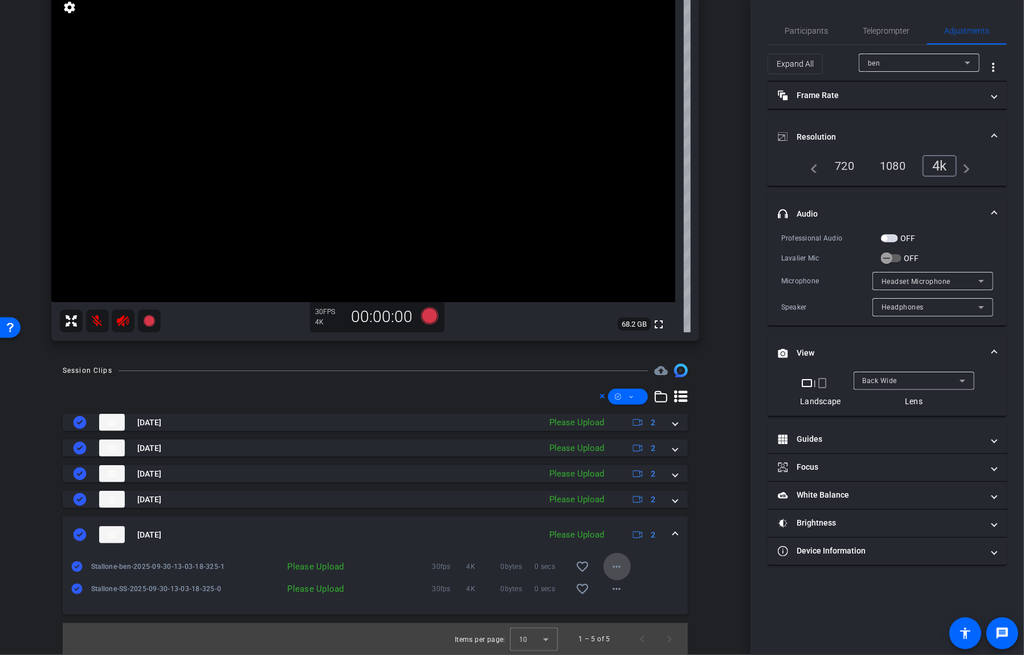
click at [618, 569] on mat-icon "more_horiz" at bounding box center [617, 567] width 14 height 14
click at [628, 590] on span "Upload" at bounding box center [636, 591] width 46 height 14
drag, startPoint x: 645, startPoint y: 585, endPoint x: 620, endPoint y: 593, distance: 27.0
click at [643, 586] on div "Stallone-SS-2025-09-30-13-03-18-325-0 Please Upload 30fps 4K 0bytes 0 secs favo…" at bounding box center [375, 582] width 608 height 14
click at [617, 593] on mat-icon "more_horiz" at bounding box center [617, 589] width 14 height 14
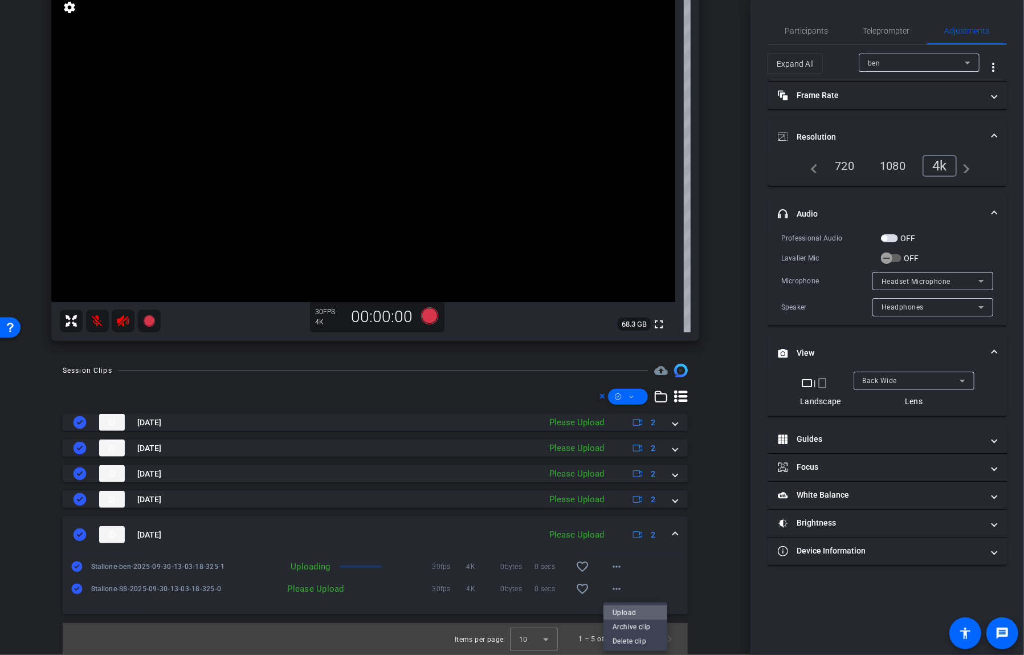
click at [619, 610] on span "Upload" at bounding box center [636, 613] width 46 height 14
click at [617, 589] on mat-icon "more_horiz" at bounding box center [617, 589] width 14 height 14
click at [620, 610] on span "Upload" at bounding box center [636, 613] width 46 height 14
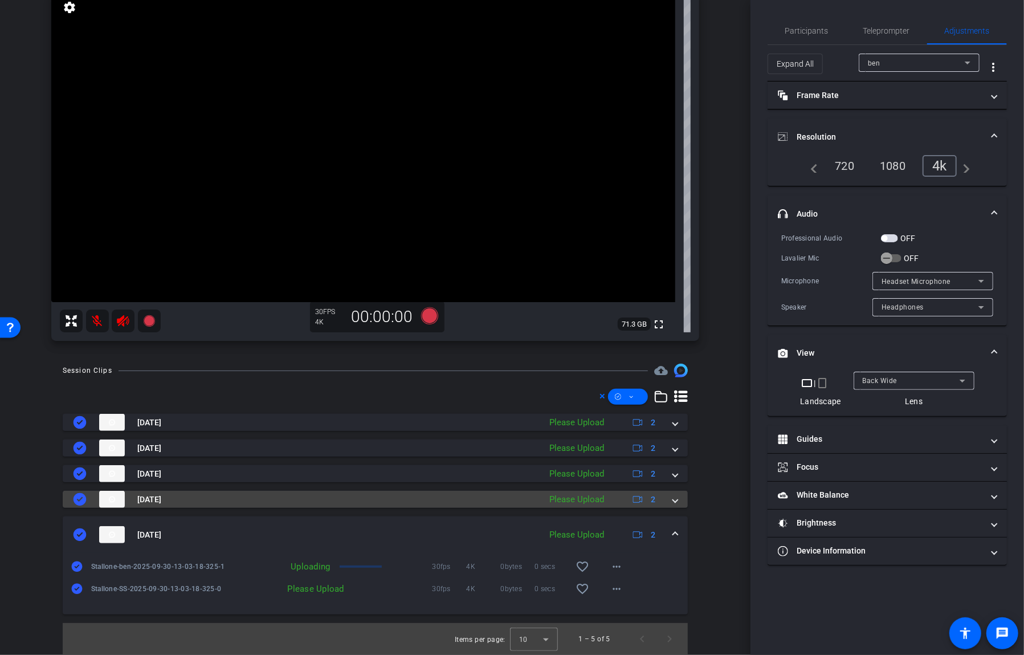
click at [674, 502] on span at bounding box center [675, 500] width 5 height 12
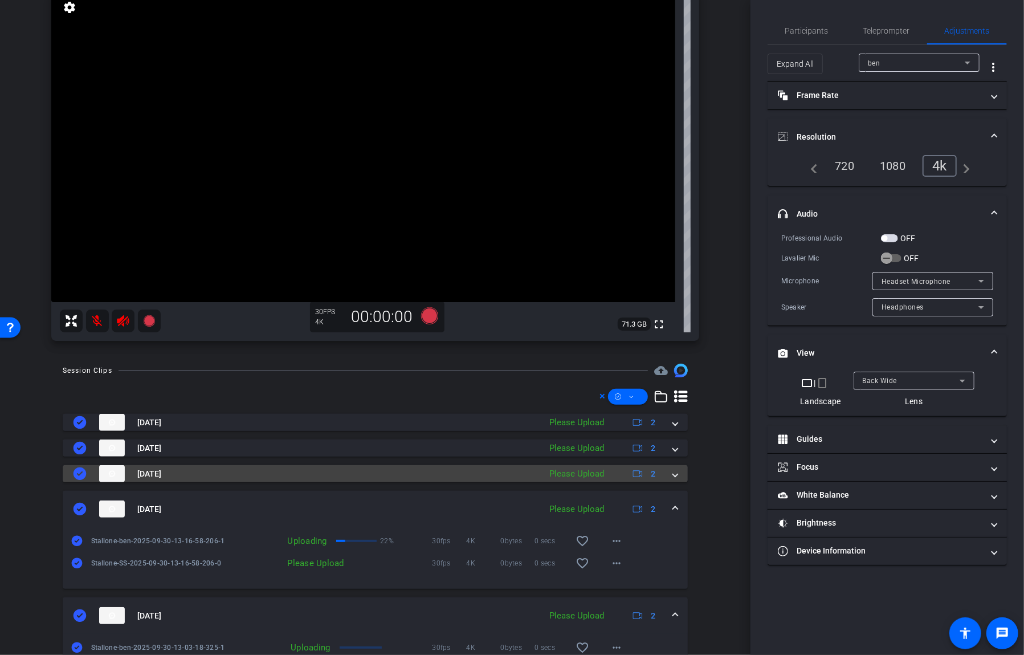
click at [678, 473] on mat-expansion-panel-header "[DATE] Please Upload 2" at bounding box center [375, 473] width 625 height 17
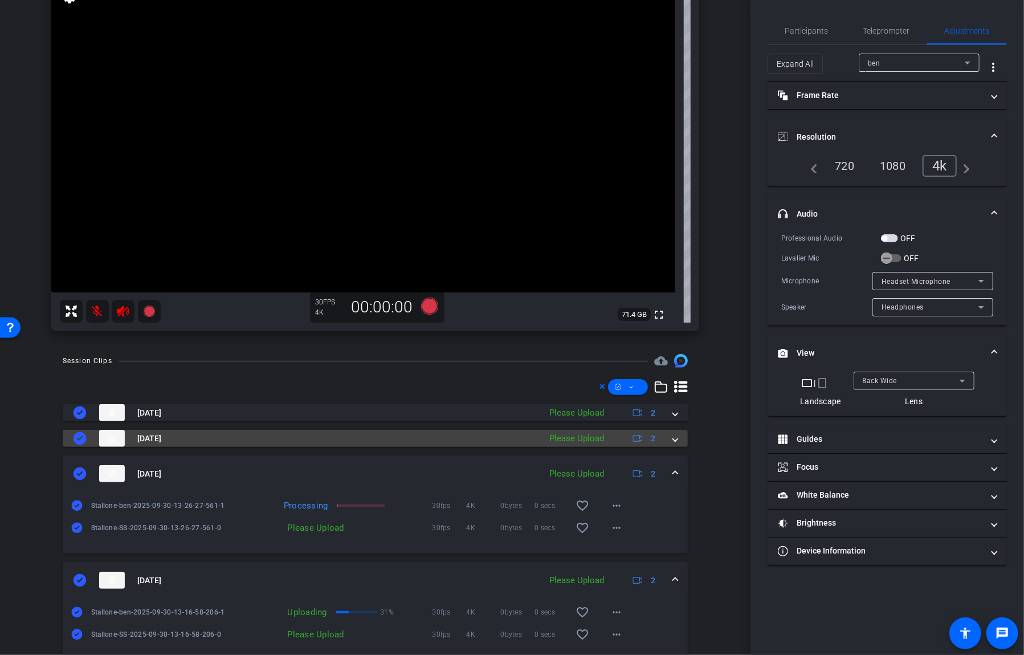
scroll to position [113, 0]
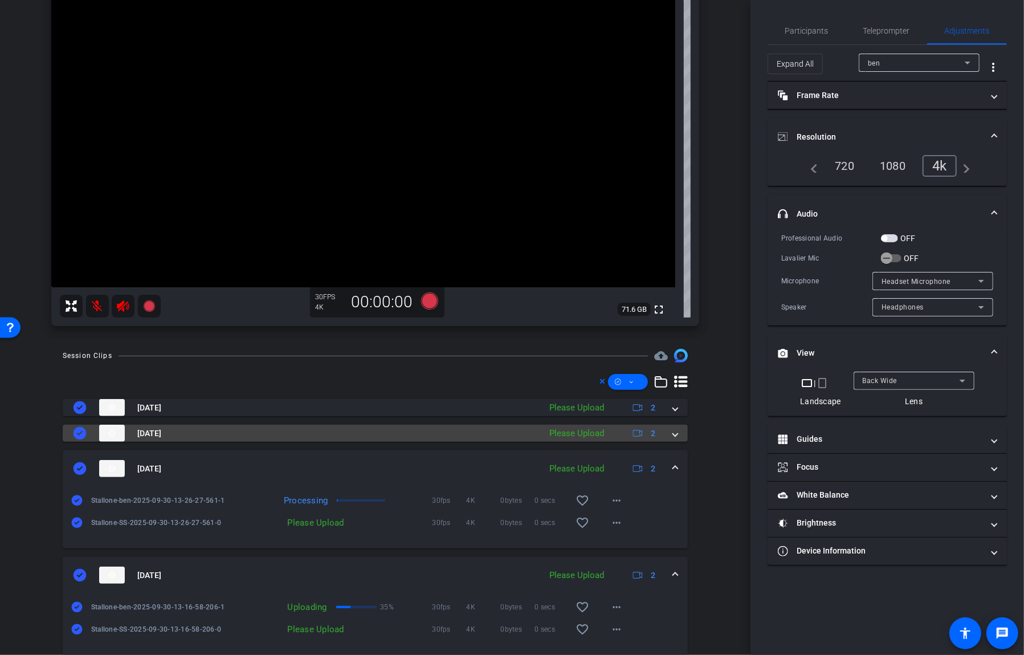
click at [676, 433] on span at bounding box center [675, 433] width 5 height 12
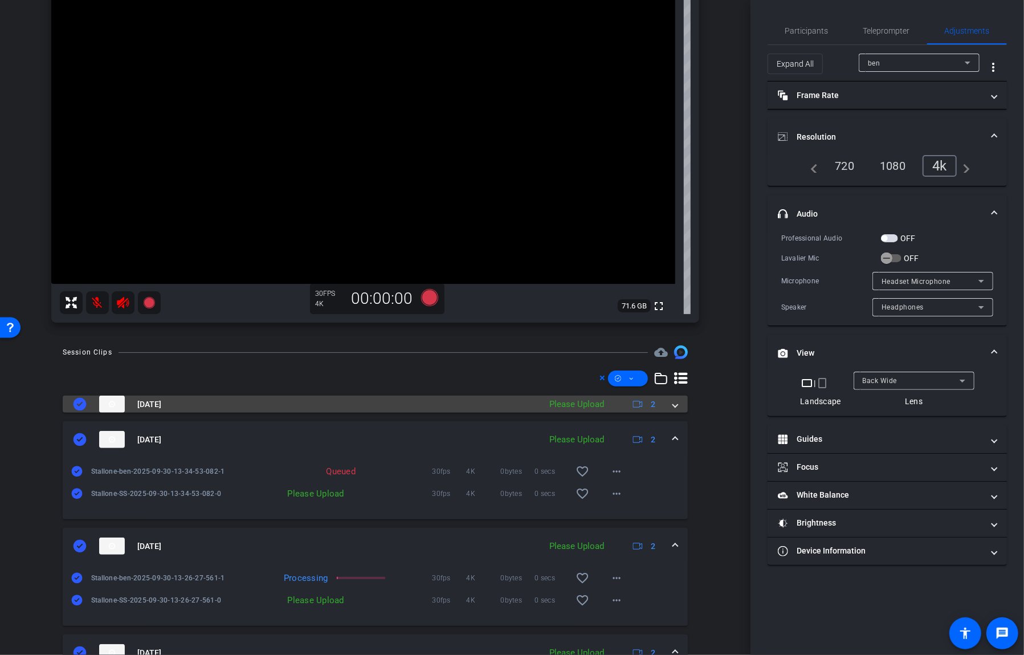
click at [679, 405] on mat-expansion-panel-header "[DATE] Please Upload 2" at bounding box center [375, 404] width 625 height 17
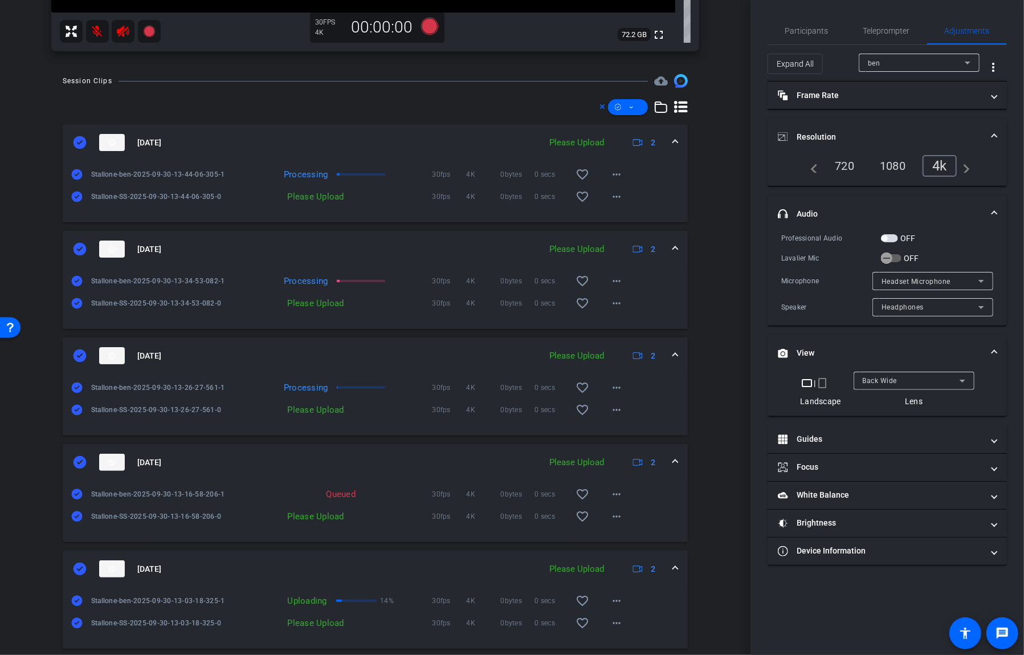
scroll to position [422, 0]
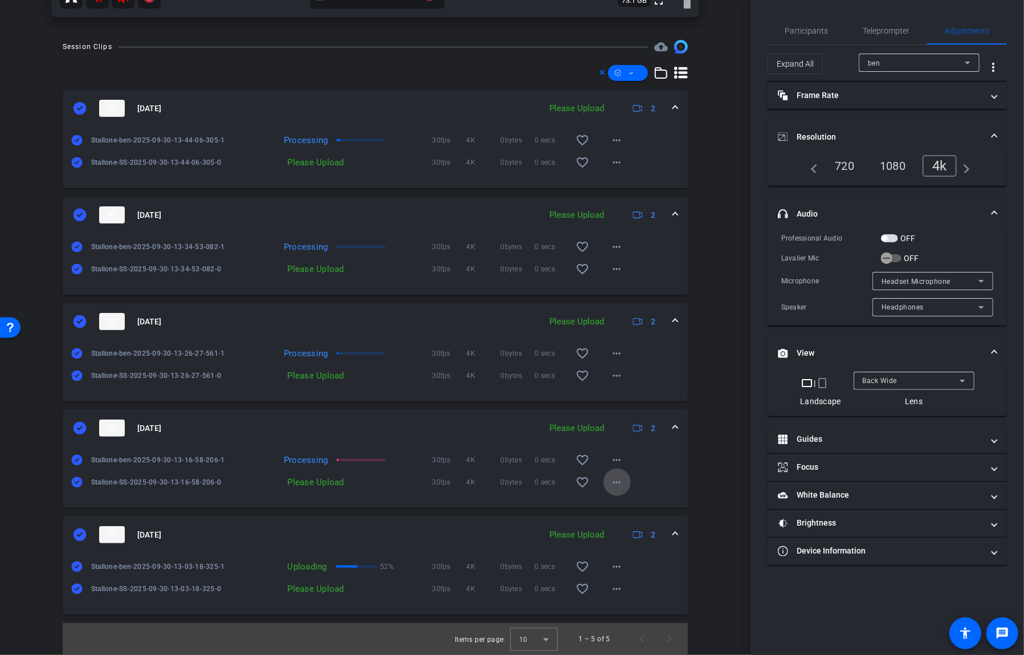
click at [620, 483] on mat-icon "more_horiz" at bounding box center [617, 482] width 14 height 14
click at [626, 505] on span "Upload" at bounding box center [636, 506] width 46 height 14
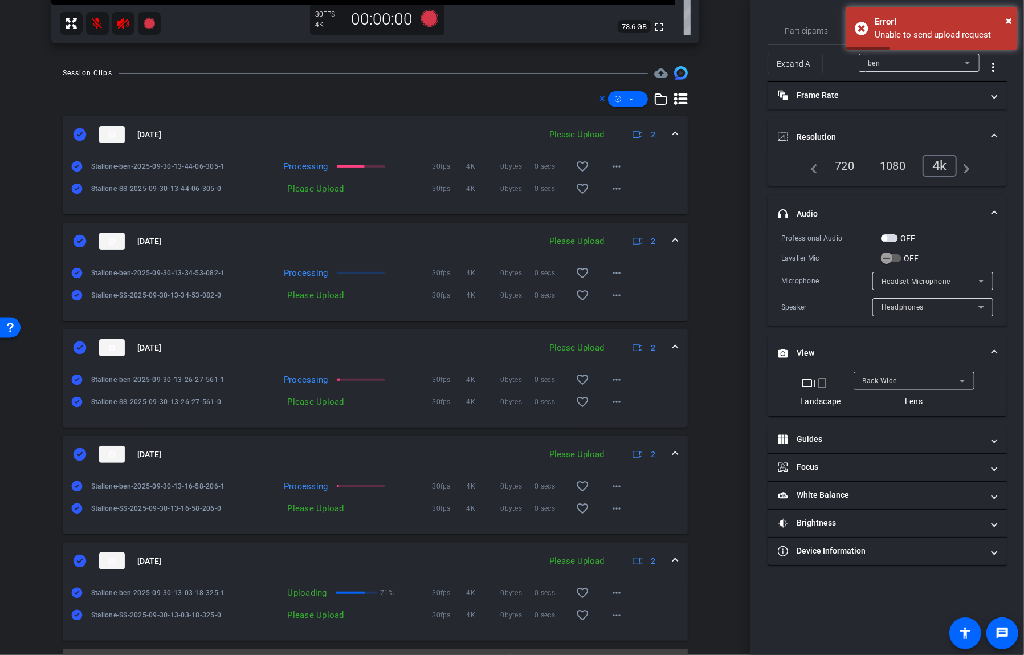
scroll to position [395, 0]
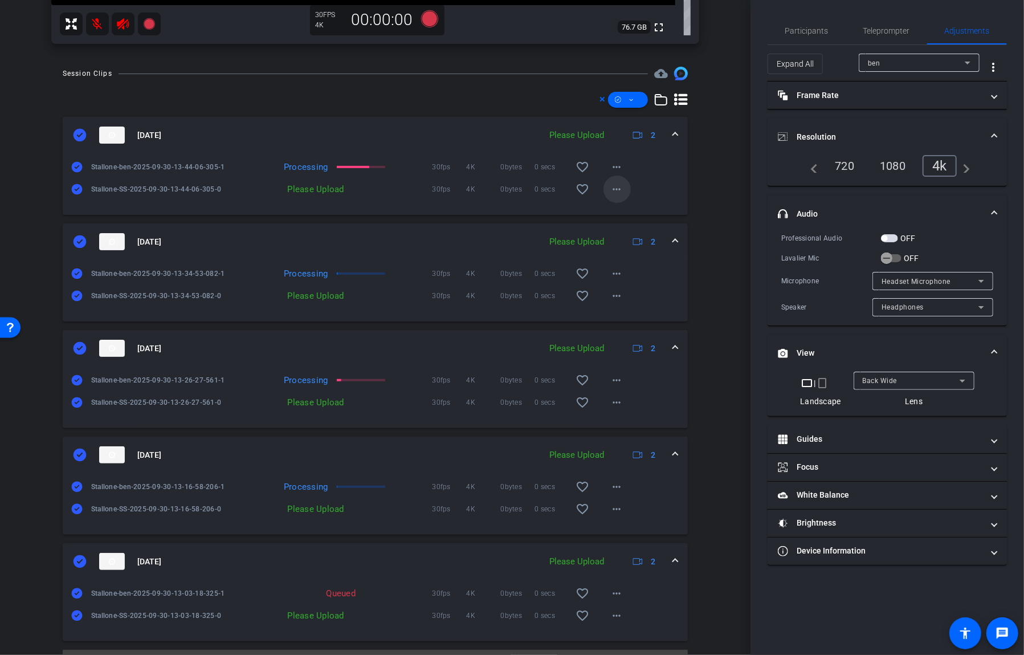
click at [623, 190] on mat-icon "more_horiz" at bounding box center [617, 189] width 14 height 14
click at [624, 218] on span "Upload" at bounding box center [636, 213] width 46 height 14
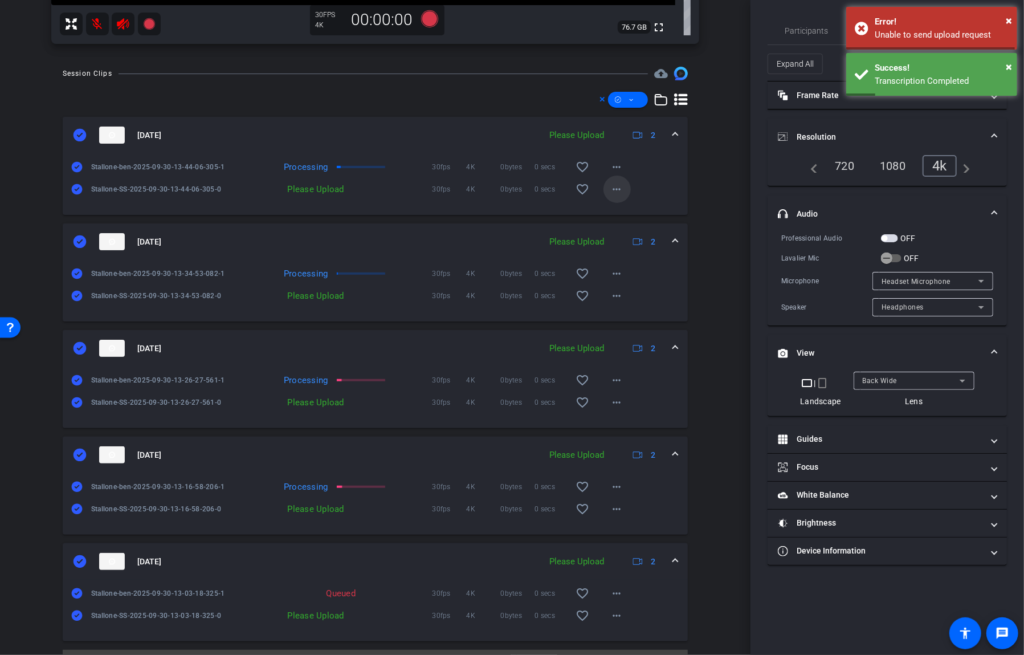
click at [614, 189] on mat-icon "more_horiz" at bounding box center [617, 189] width 14 height 14
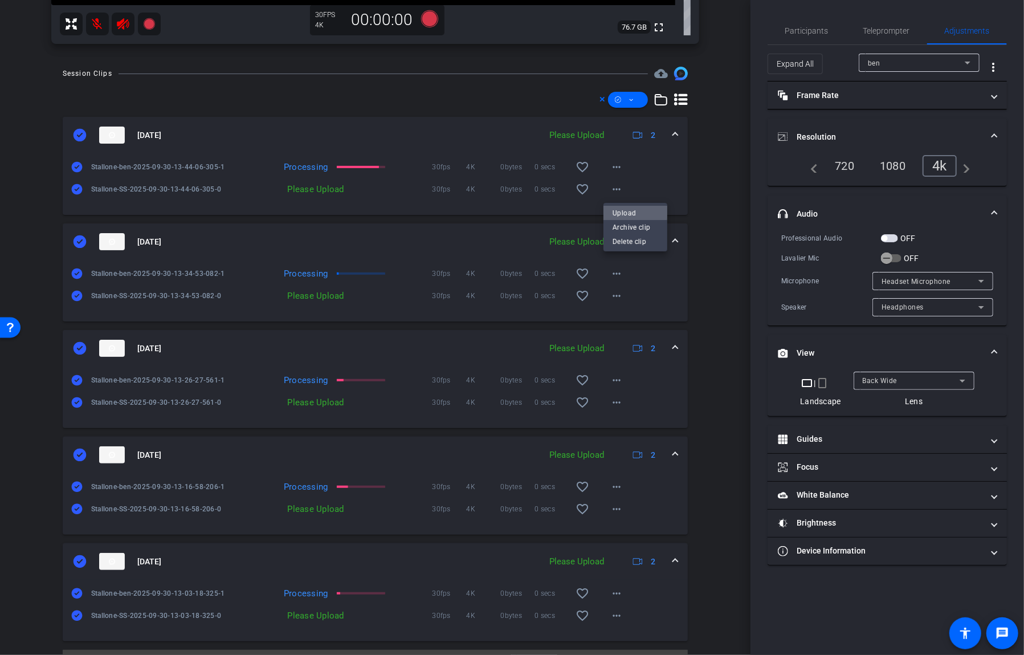
click at [618, 211] on span "Upload" at bounding box center [636, 213] width 46 height 14
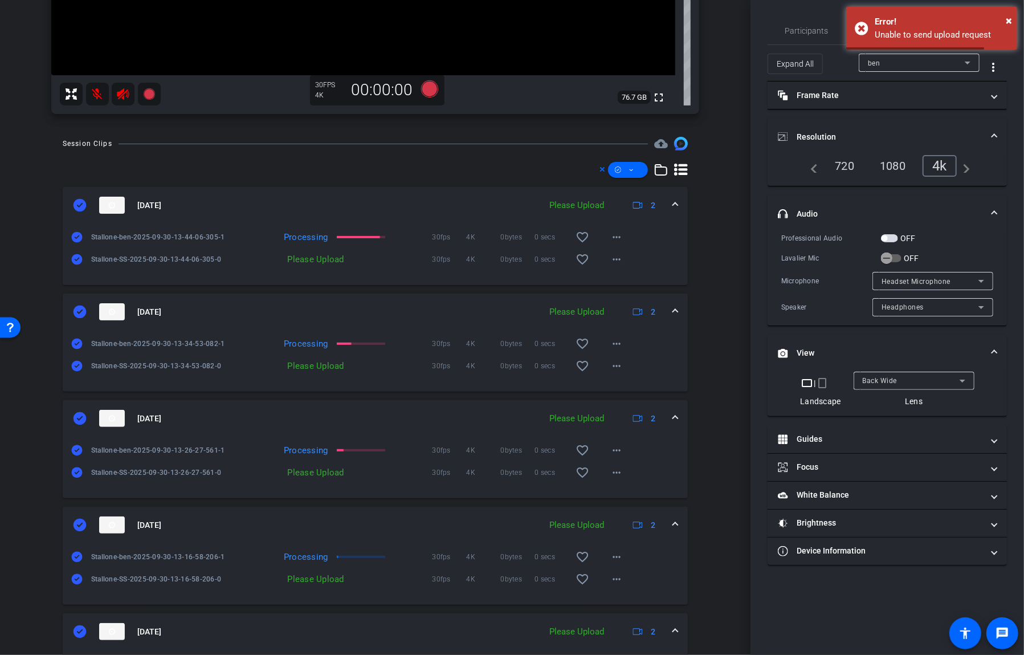
scroll to position [327, 0]
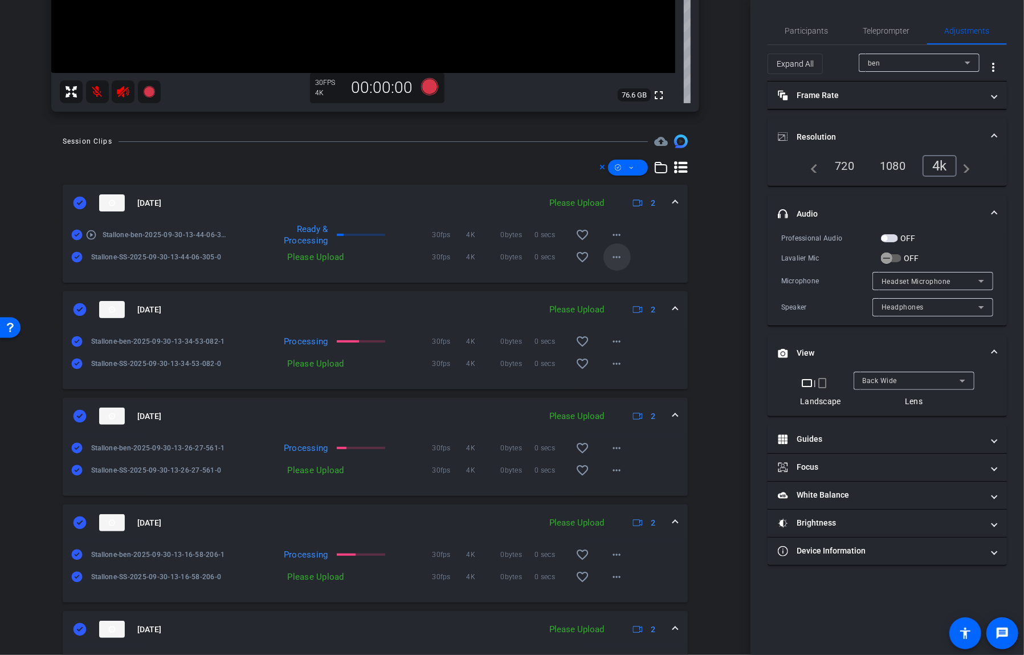
click at [617, 255] on mat-icon "more_horiz" at bounding box center [617, 257] width 14 height 14
click at [621, 279] on span "Upload" at bounding box center [636, 281] width 46 height 14
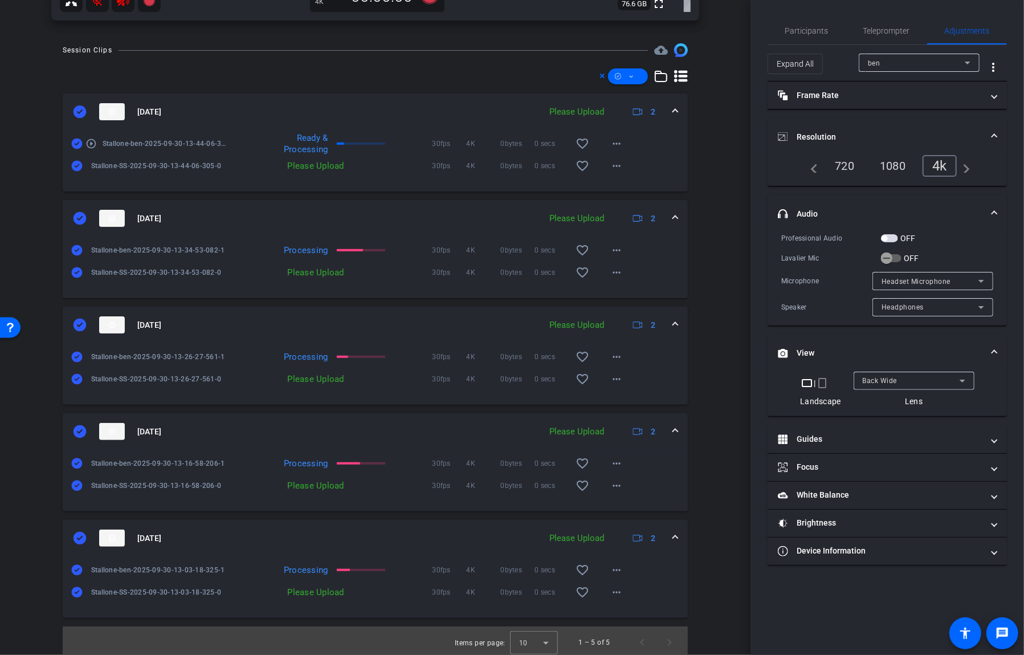
scroll to position [422, 0]
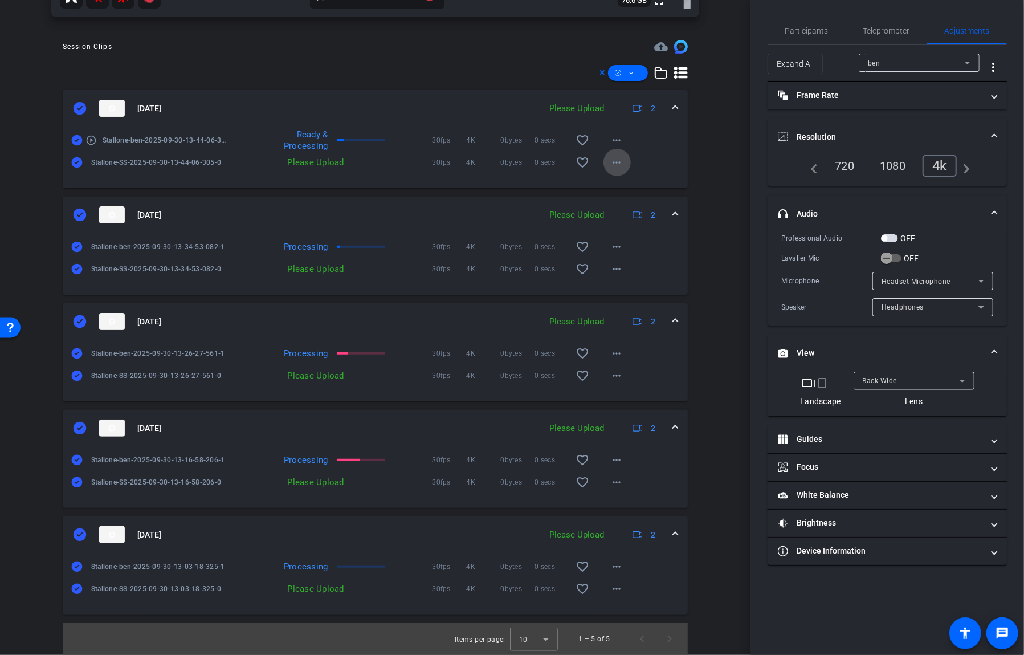
click at [621, 159] on mat-icon "more_horiz" at bounding box center [617, 163] width 14 height 14
click at [625, 188] on span "Upload" at bounding box center [636, 187] width 46 height 14
click at [620, 162] on mat-icon "more_horiz" at bounding box center [617, 163] width 14 height 14
click at [626, 183] on span "Upload" at bounding box center [636, 187] width 46 height 14
click at [621, 267] on mat-icon "more_horiz" at bounding box center [617, 269] width 14 height 14
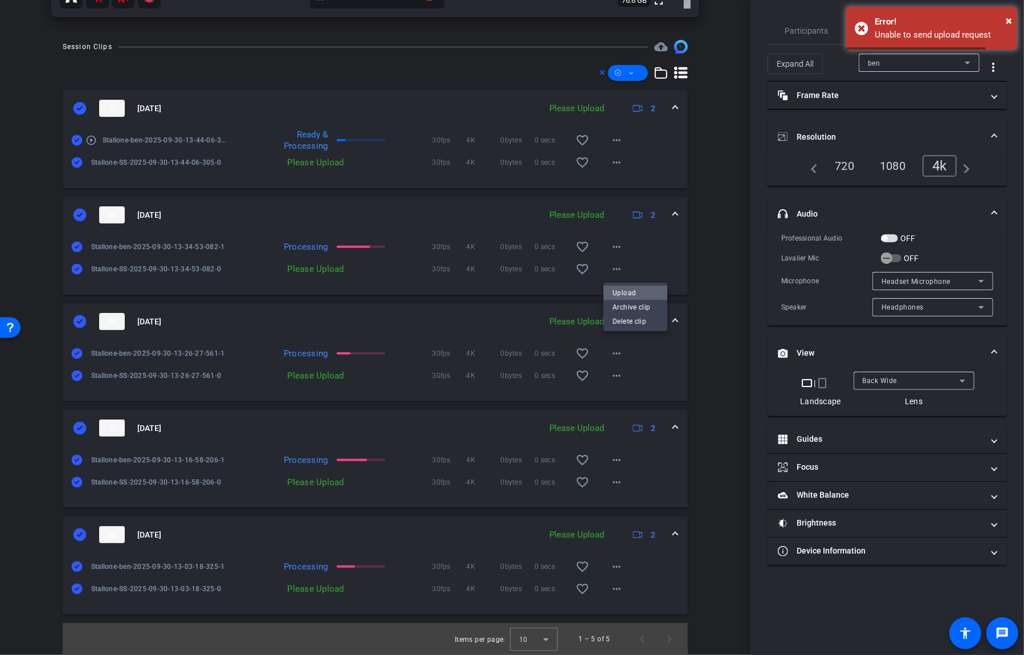
click at [627, 296] on span "Upload" at bounding box center [636, 293] width 46 height 14
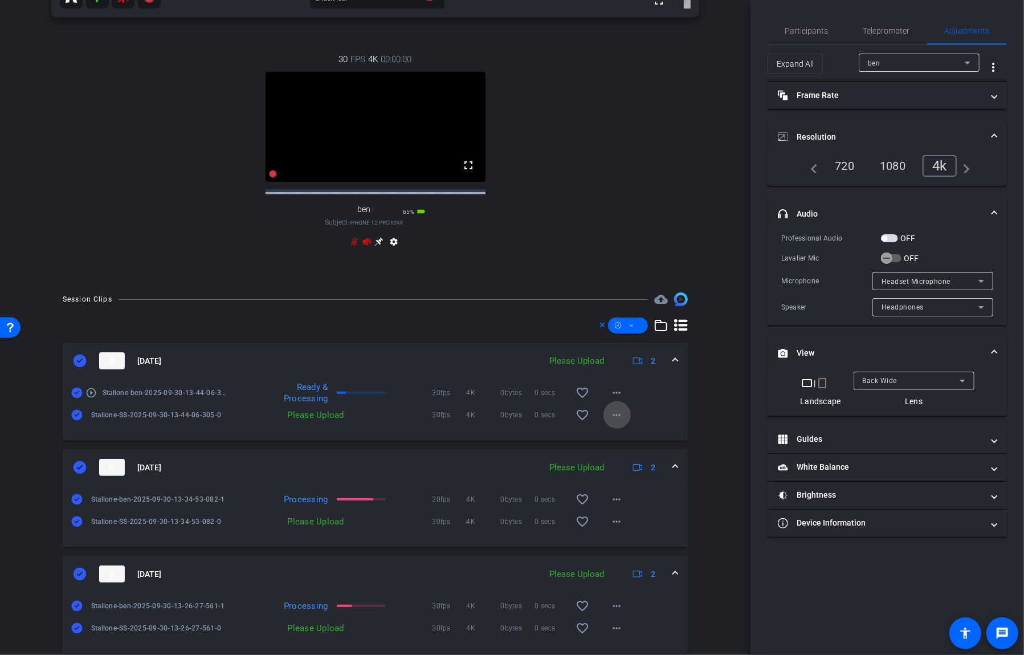
click at [620, 422] on mat-icon "more_horiz" at bounding box center [617, 415] width 14 height 14
drag, startPoint x: 626, startPoint y: 446, endPoint x: 620, endPoint y: 447, distance: 6.4
click at [626, 446] on span "Upload" at bounding box center [636, 449] width 46 height 14
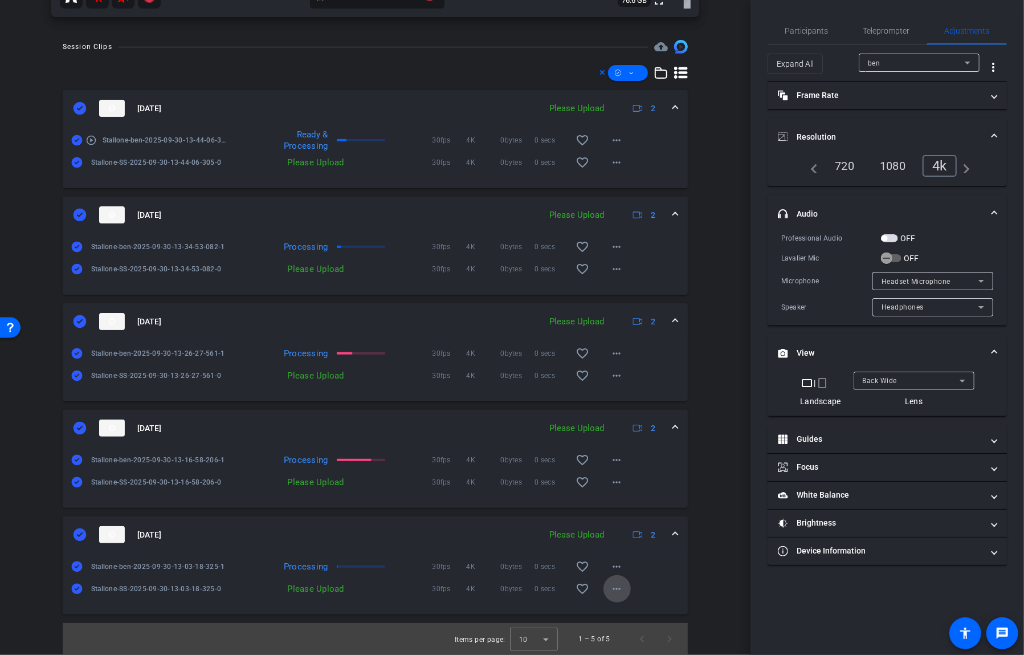
click at [619, 592] on mat-icon "more_horiz" at bounding box center [617, 589] width 14 height 14
click at [631, 610] on span "Upload" at bounding box center [636, 613] width 46 height 14
click at [905, 63] on div "ben" at bounding box center [916, 63] width 97 height 14
click at [905, 63] on div at bounding box center [512, 327] width 1024 height 655
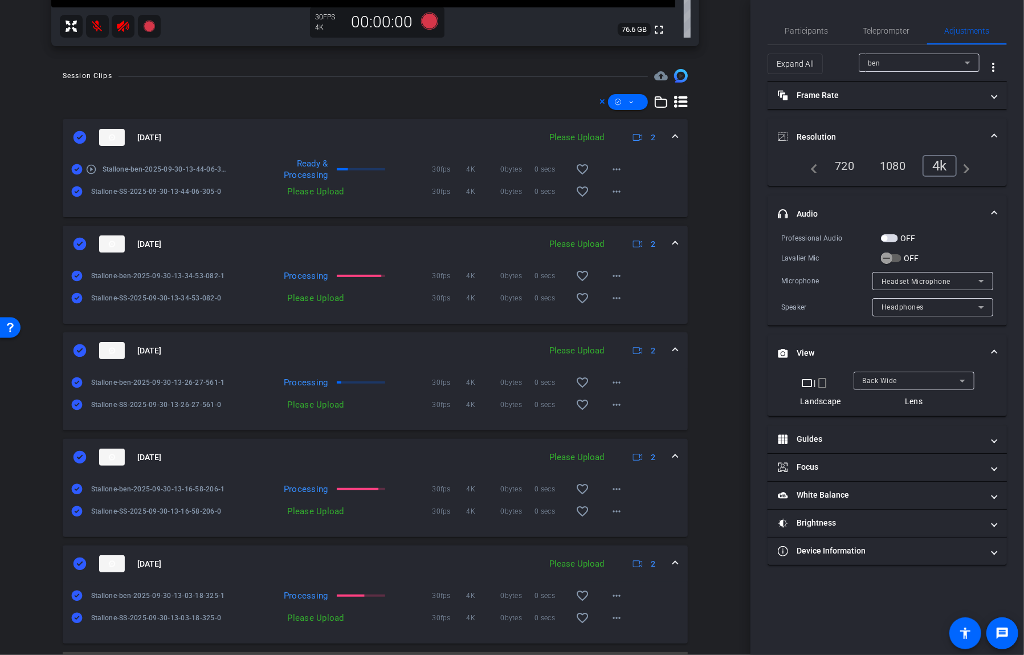
scroll to position [414, 0]
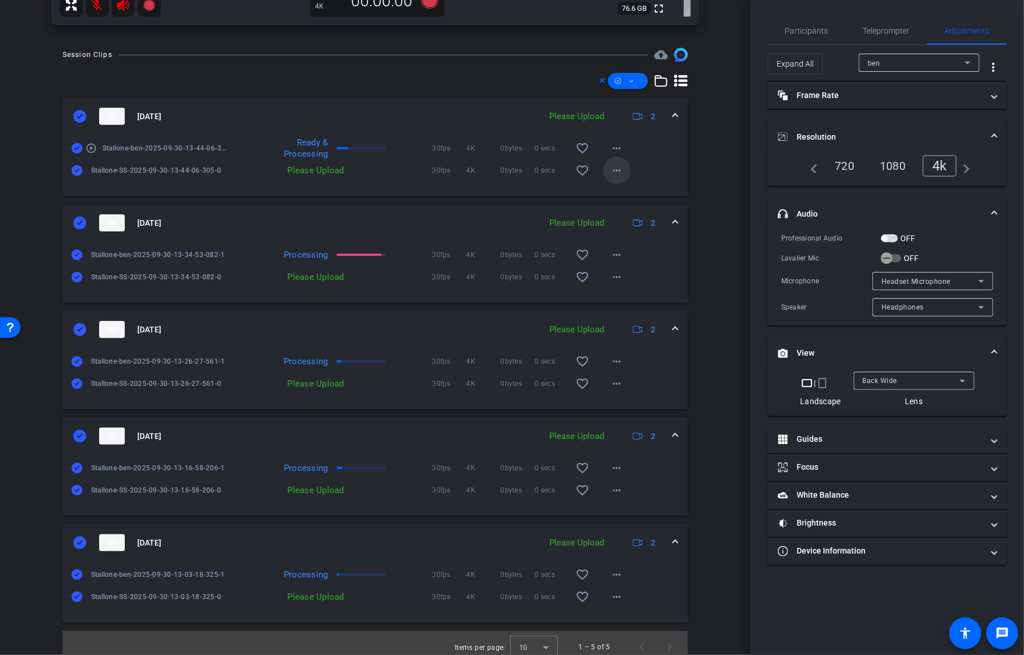
click at [623, 169] on mat-icon "more_horiz" at bounding box center [617, 171] width 14 height 14
click at [632, 193] on span "Upload" at bounding box center [636, 194] width 46 height 14
click at [618, 167] on mat-icon "more_horiz" at bounding box center [617, 171] width 14 height 14
click at [644, 194] on span "Upload" at bounding box center [636, 194] width 46 height 14
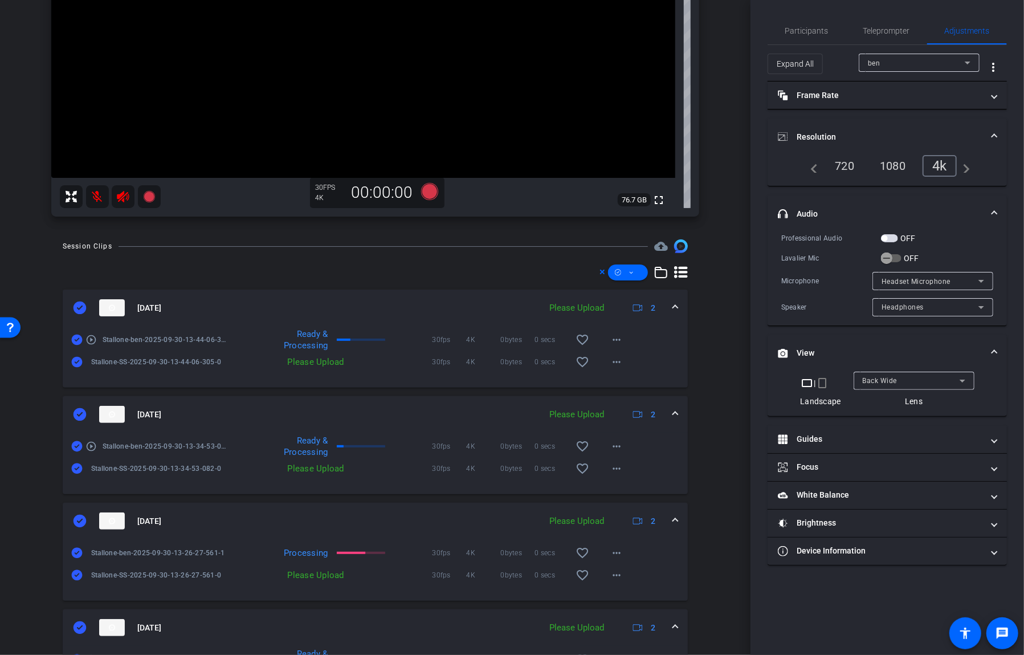
scroll to position [218, 0]
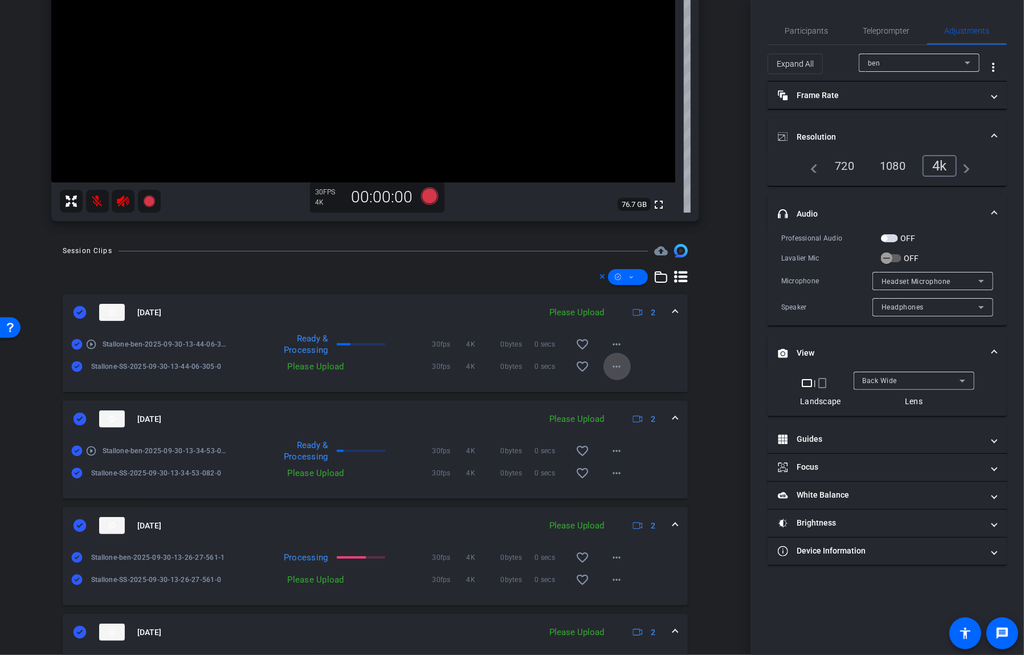
click at [625, 371] on span at bounding box center [617, 366] width 27 height 27
click at [652, 356] on div at bounding box center [512, 327] width 1024 height 655
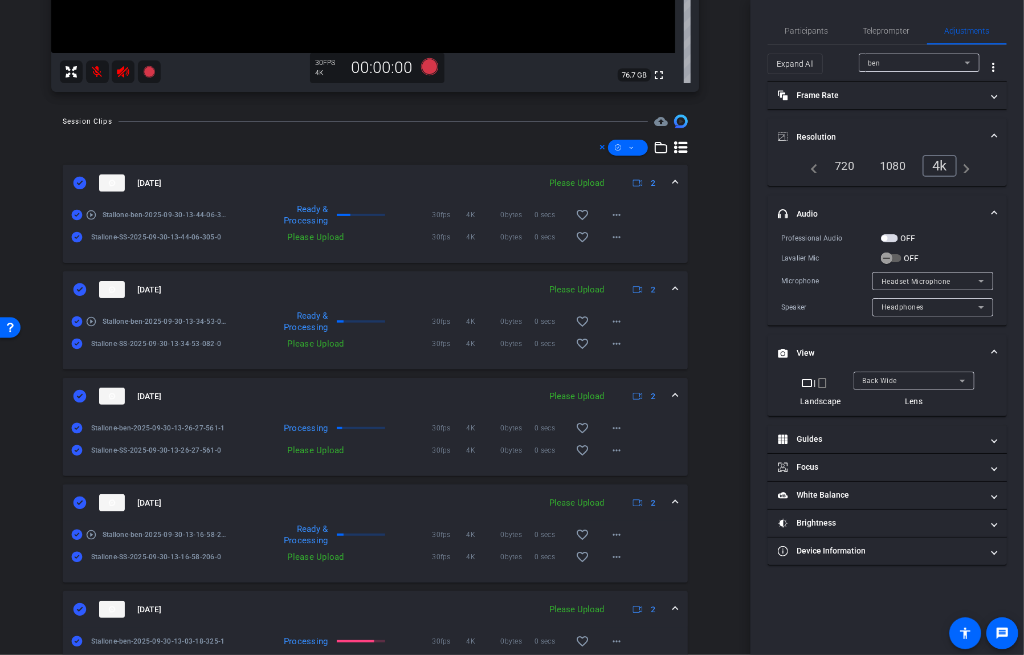
scroll to position [422, 0]
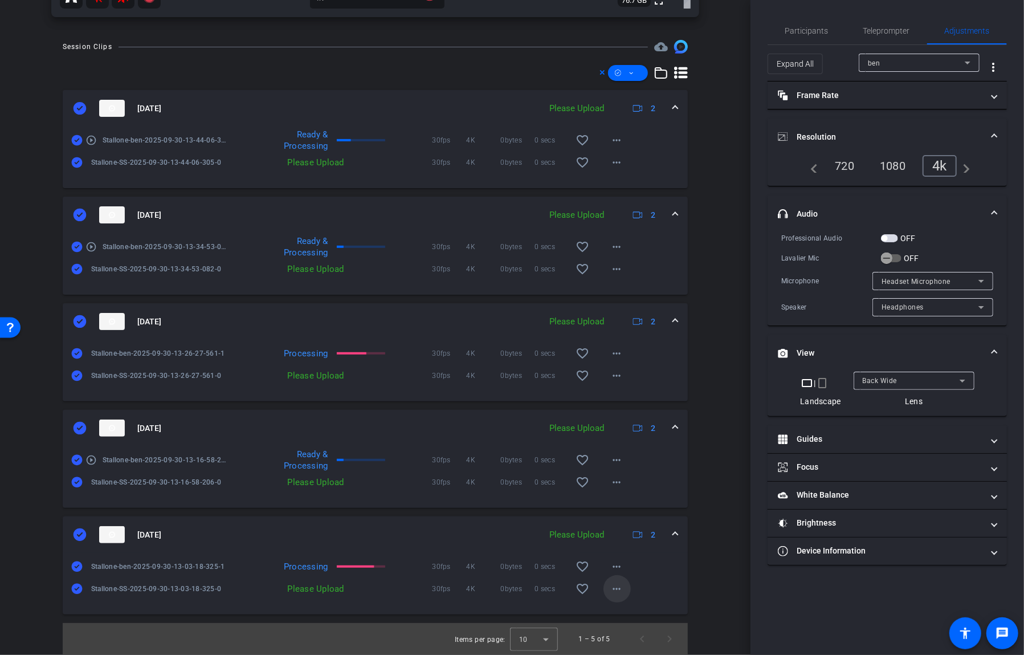
click at [607, 585] on span at bounding box center [617, 588] width 27 height 27
click at [622, 609] on span "Upload" at bounding box center [636, 613] width 46 height 14
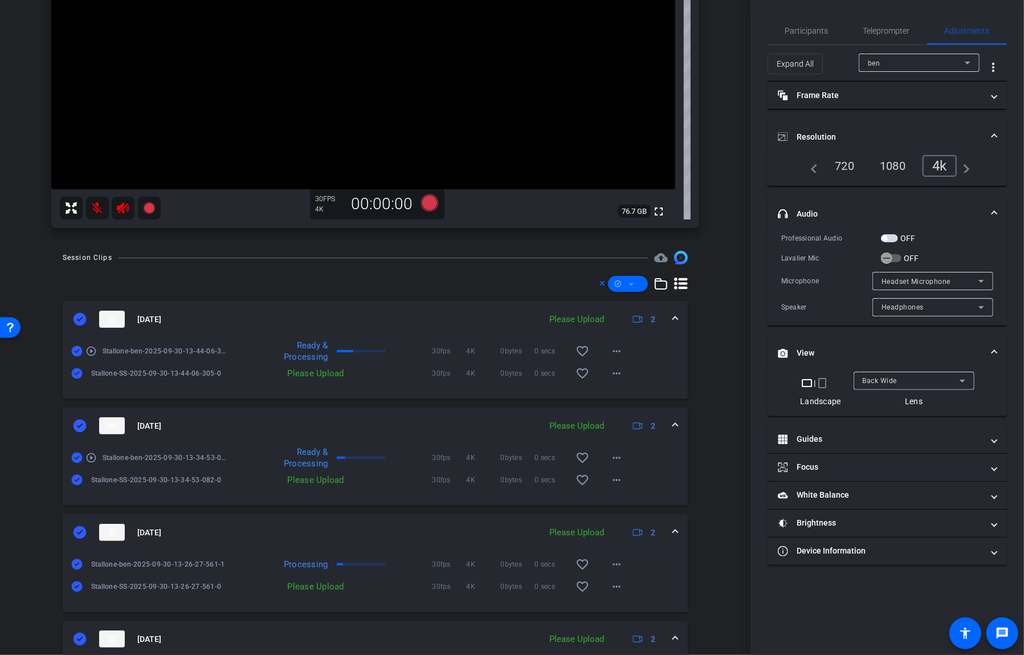
scroll to position [0, 0]
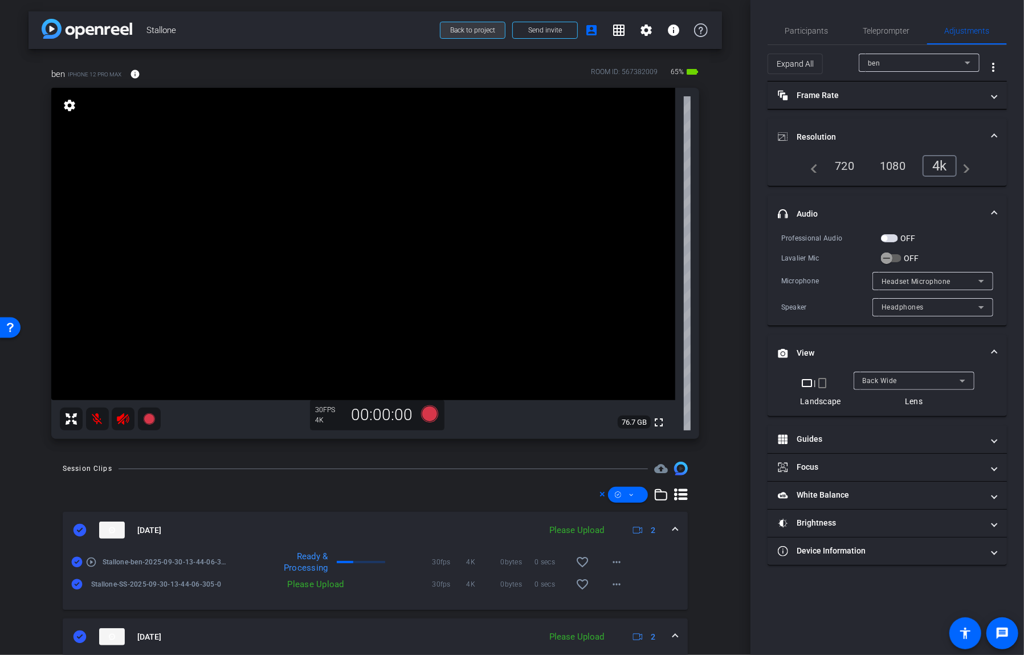
click at [473, 30] on span "Back to project" at bounding box center [472, 30] width 45 height 8
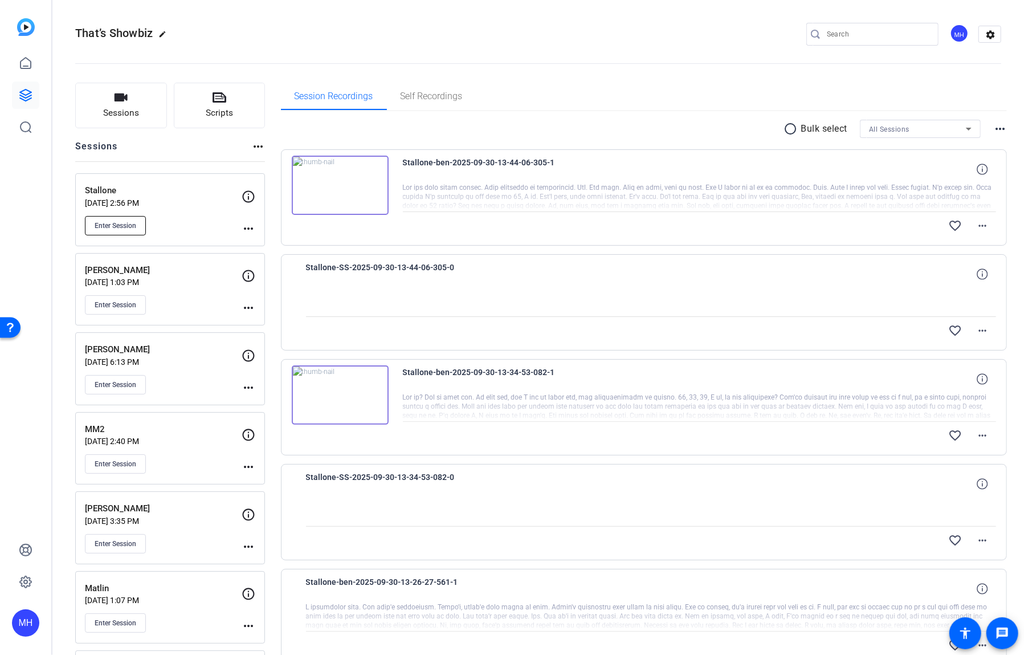
click at [123, 216] on button "Enter Session" at bounding box center [115, 225] width 61 height 19
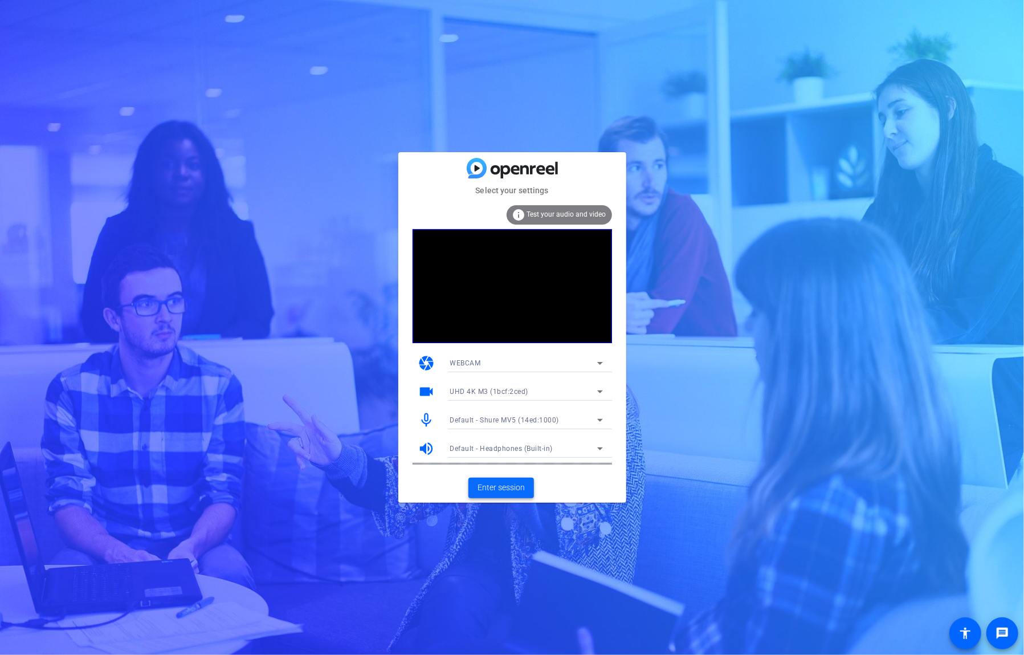
click at [504, 490] on span "Enter session" at bounding box center [501, 488] width 47 height 12
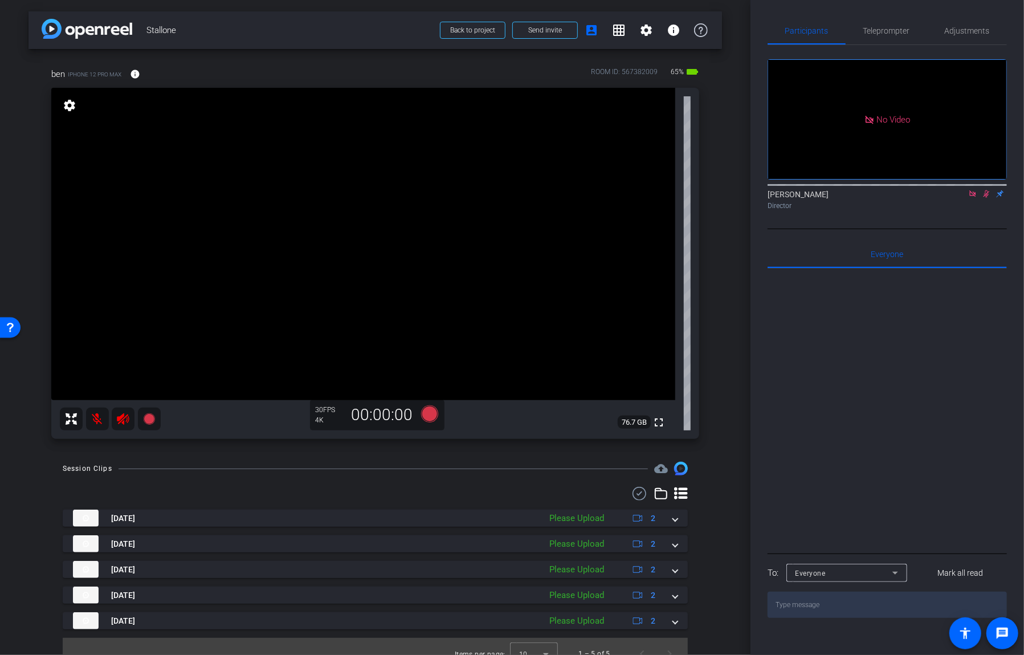
scroll to position [15, 0]
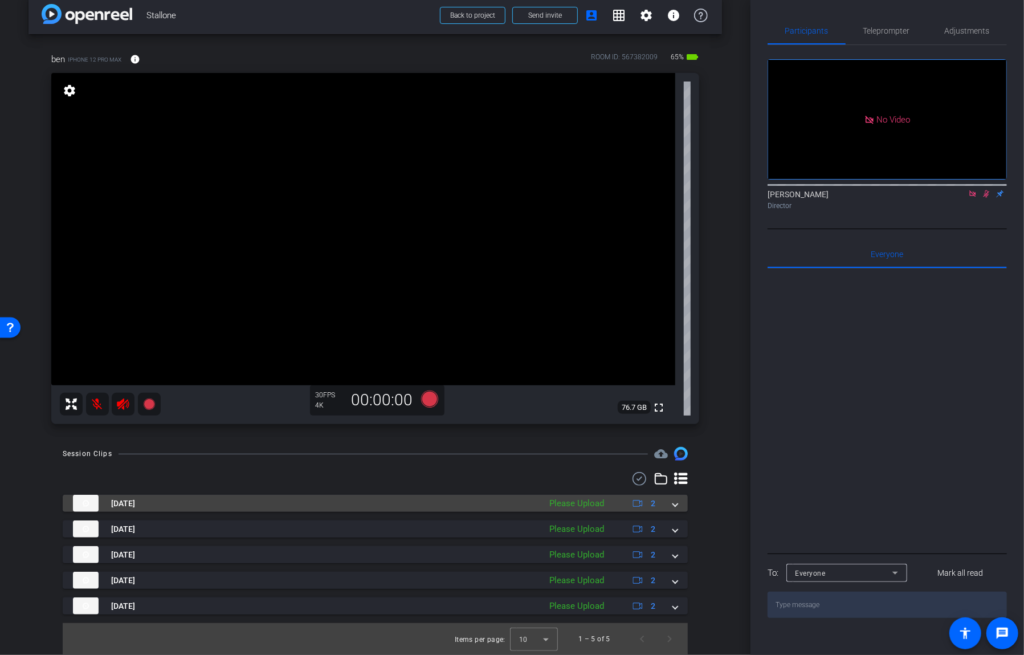
click at [675, 504] on span at bounding box center [675, 504] width 5 height 12
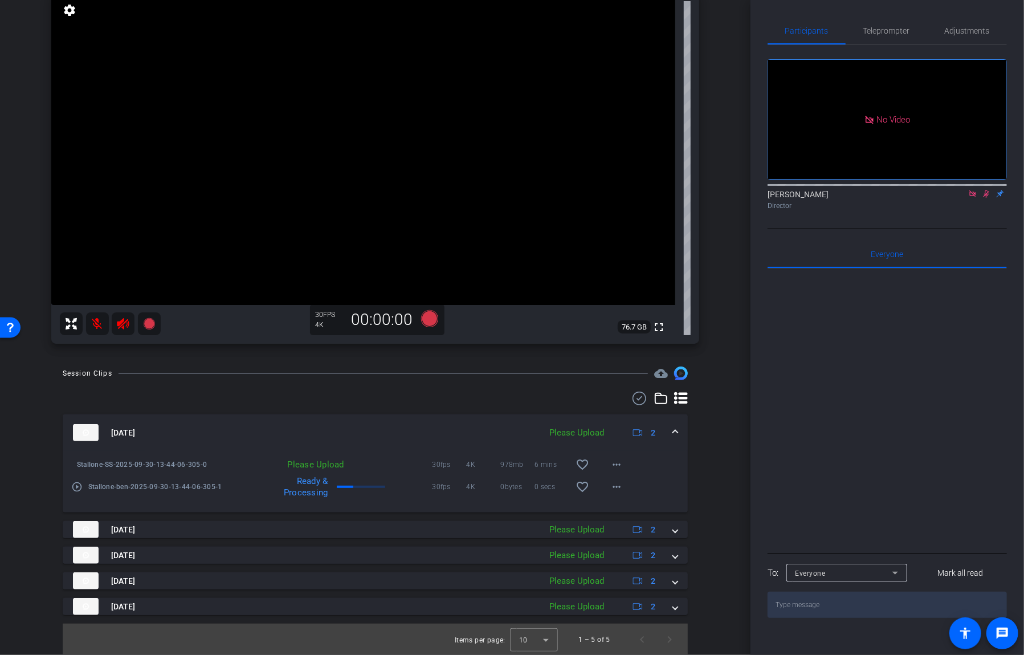
scroll to position [96, 0]
click at [610, 462] on span at bounding box center [617, 463] width 27 height 27
click at [620, 486] on span "Upload" at bounding box center [636, 488] width 46 height 14
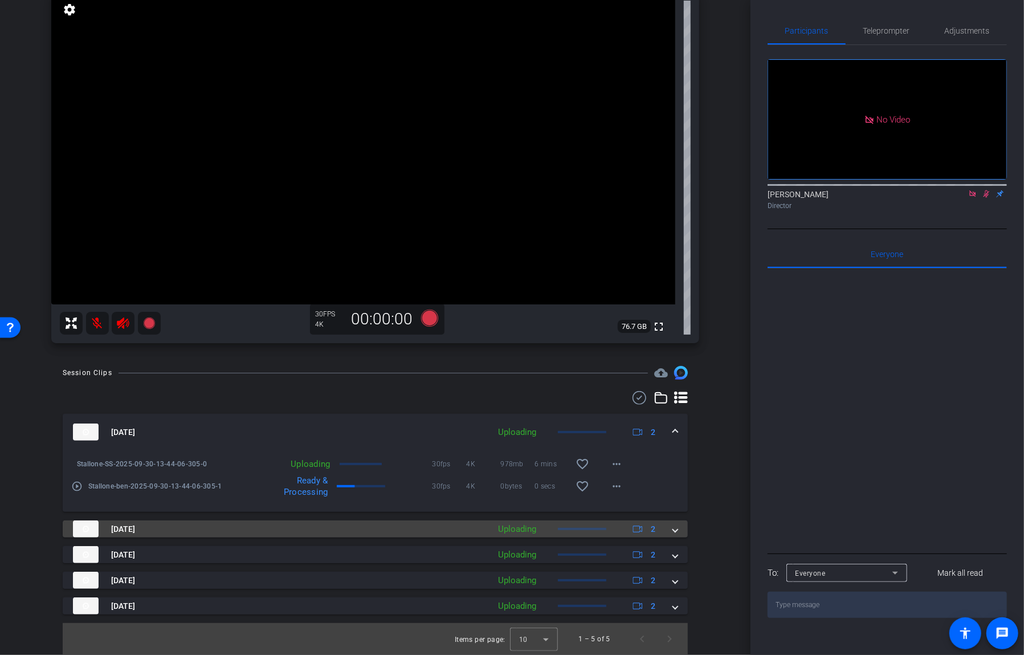
click at [672, 527] on div "Sep 30, 2025 Uploading 2" at bounding box center [373, 528] width 600 height 17
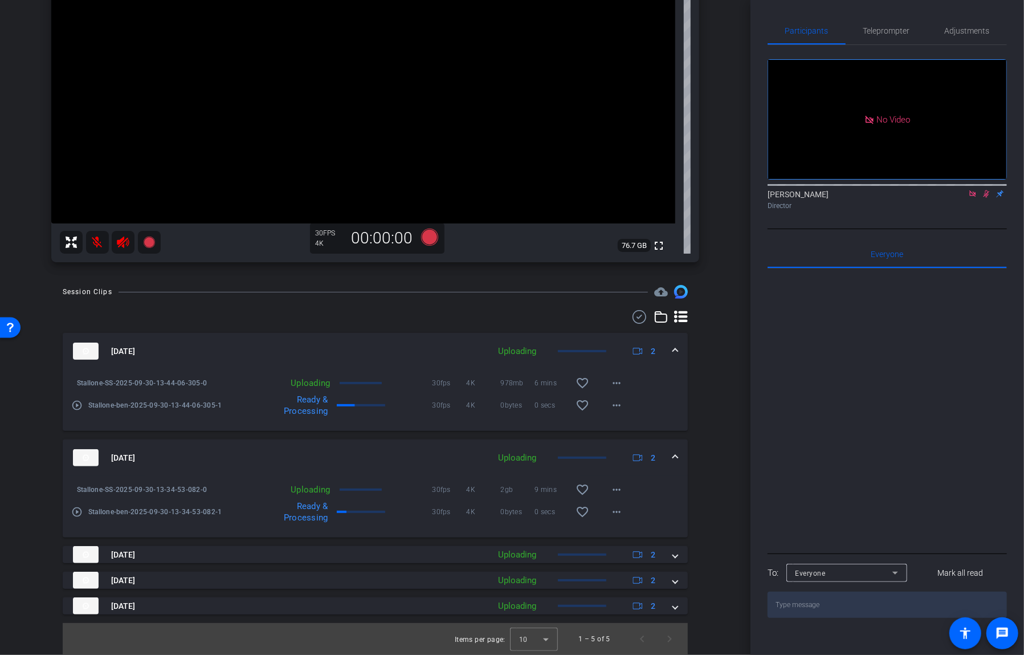
scroll to position [175, 0]
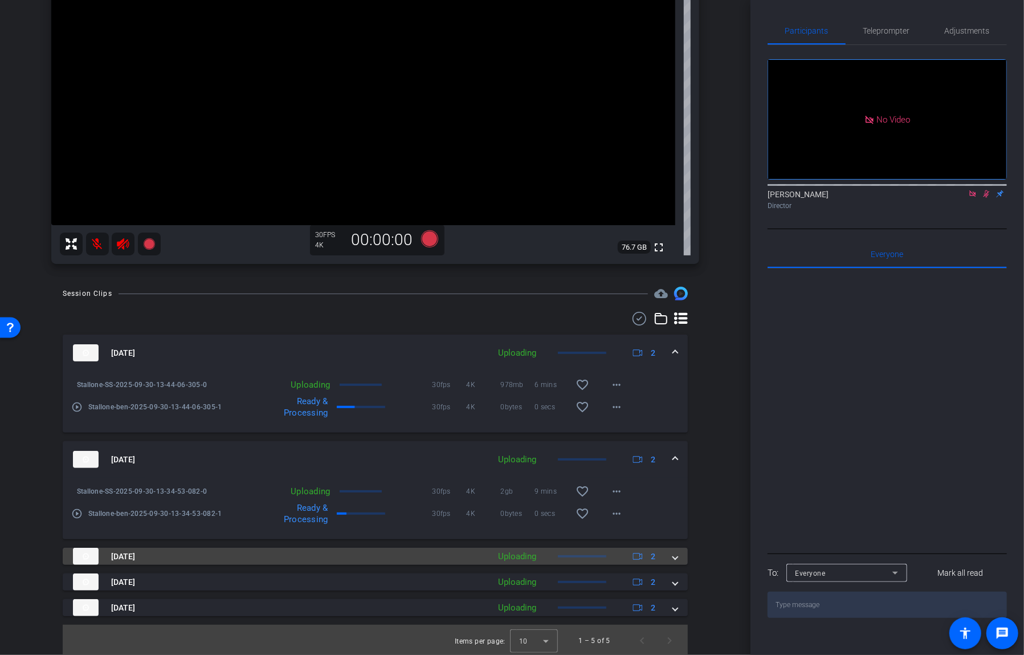
click at [677, 557] on span at bounding box center [675, 557] width 5 height 12
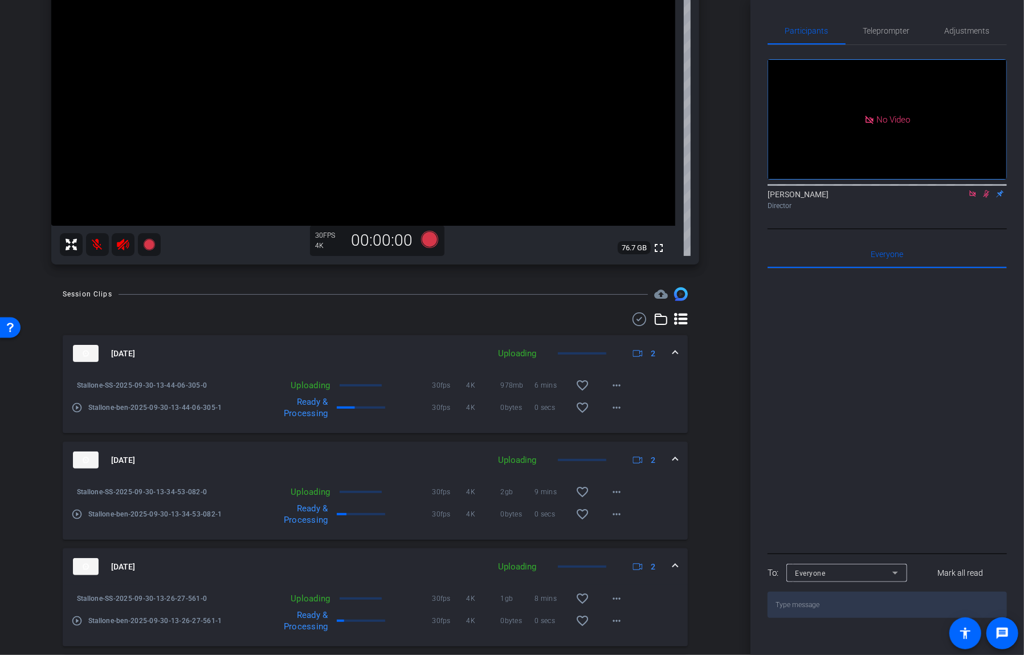
scroll to position [258, 0]
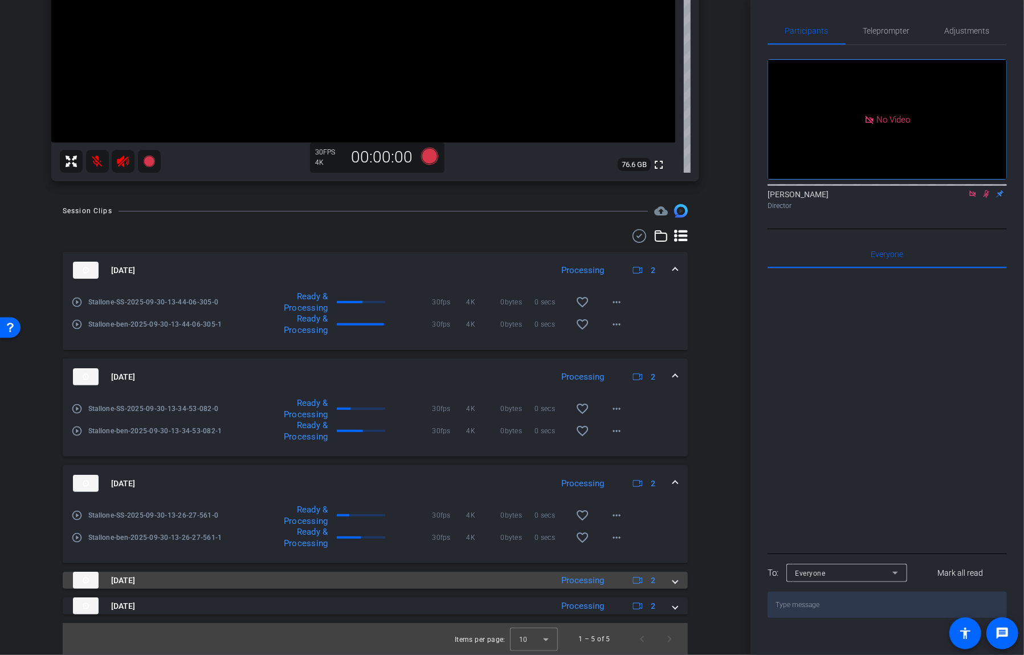
click at [673, 582] on div "Sep 30, 2025 Processing 2" at bounding box center [373, 580] width 600 height 17
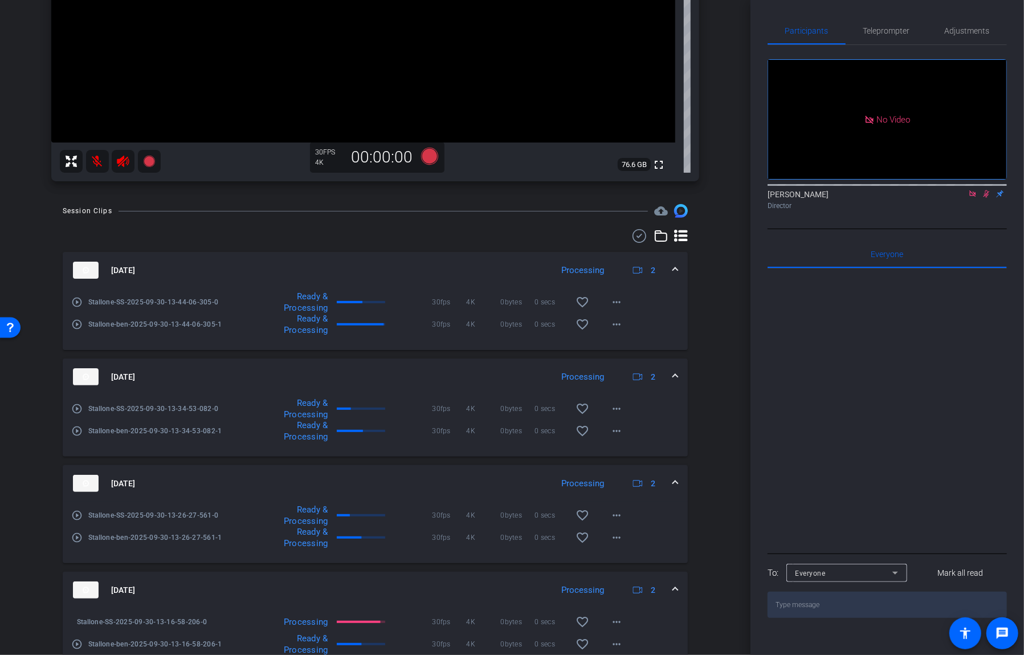
scroll to position [339, 0]
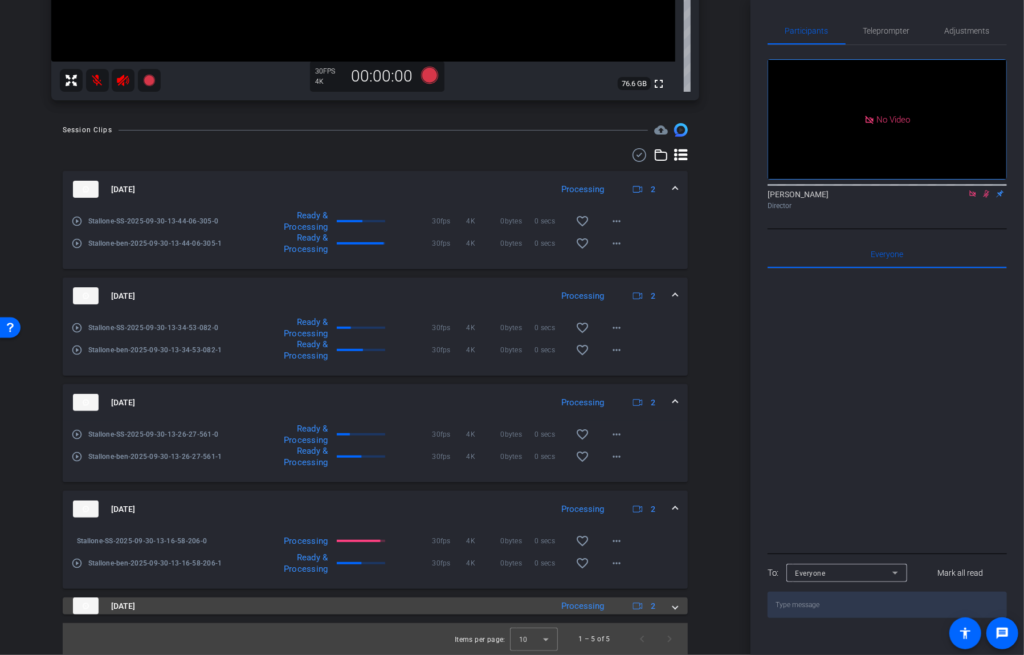
click at [675, 611] on span at bounding box center [675, 606] width 5 height 12
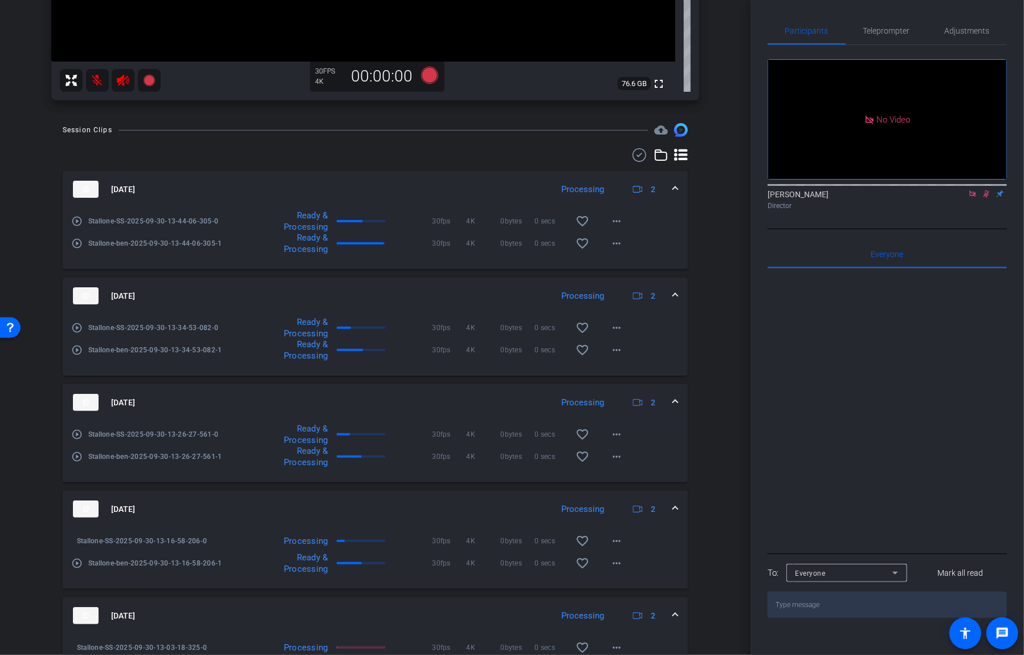
scroll to position [419, 0]
